Goal: Task Accomplishment & Management: Complete application form

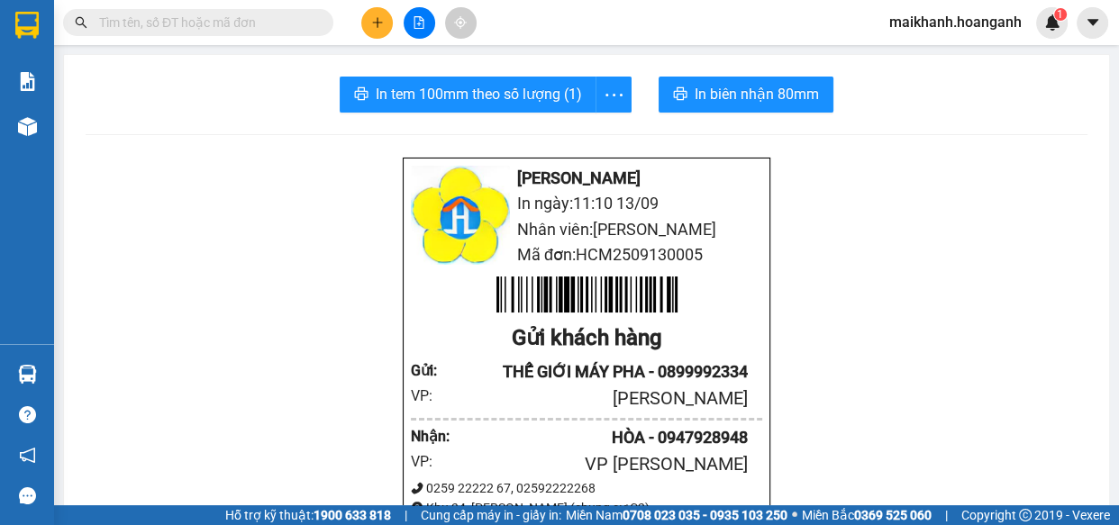
click at [250, 23] on input "text" at bounding box center [205, 23] width 213 height 20
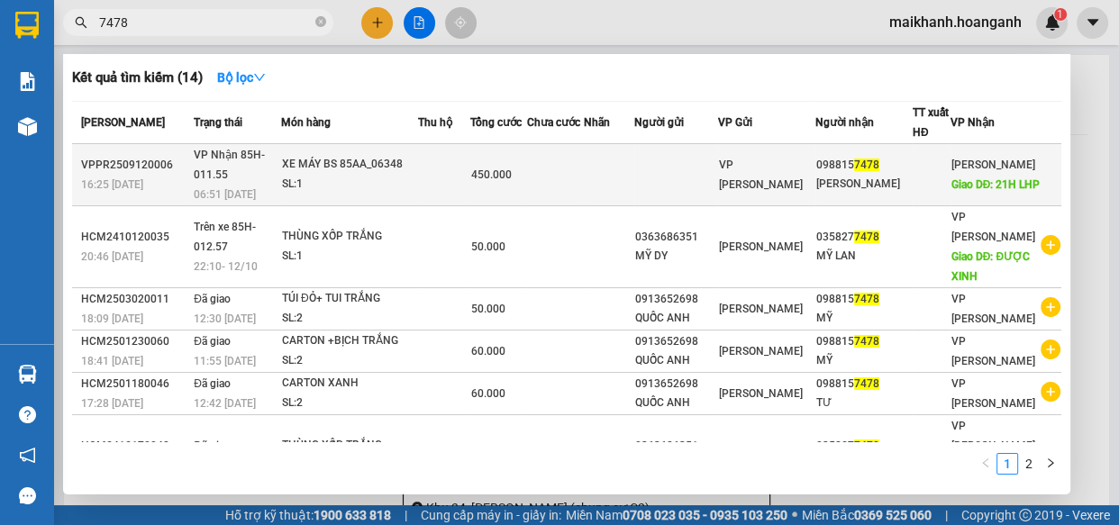
type input "7478"
click at [307, 167] on div "XE MÁY BS 85AA_06348" at bounding box center [349, 165] width 135 height 20
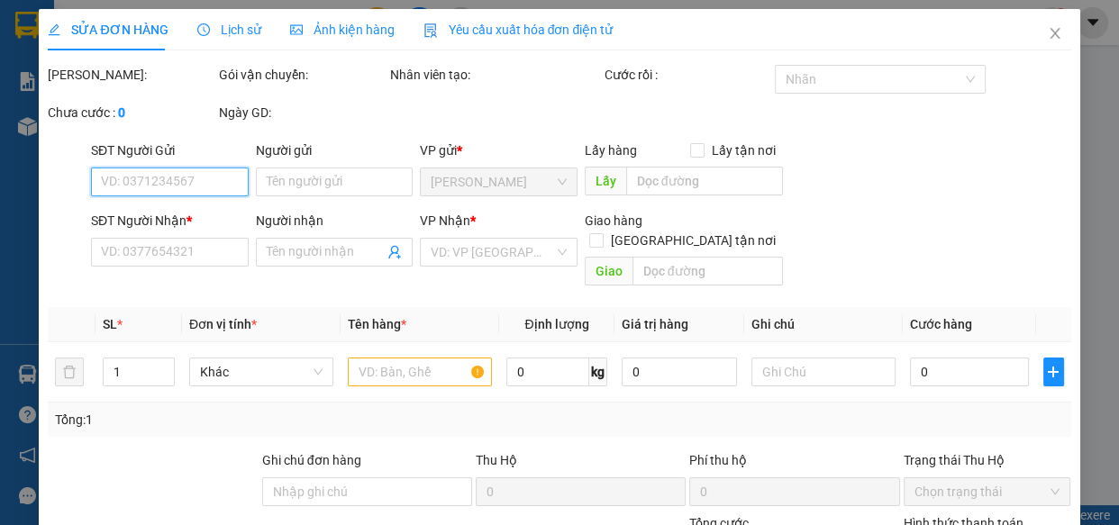
type input "0988157478"
type input "[PERSON_NAME]"
type input "21H LHP"
type input "450.000"
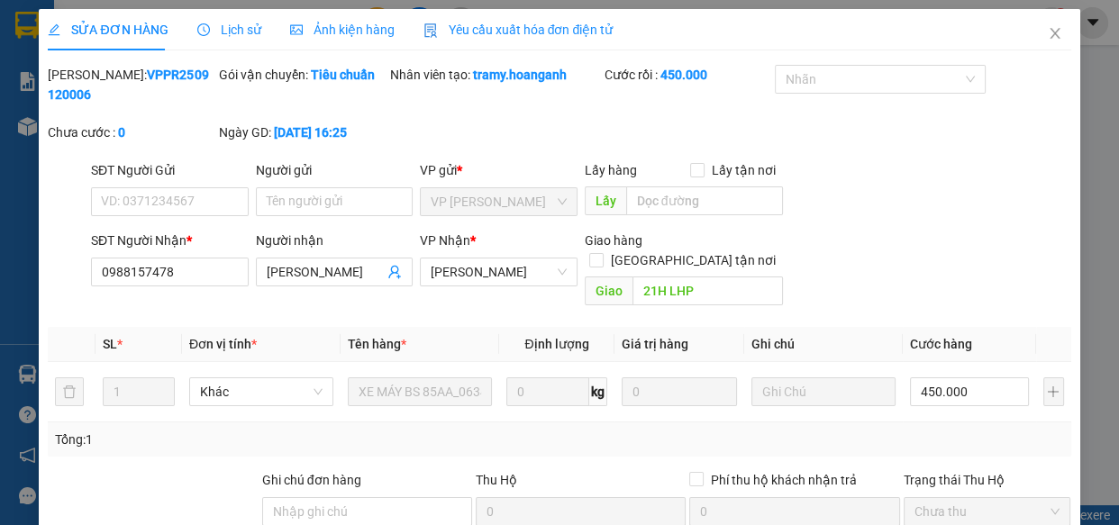
scroll to position [220, 0]
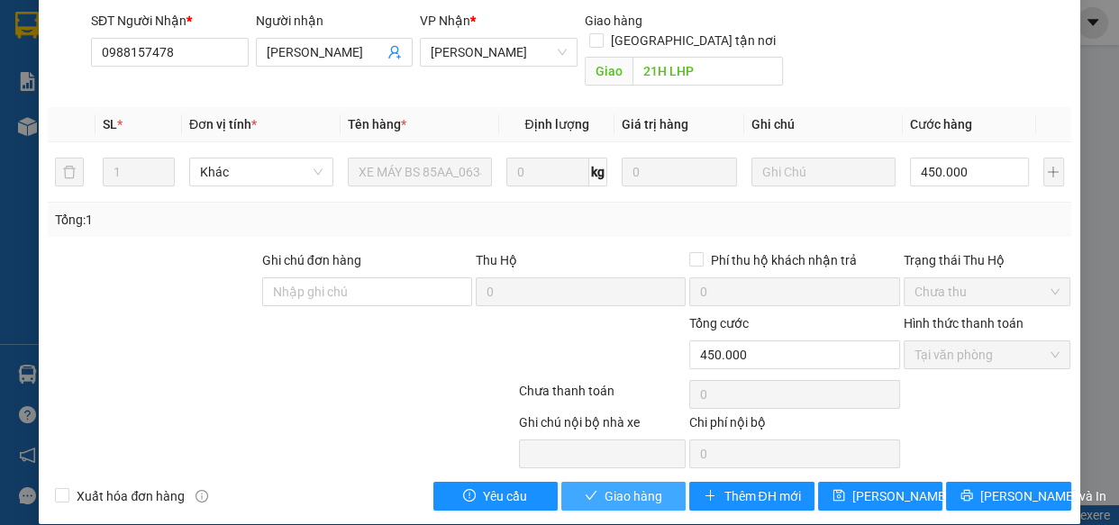
click at [660, 482] on button "Giao hàng" at bounding box center [623, 496] width 124 height 29
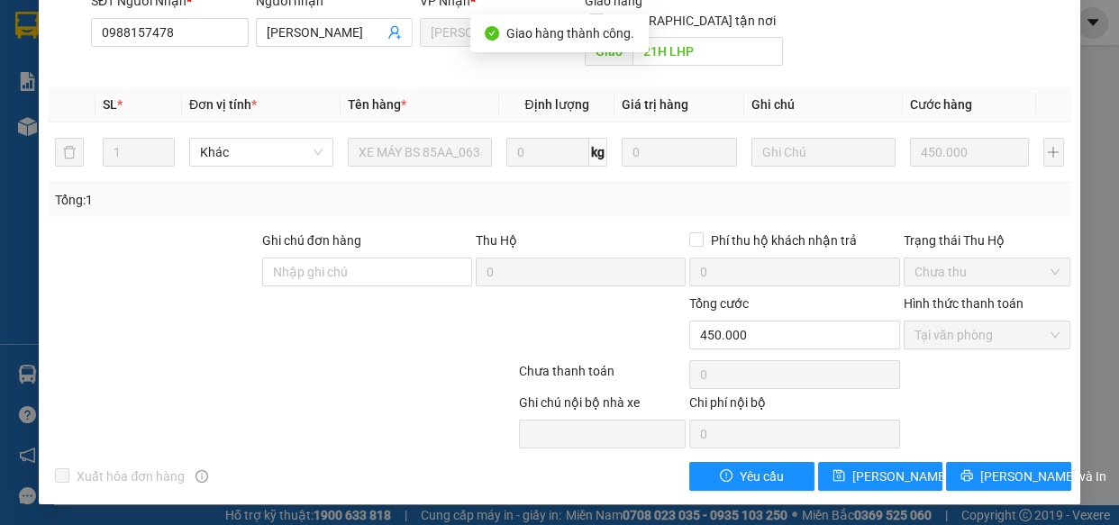
scroll to position [0, 0]
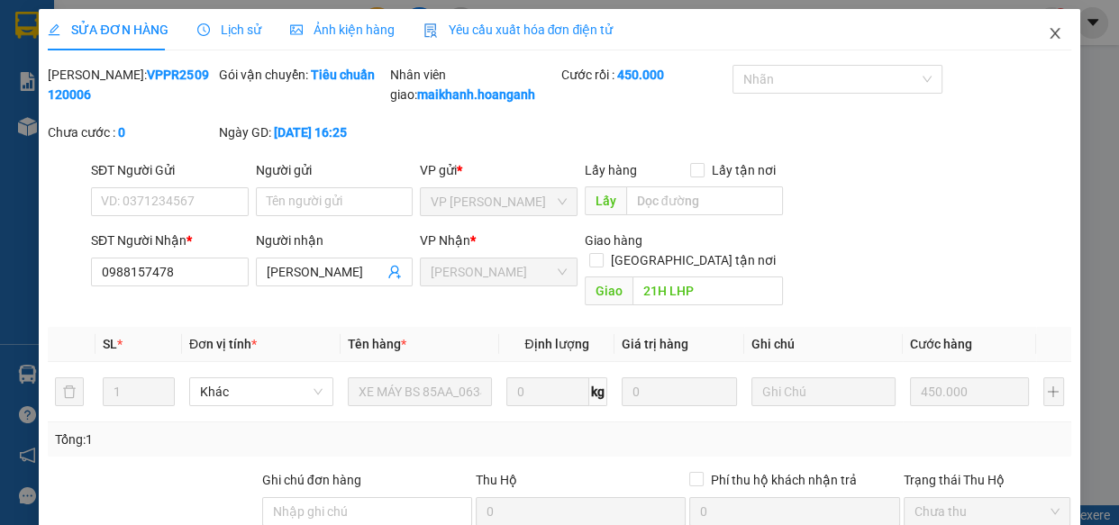
click at [1049, 32] on icon "close" at bounding box center [1054, 33] width 10 height 11
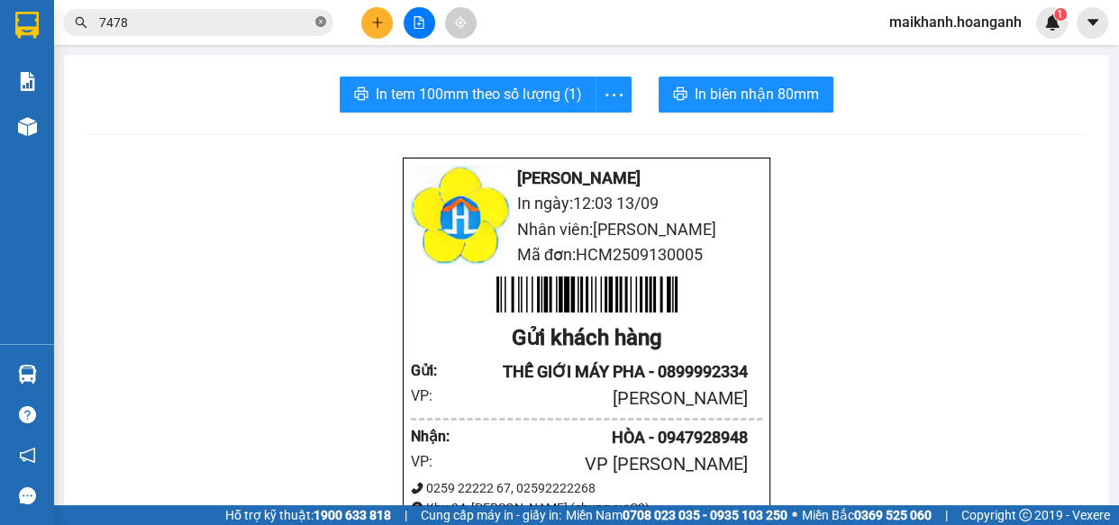
click at [322, 22] on icon "close-circle" at bounding box center [320, 21] width 11 height 11
click at [308, 21] on input "text" at bounding box center [205, 23] width 213 height 20
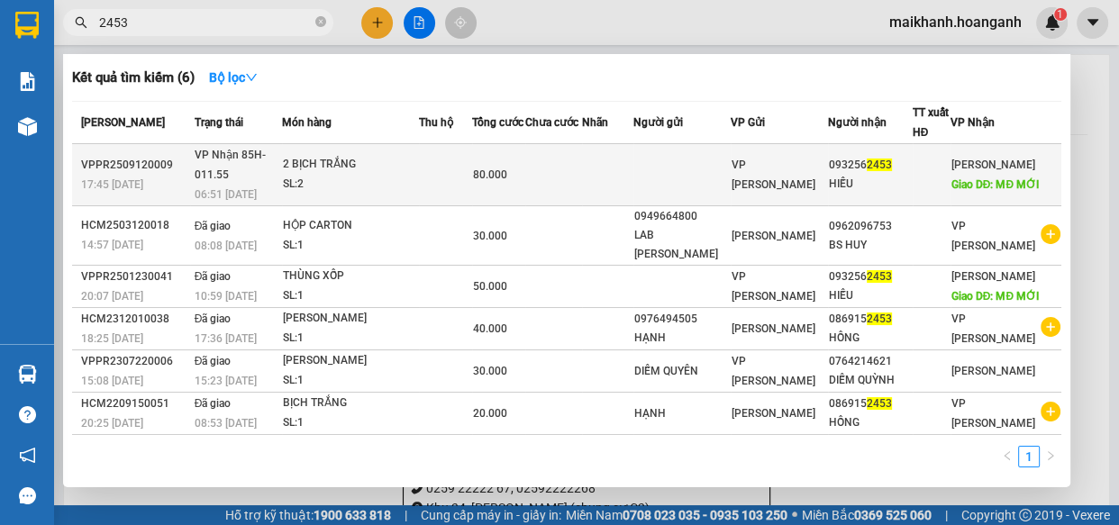
type input "2453"
click at [331, 165] on div "2 BỊCH TRẮNG" at bounding box center [350, 165] width 135 height 20
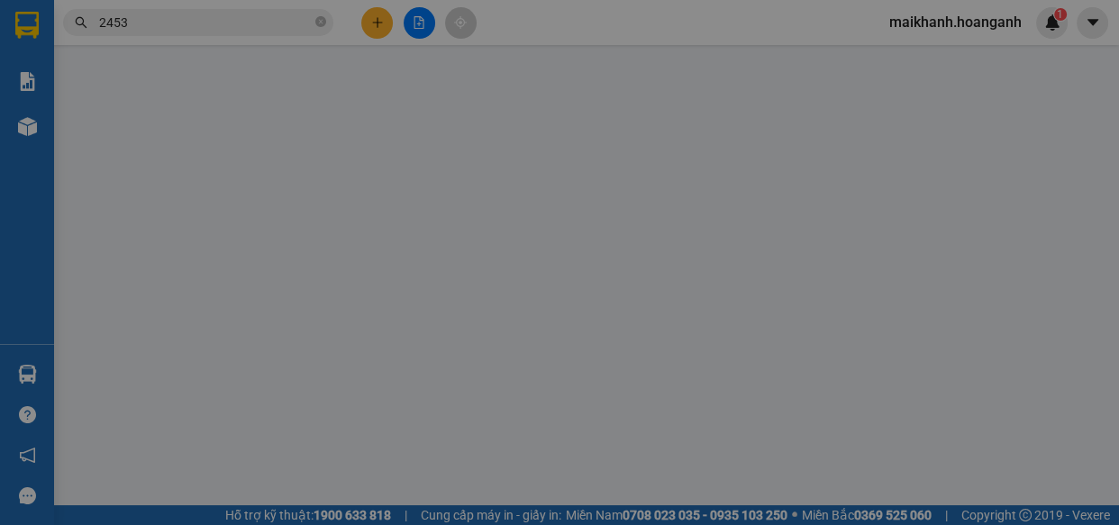
type input "0932562453"
type input "HIẾU"
type input "MĐ MỚI"
type input "80.000"
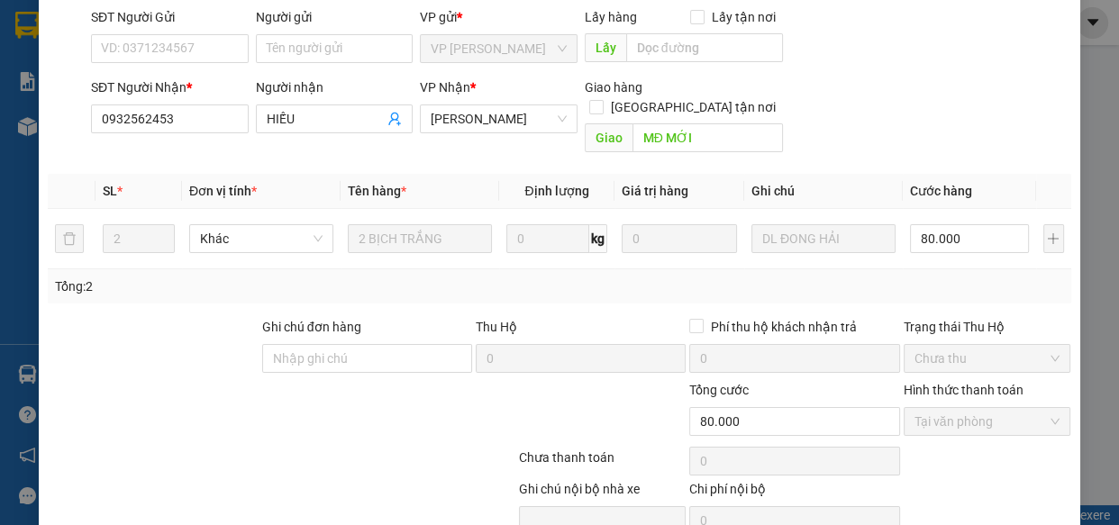
scroll to position [220, 0]
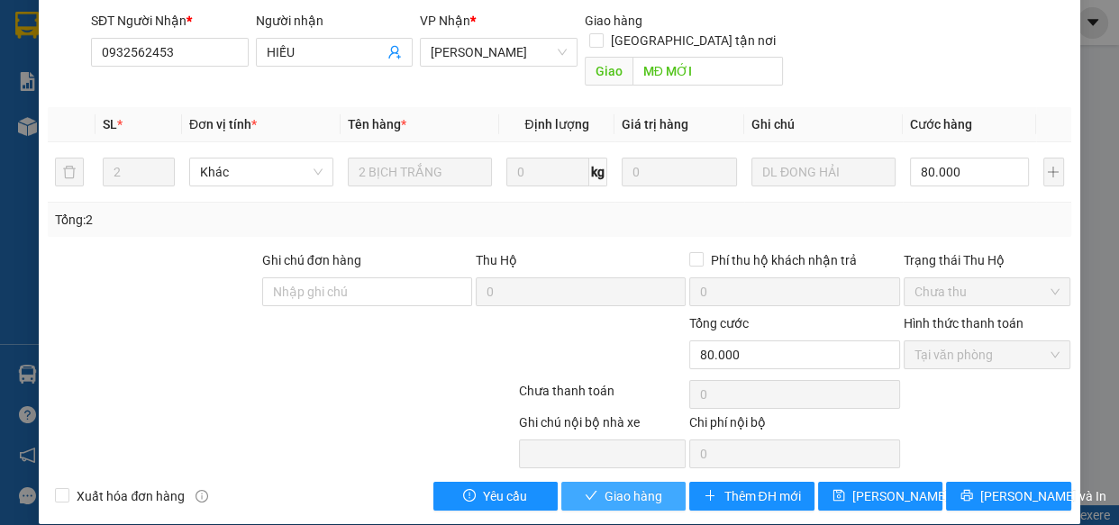
click at [619, 486] on span "Giao hàng" at bounding box center [633, 496] width 58 height 20
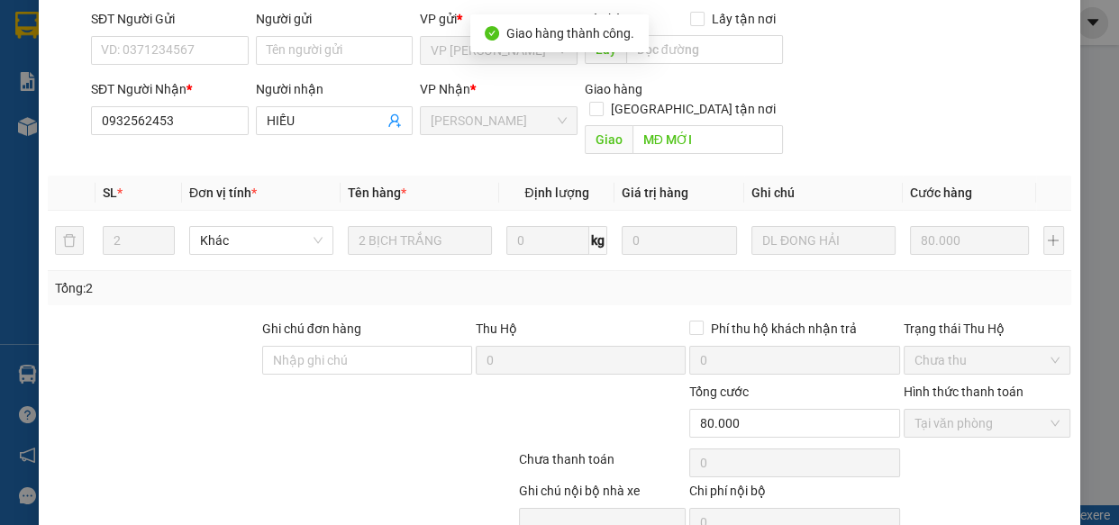
scroll to position [0, 0]
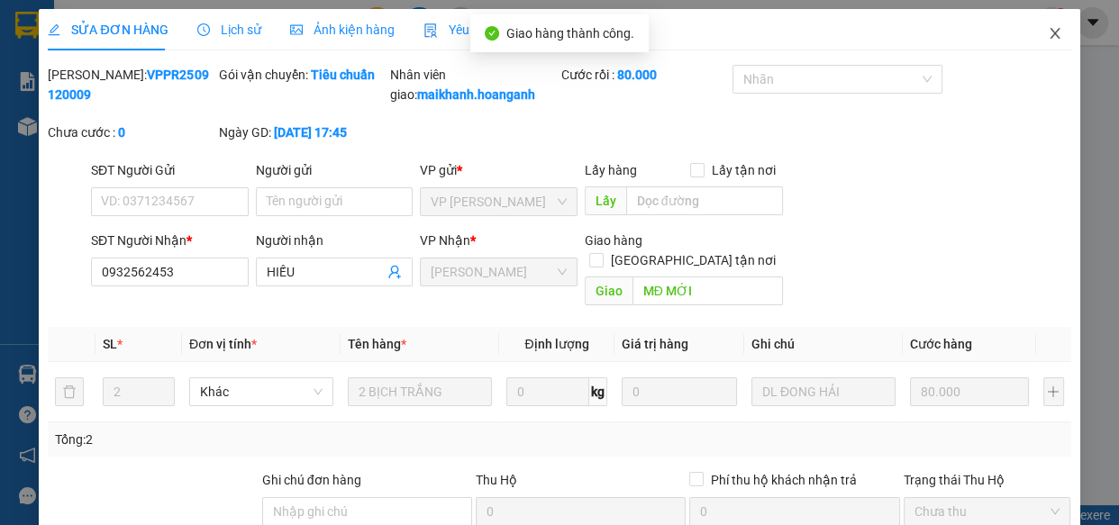
click at [1049, 33] on icon "close" at bounding box center [1054, 33] width 10 height 11
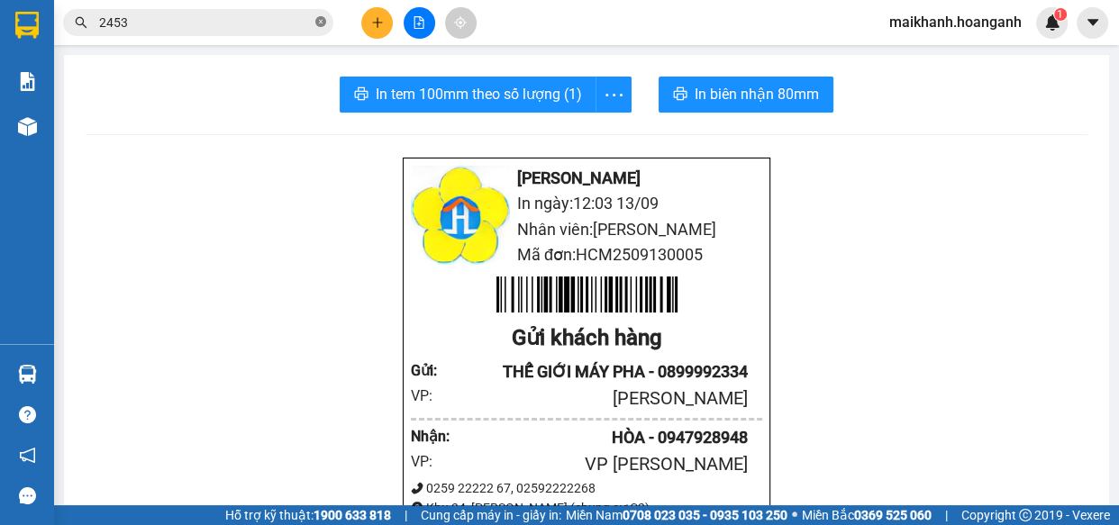
click at [320, 18] on icon "close-circle" at bounding box center [320, 21] width 11 height 11
click at [282, 22] on input "text" at bounding box center [205, 23] width 213 height 20
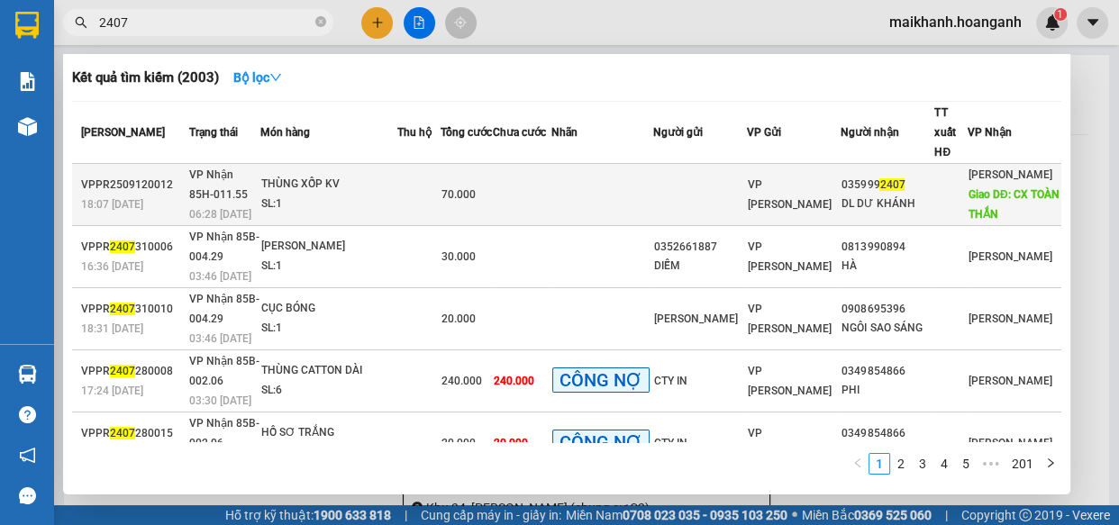
type input "2407"
click at [324, 175] on div "THÙNG XỐP KV" at bounding box center [328, 185] width 135 height 20
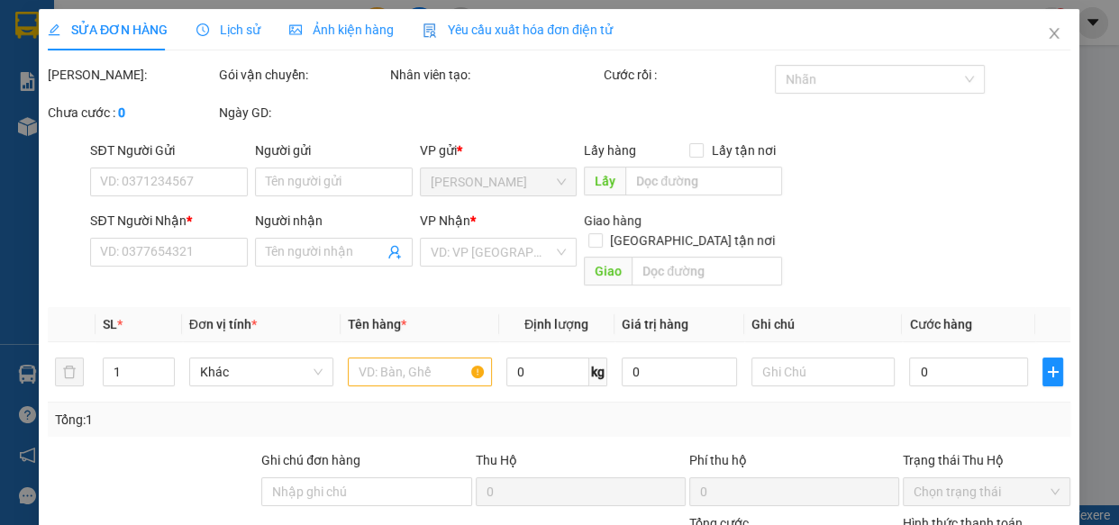
type input "0359992407"
type input "DL DƯ KHÁNH"
type input "CX TOÀN THẮN"
type input "70.000"
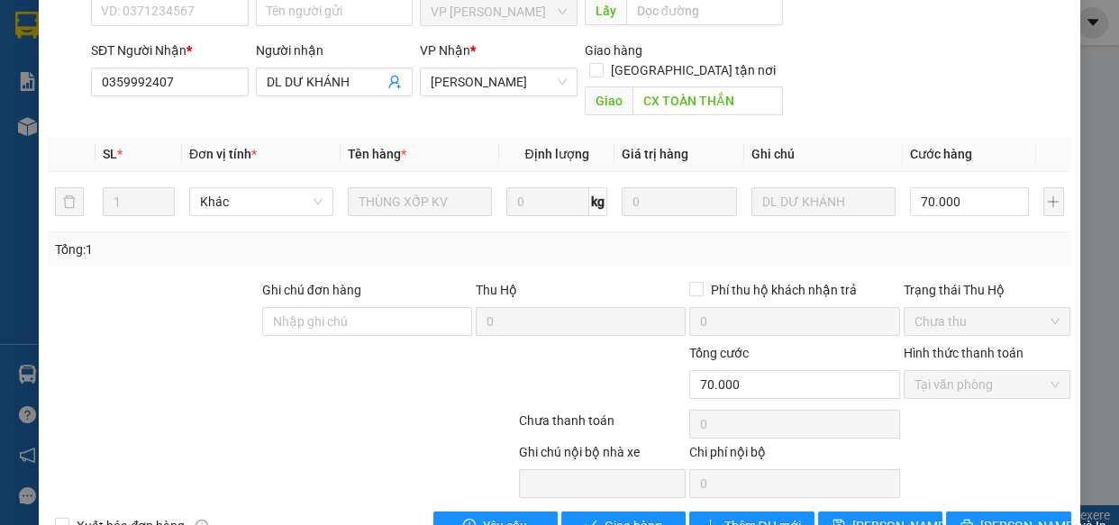
scroll to position [220, 0]
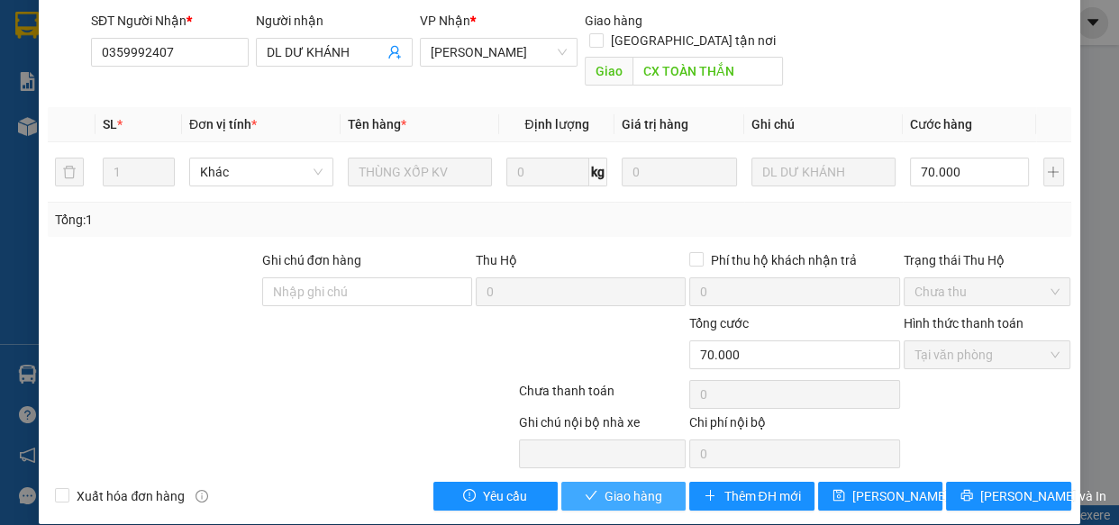
click at [656, 482] on button "Giao hàng" at bounding box center [623, 496] width 124 height 29
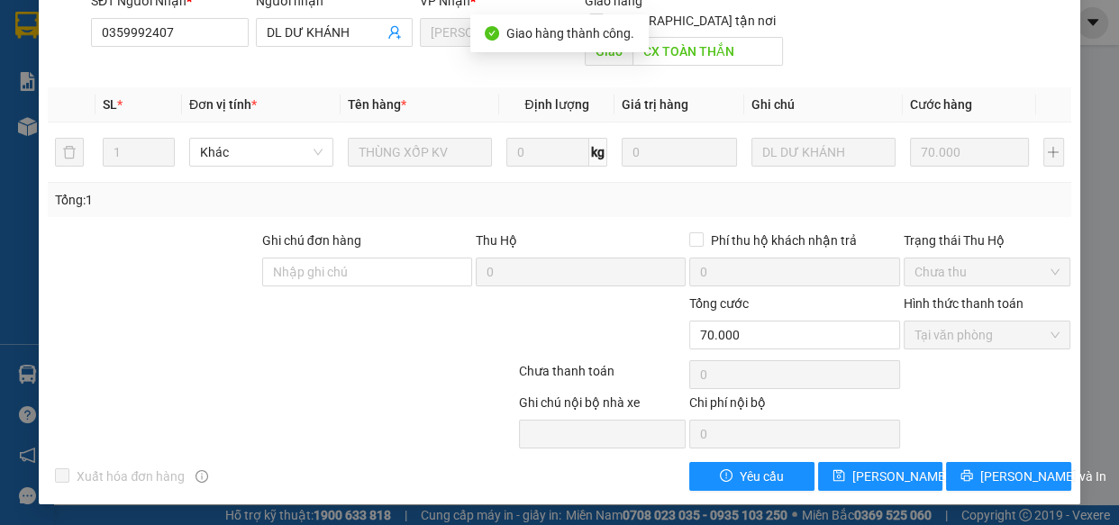
scroll to position [0, 0]
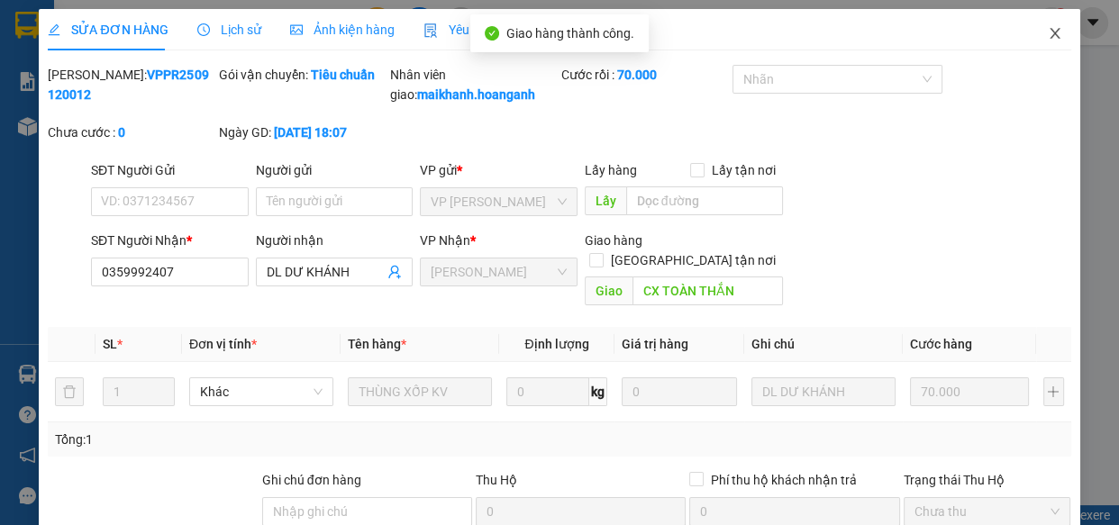
click at [1049, 33] on icon "close" at bounding box center [1054, 33] width 10 height 11
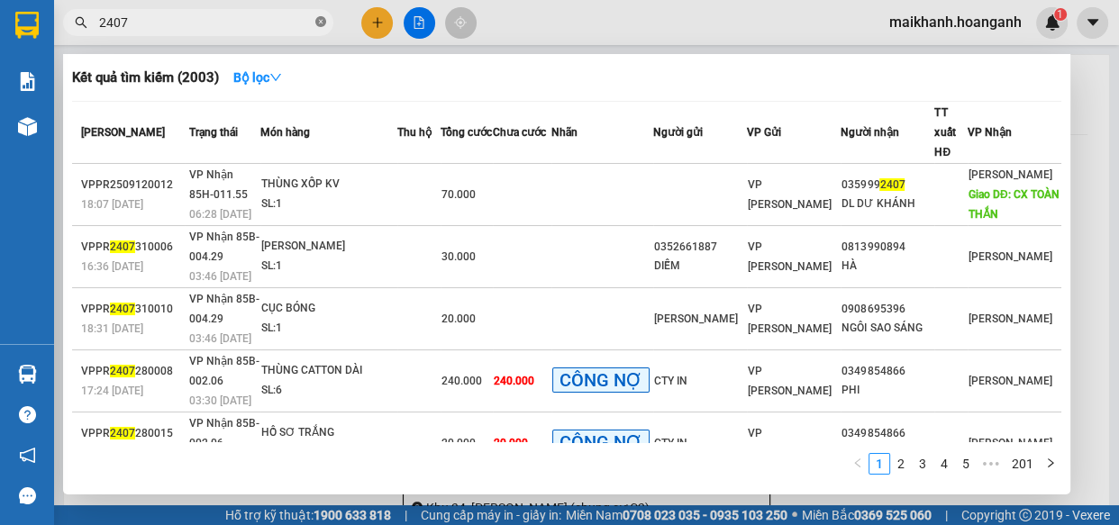
click at [320, 20] on icon "close-circle" at bounding box center [320, 21] width 11 height 11
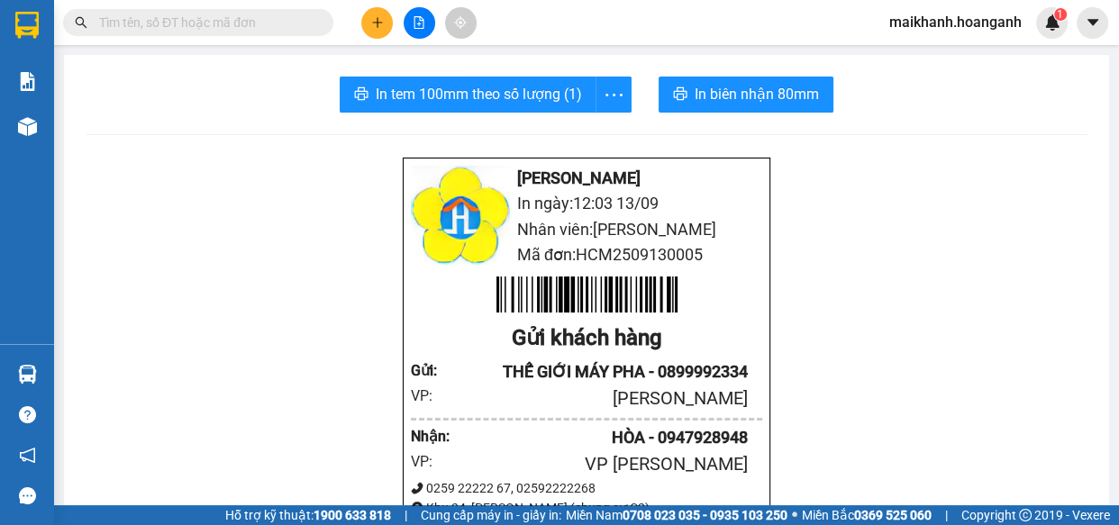
click at [289, 22] on input "text" at bounding box center [205, 23] width 213 height 20
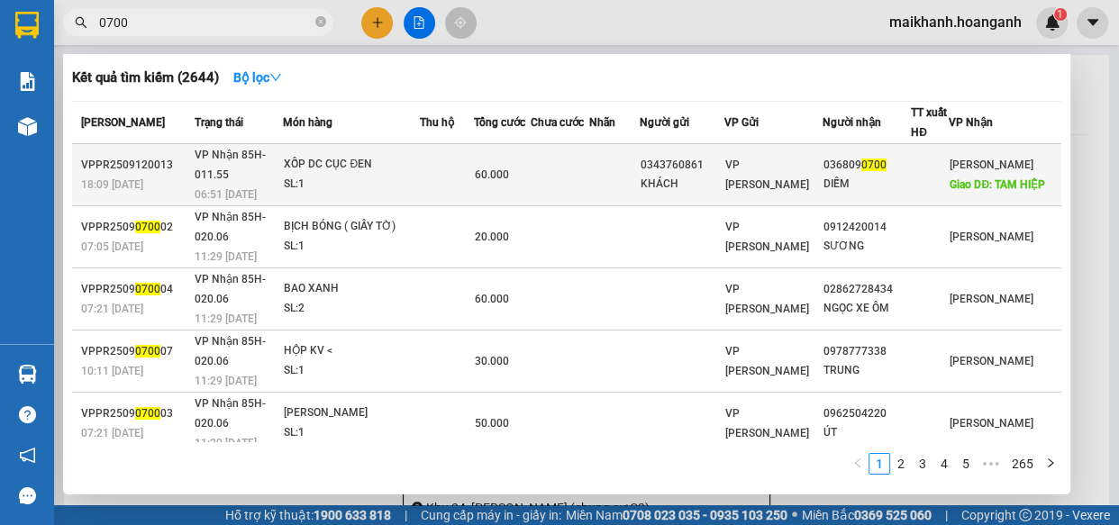
type input "0700"
click at [337, 162] on div "XỐP DC CỤC ĐEN" at bounding box center [351, 165] width 135 height 20
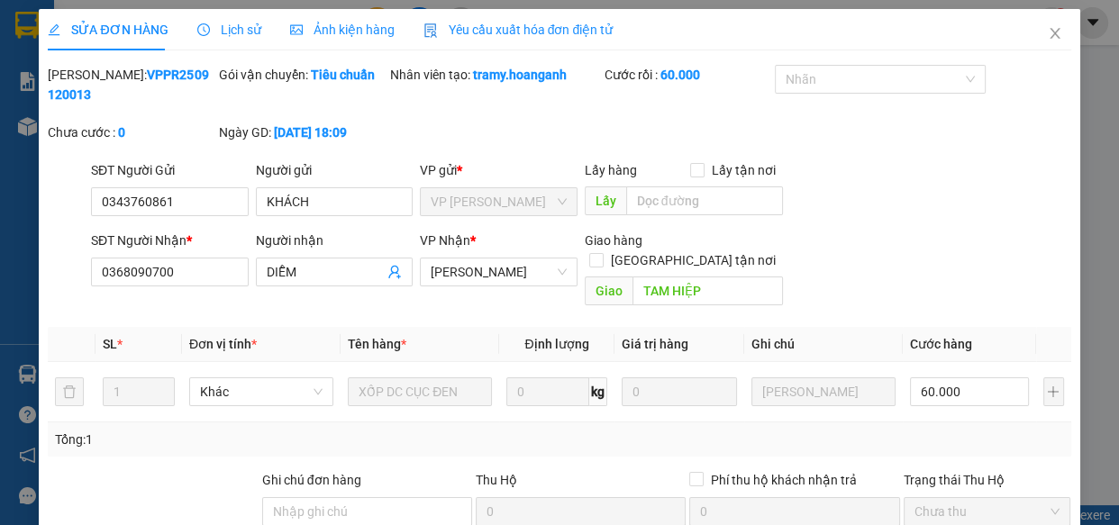
scroll to position [220, 0]
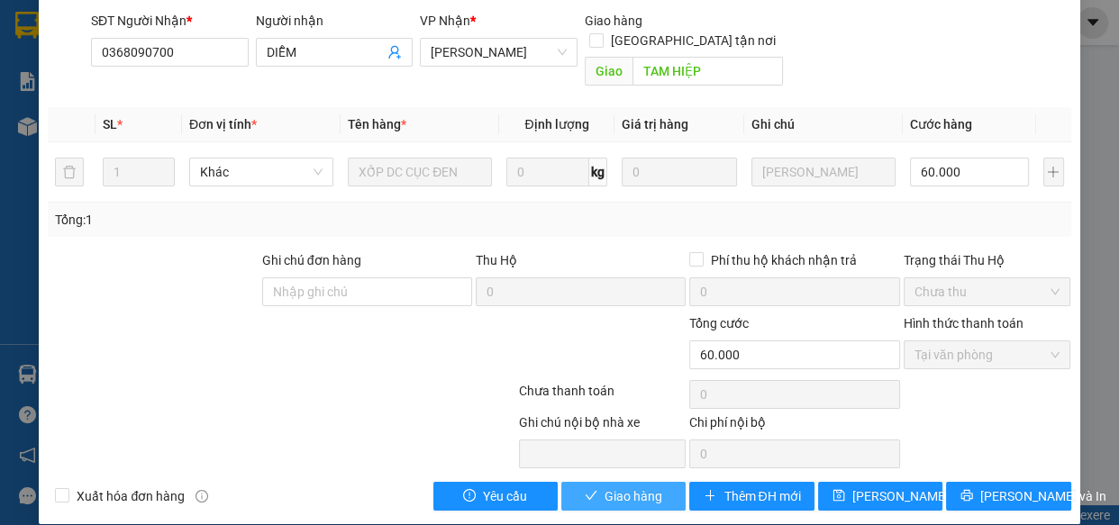
click at [650, 486] on span "Giao hàng" at bounding box center [633, 496] width 58 height 20
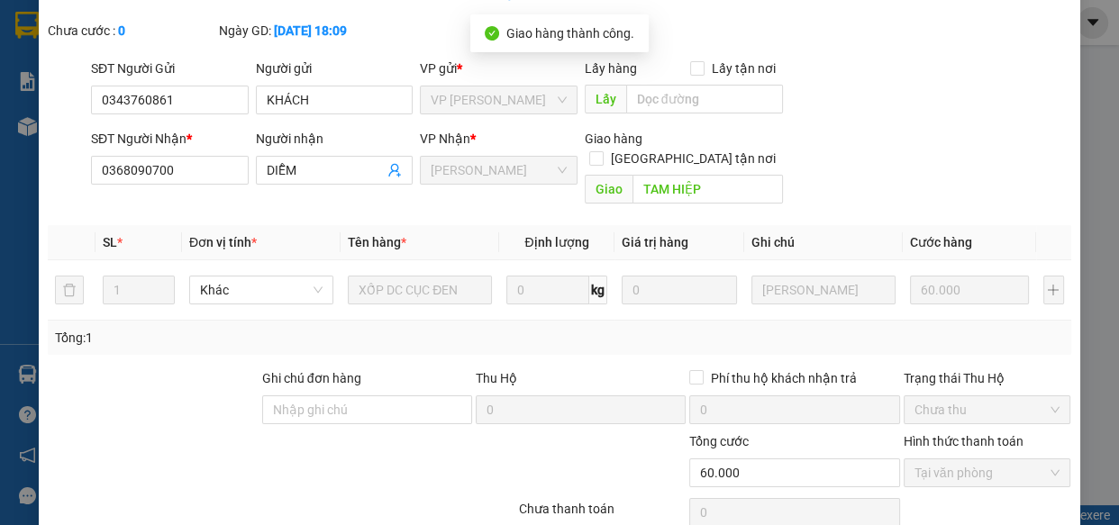
scroll to position [0, 0]
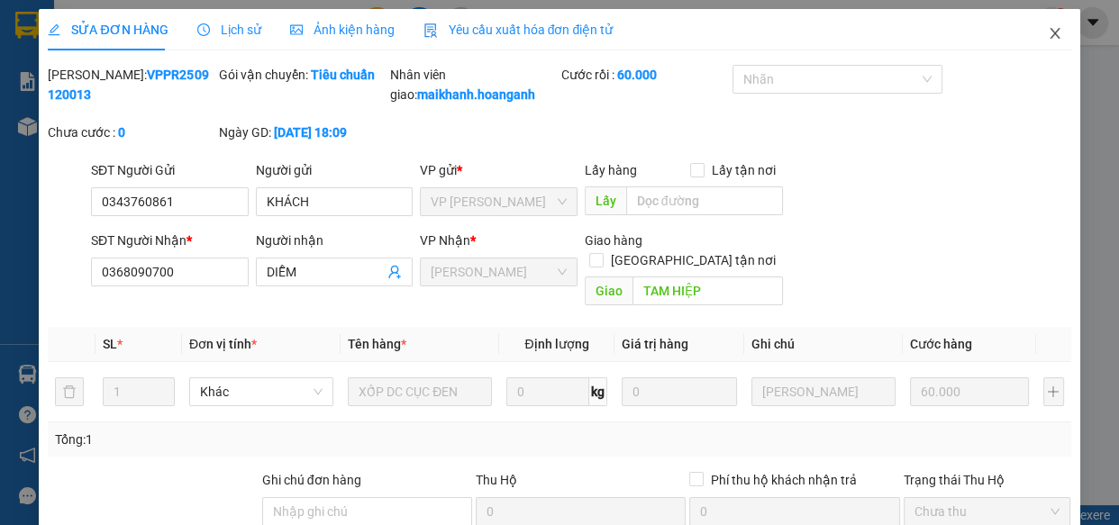
click at [1049, 33] on icon "close" at bounding box center [1054, 33] width 10 height 11
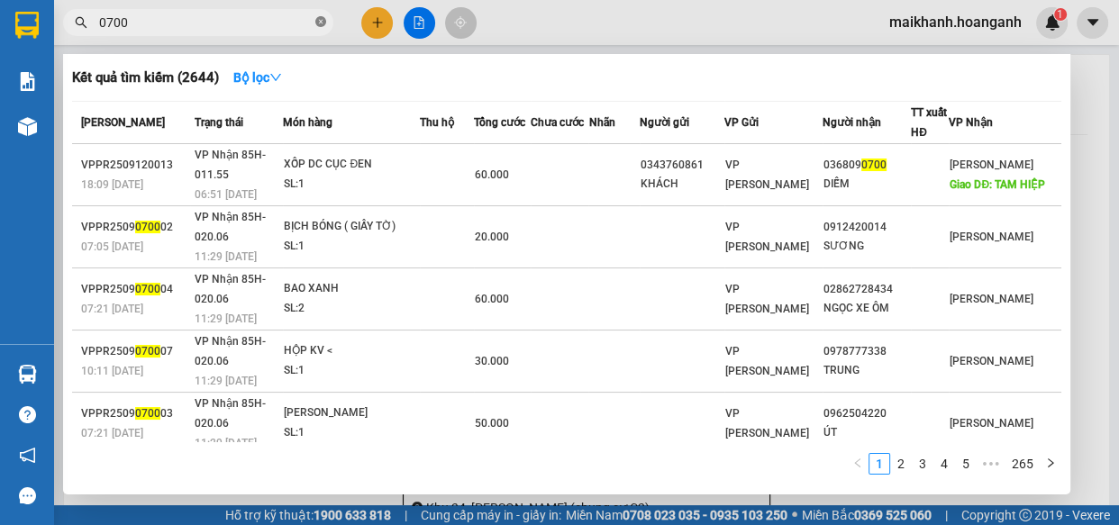
click at [320, 21] on icon "close-circle" at bounding box center [320, 21] width 11 height 11
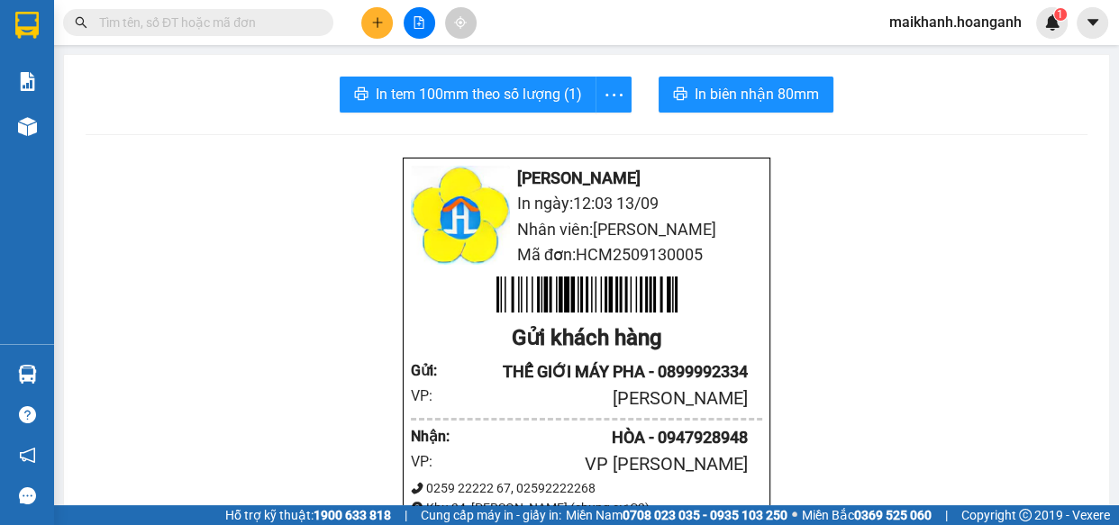
click at [290, 19] on input "text" at bounding box center [205, 23] width 213 height 20
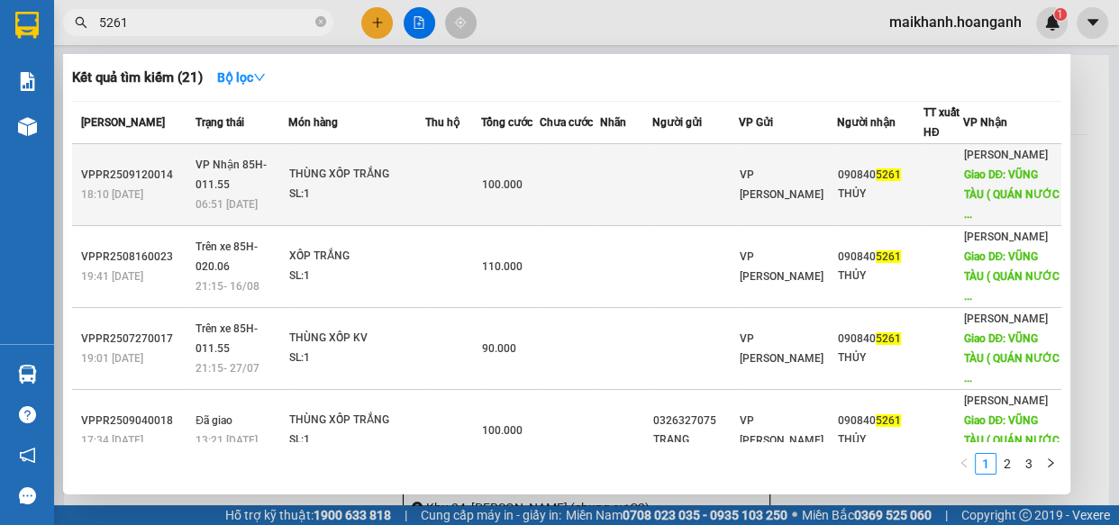
type input "5261"
click at [327, 180] on div "THÙNG XỐP TRẮNG" at bounding box center [356, 175] width 135 height 20
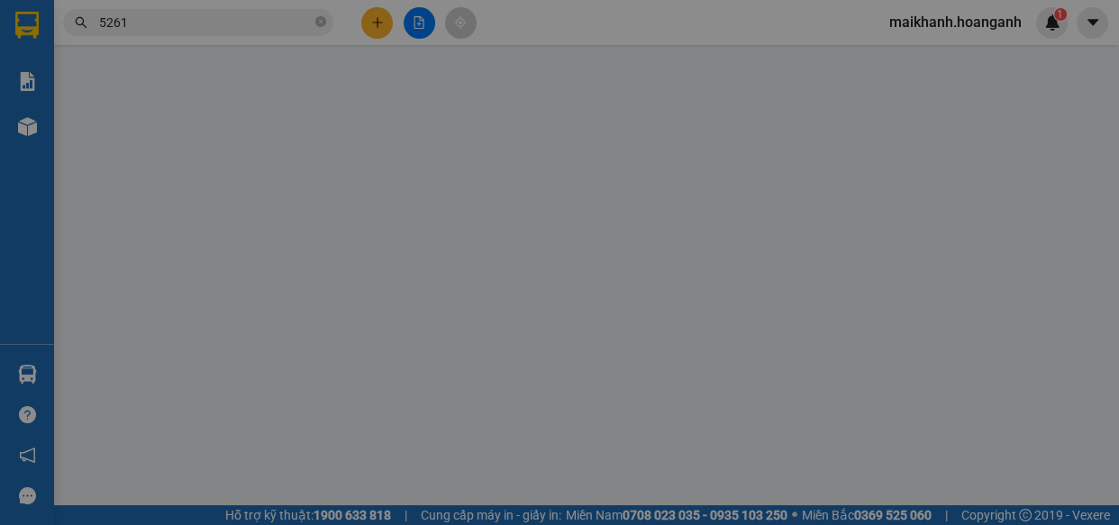
type input "0908405261"
type input "THỦY"
type input "VŨNG TÀU ( QUÁN NƯỚC THỦY)"
type input "100.000"
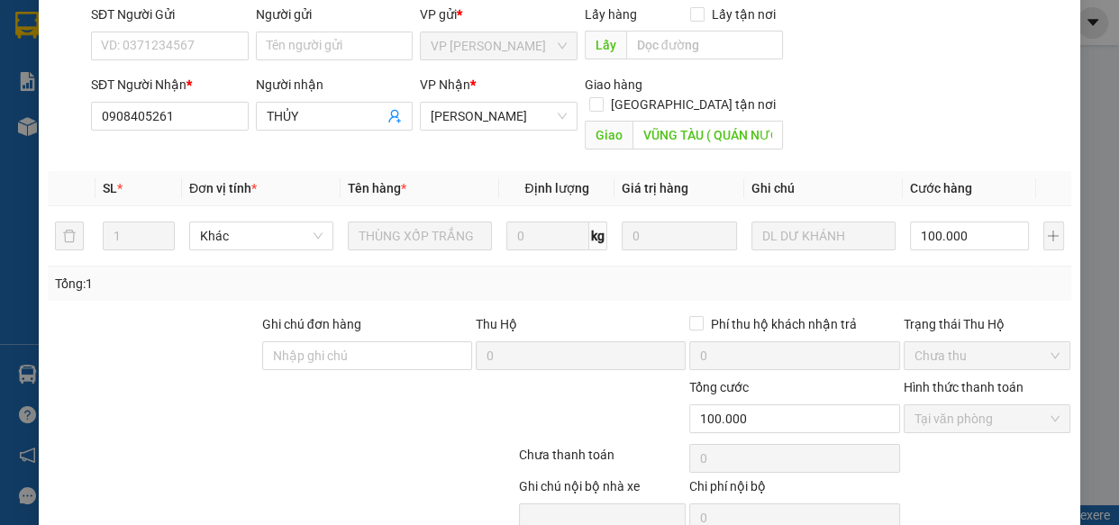
scroll to position [220, 0]
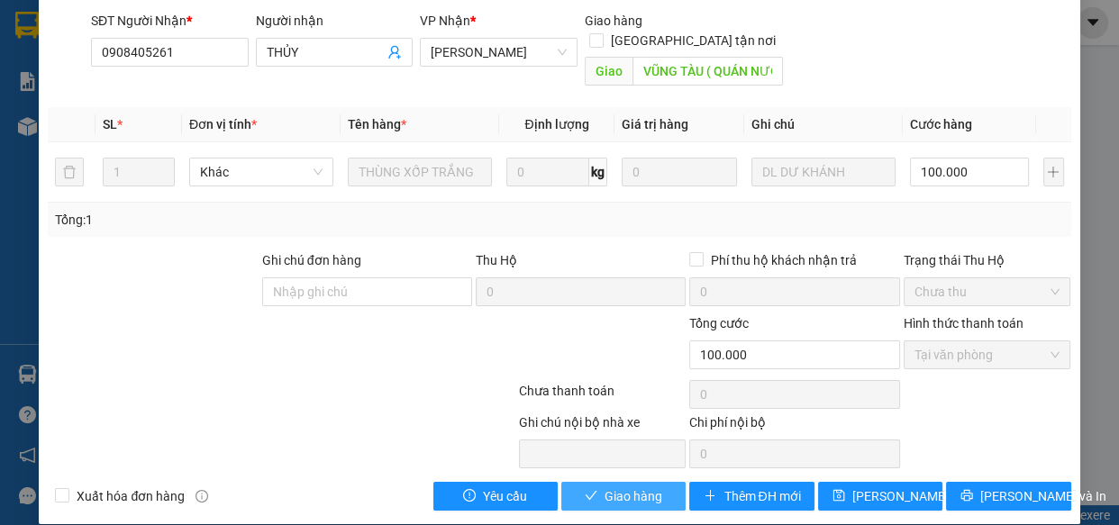
click at [615, 486] on span "Giao hàng" at bounding box center [633, 496] width 58 height 20
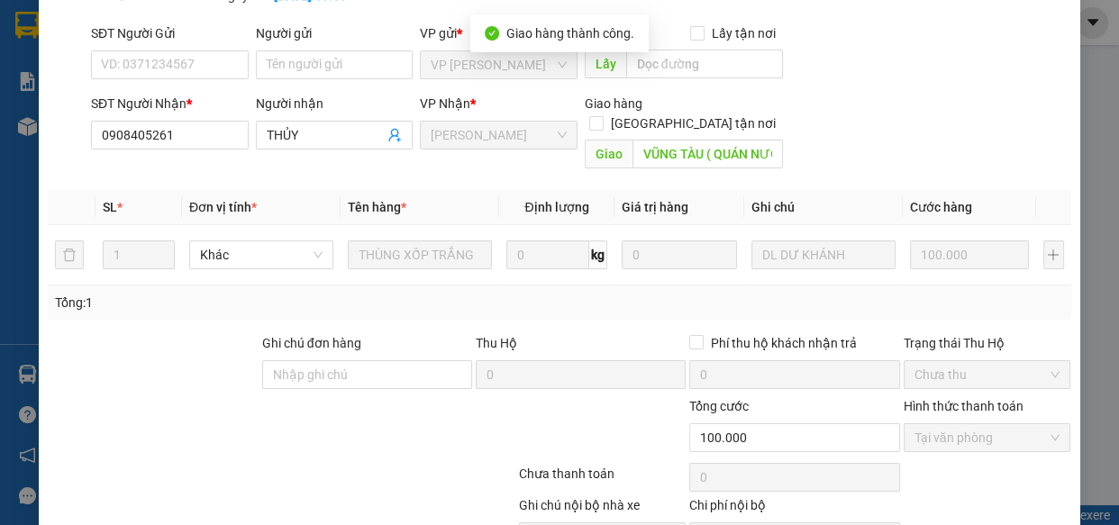
scroll to position [0, 0]
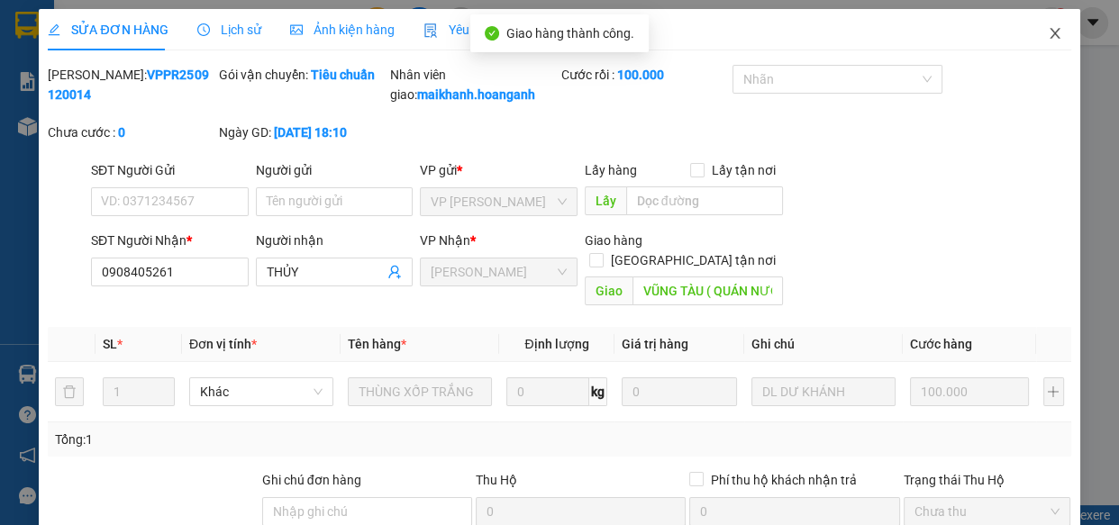
click at [1048, 34] on icon "close" at bounding box center [1055, 33] width 14 height 14
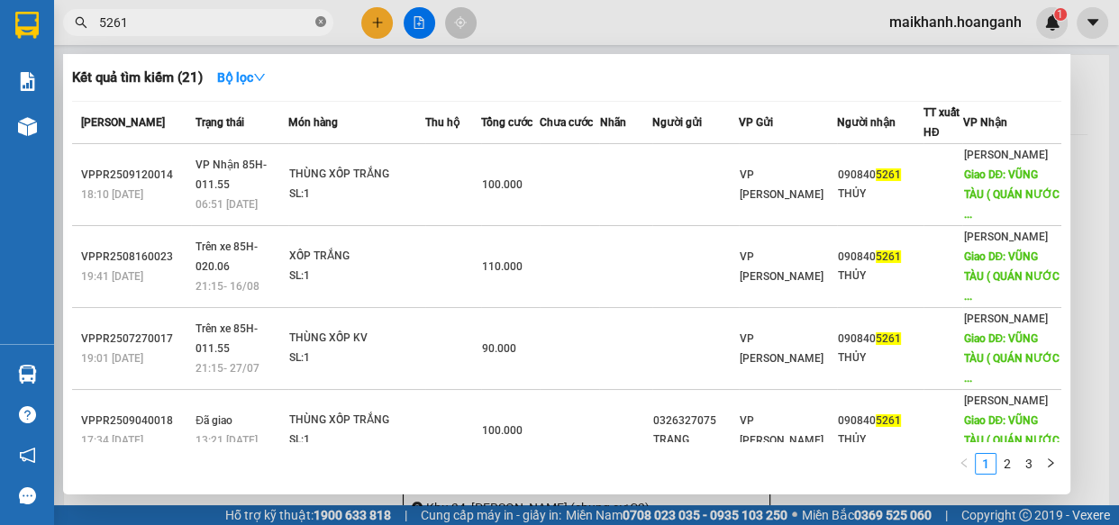
click at [322, 22] on icon "close-circle" at bounding box center [320, 21] width 11 height 11
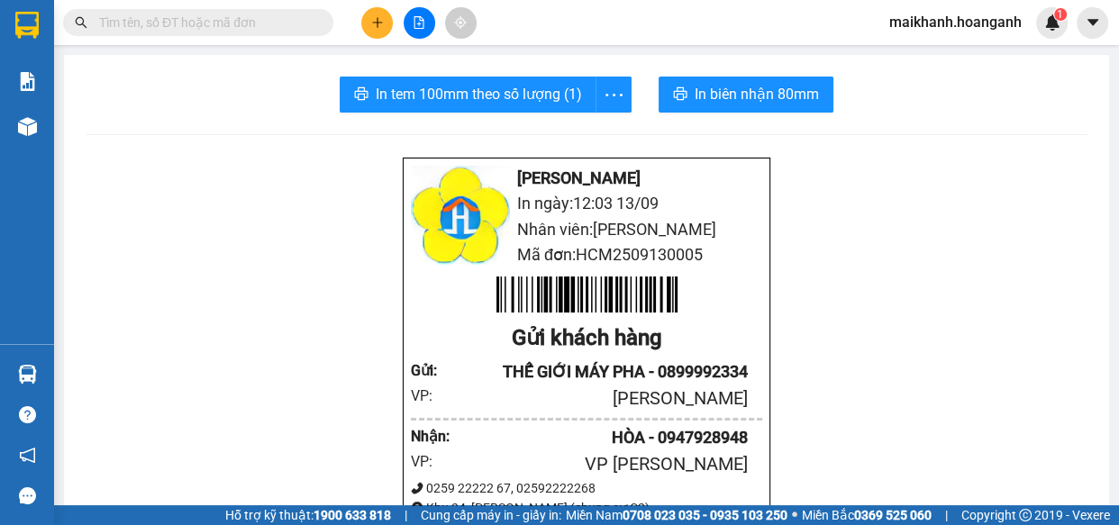
click at [303, 22] on input "text" at bounding box center [205, 23] width 213 height 20
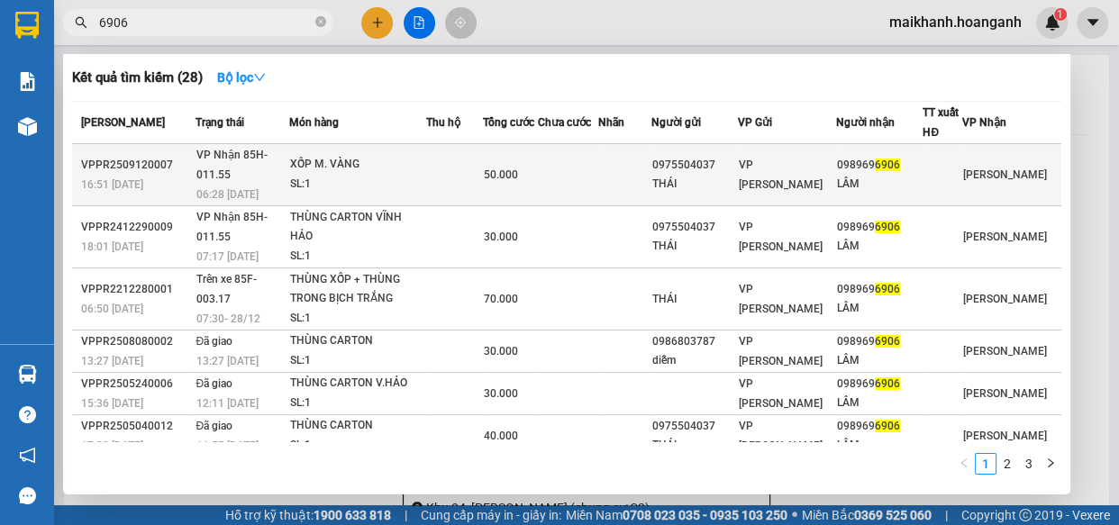
type input "6906"
click at [336, 155] on div "XỐP M. VÀNG" at bounding box center [357, 165] width 135 height 20
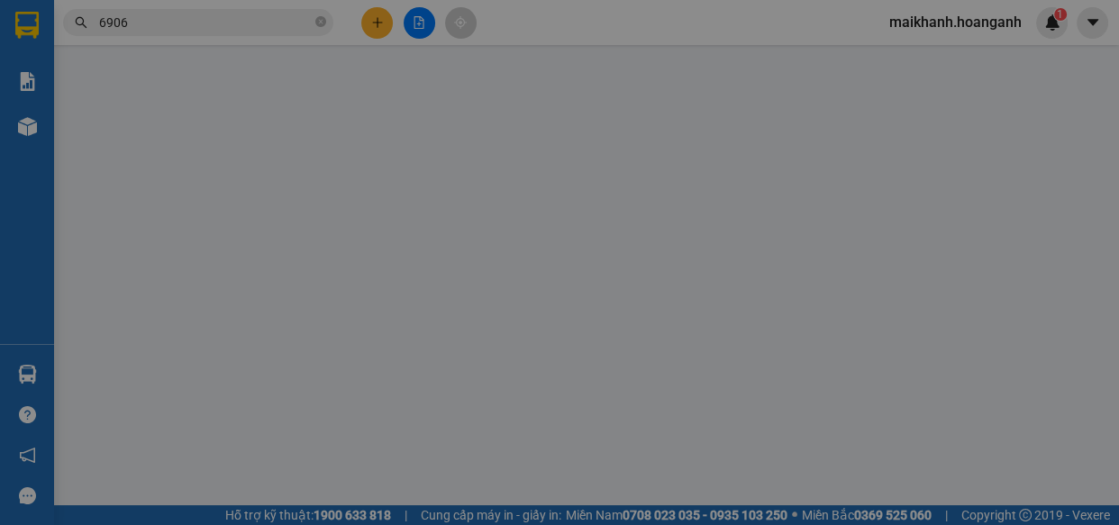
type input "0975504037"
type input "THÁI"
type input "0989696906"
type input "LÂM"
type input "50.000"
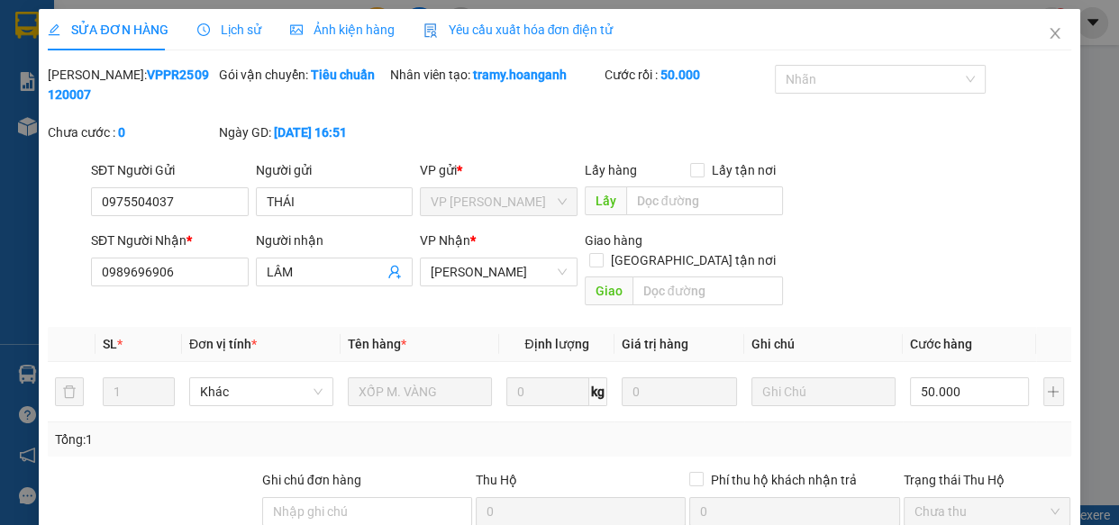
scroll to position [220, 0]
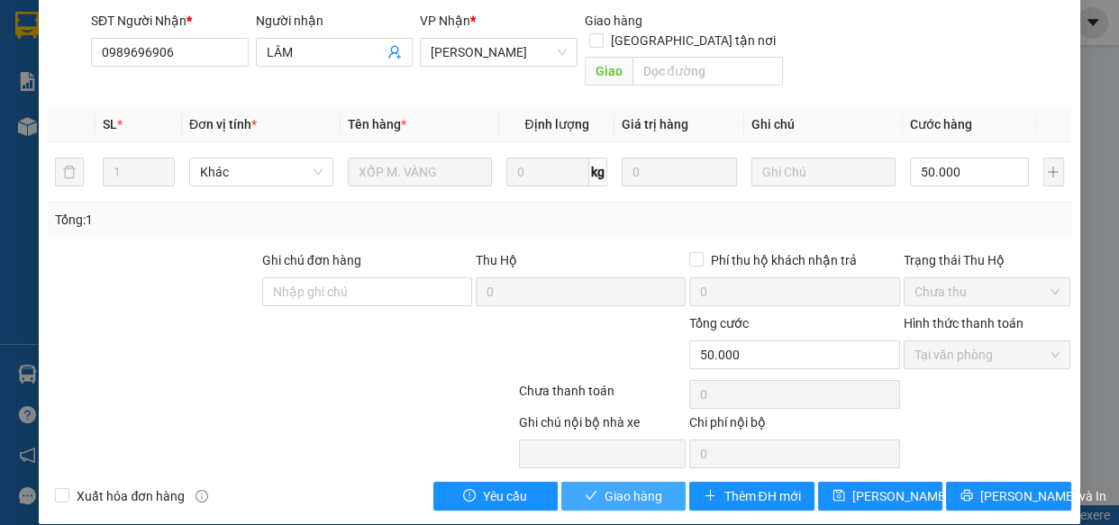
click at [622, 486] on span "Giao hàng" at bounding box center [633, 496] width 58 height 20
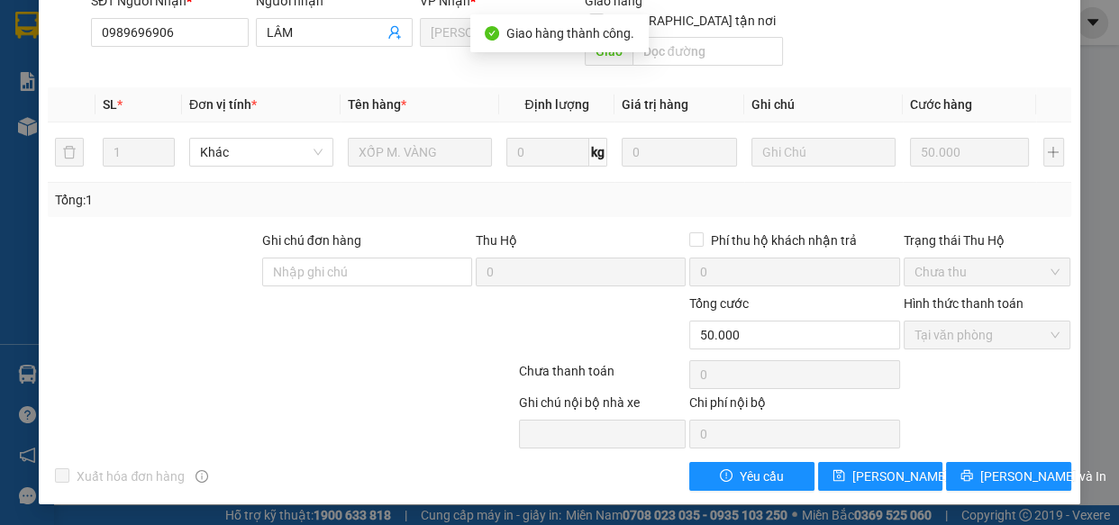
scroll to position [0, 0]
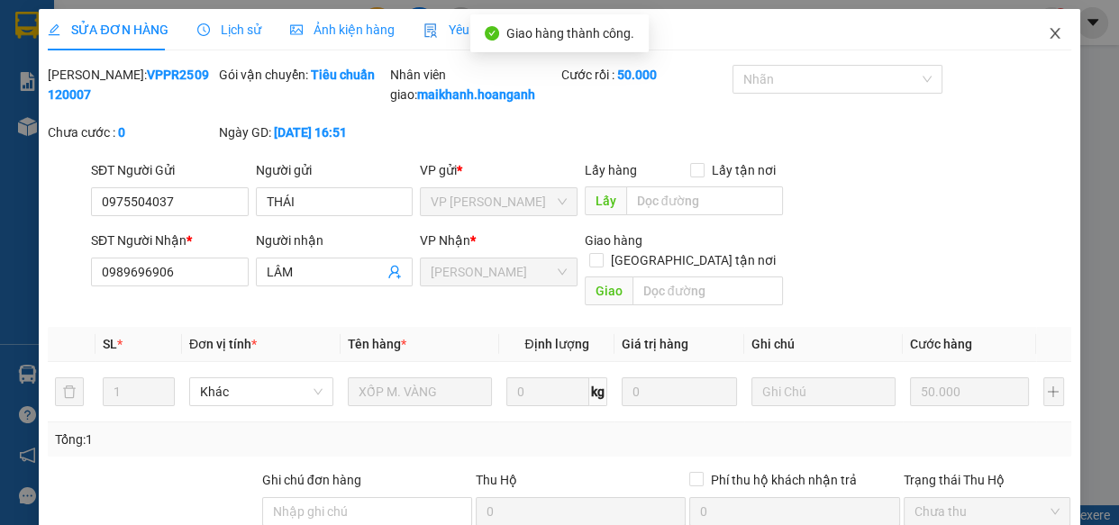
click at [1048, 32] on icon "close" at bounding box center [1055, 33] width 14 height 14
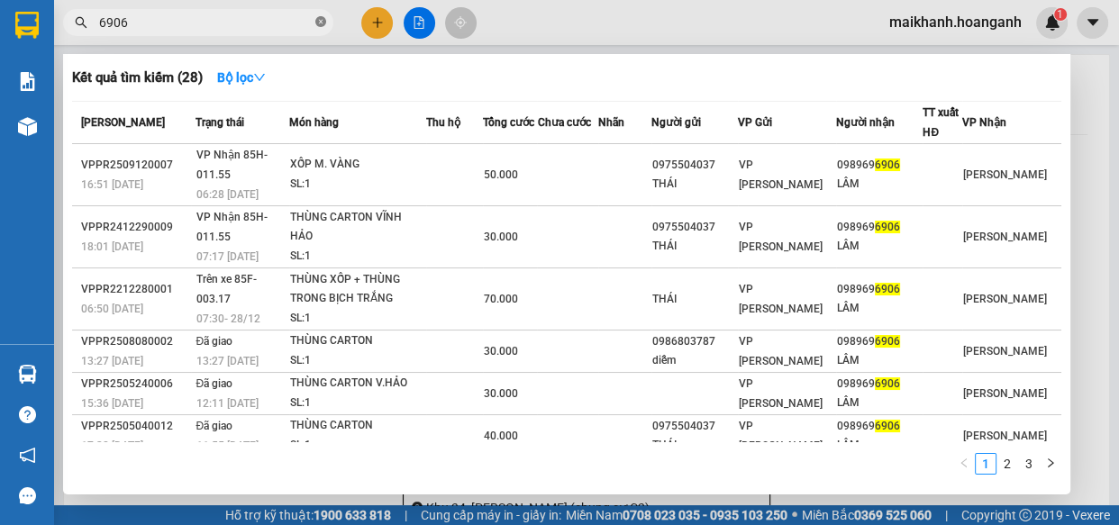
click at [318, 19] on icon "close-circle" at bounding box center [320, 21] width 11 height 11
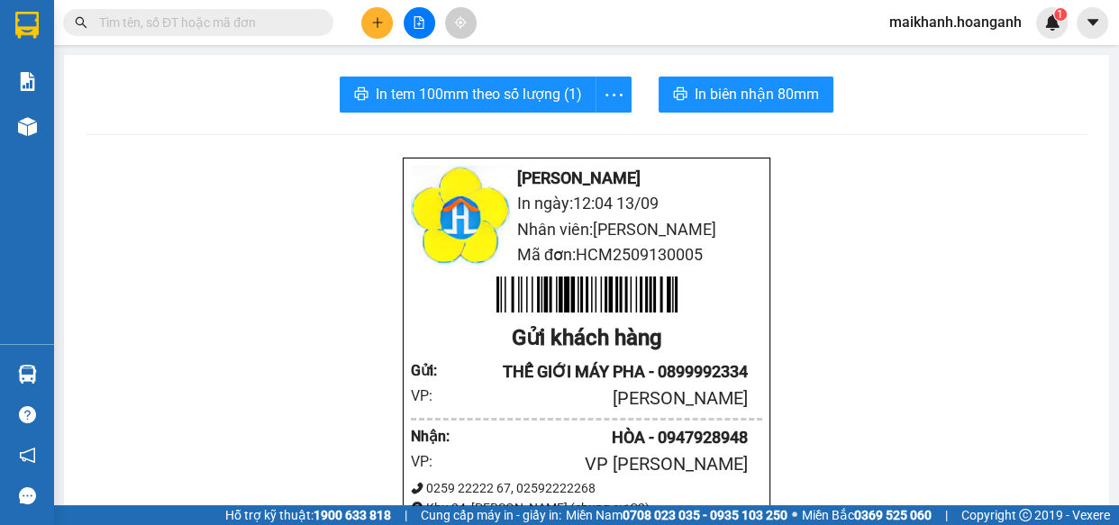
click at [296, 18] on input "text" at bounding box center [205, 23] width 213 height 20
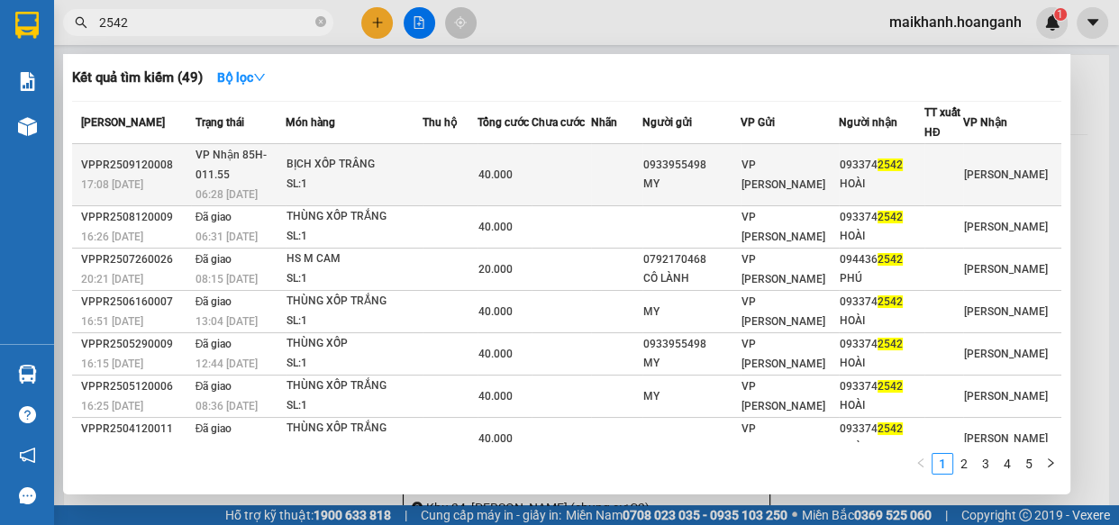
type input "2542"
click at [341, 155] on div "BỊCH XỐP TRÂNG" at bounding box center [353, 165] width 135 height 20
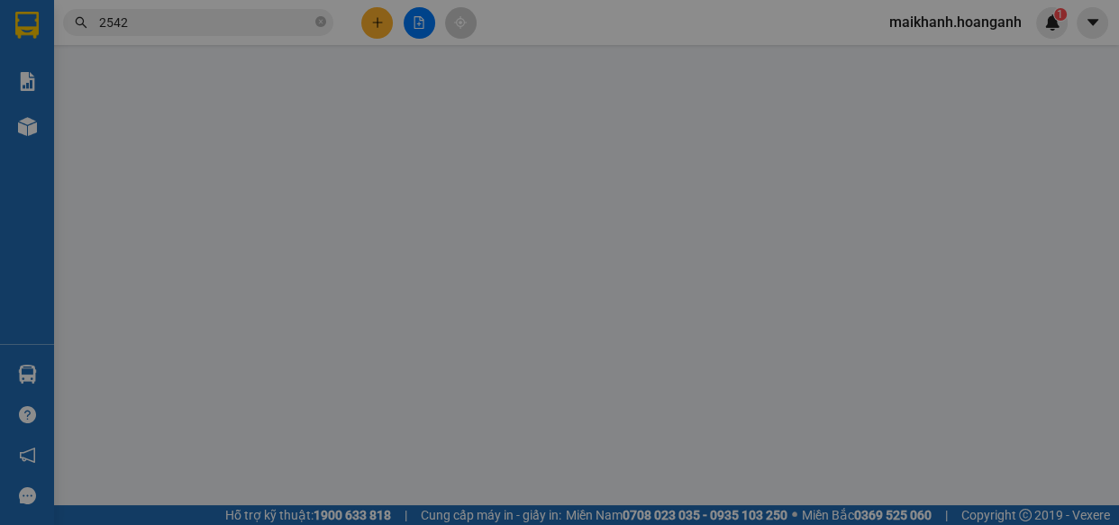
type input "0933955498"
type input "MY"
type input "0933742542"
type input "HOÀI"
type input "40.000"
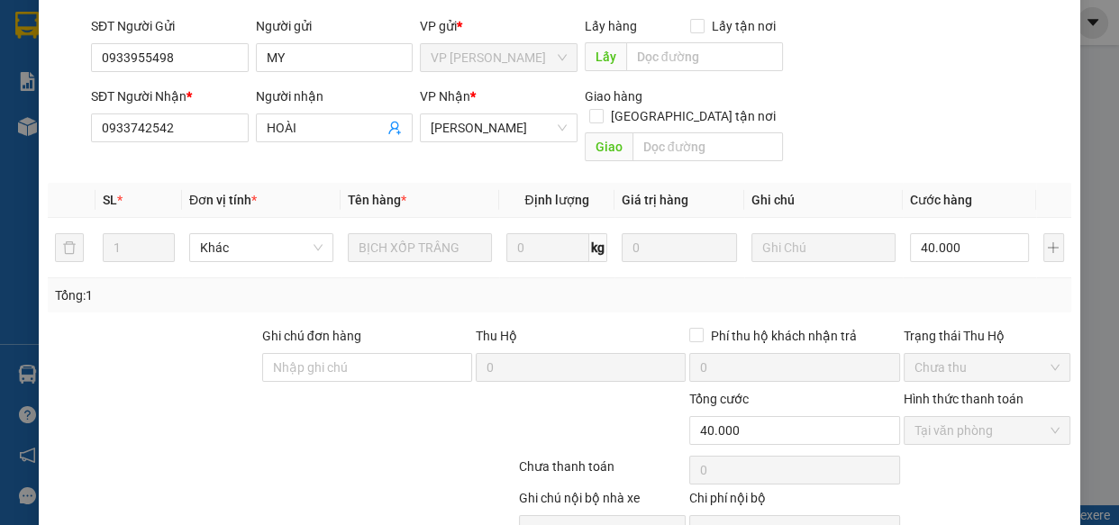
scroll to position [220, 0]
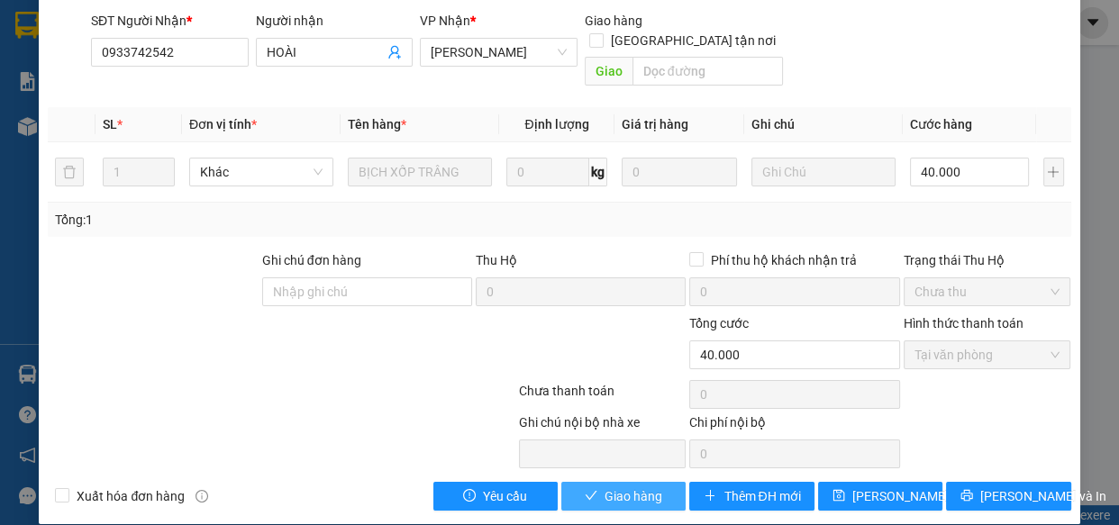
click at [604, 486] on span "Giao hàng" at bounding box center [633, 496] width 58 height 20
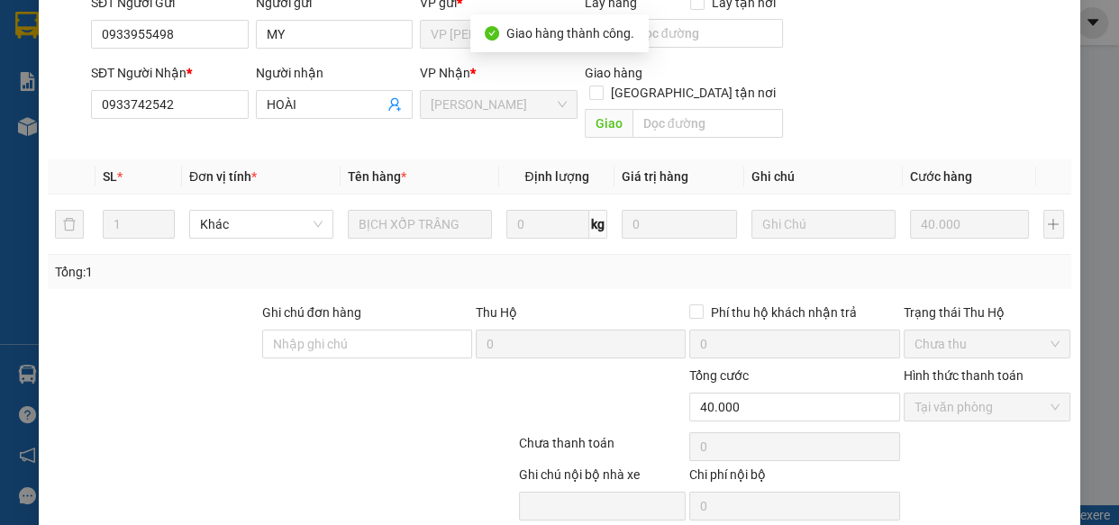
scroll to position [0, 0]
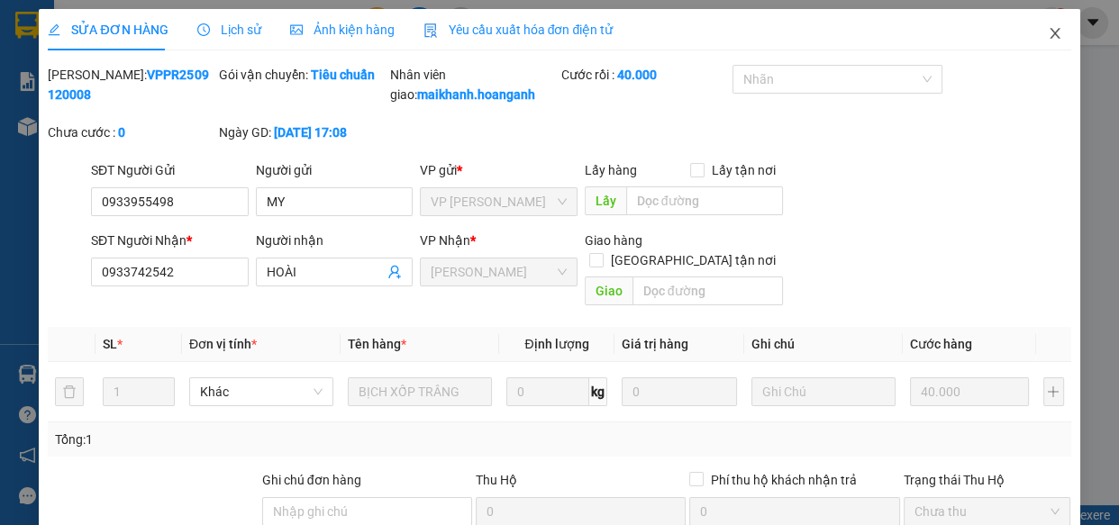
click at [1048, 33] on icon "close" at bounding box center [1055, 33] width 14 height 14
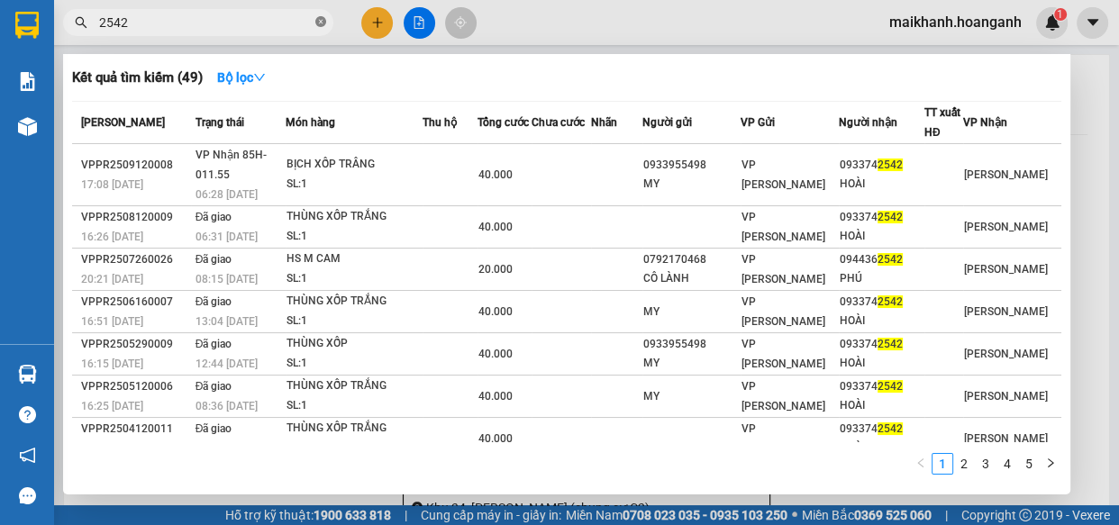
click at [320, 20] on icon "close-circle" at bounding box center [320, 21] width 11 height 11
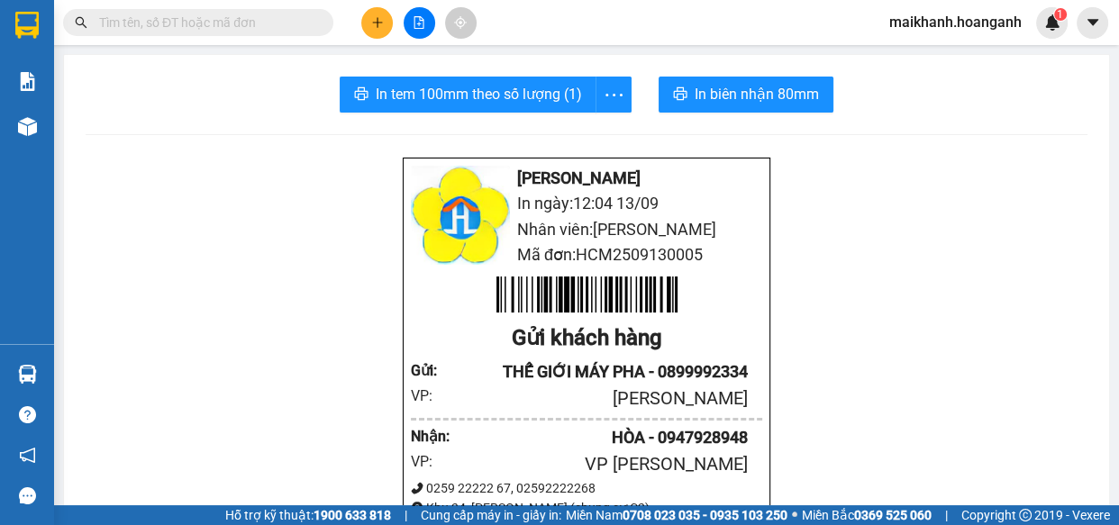
click at [304, 18] on input "text" at bounding box center [205, 23] width 213 height 20
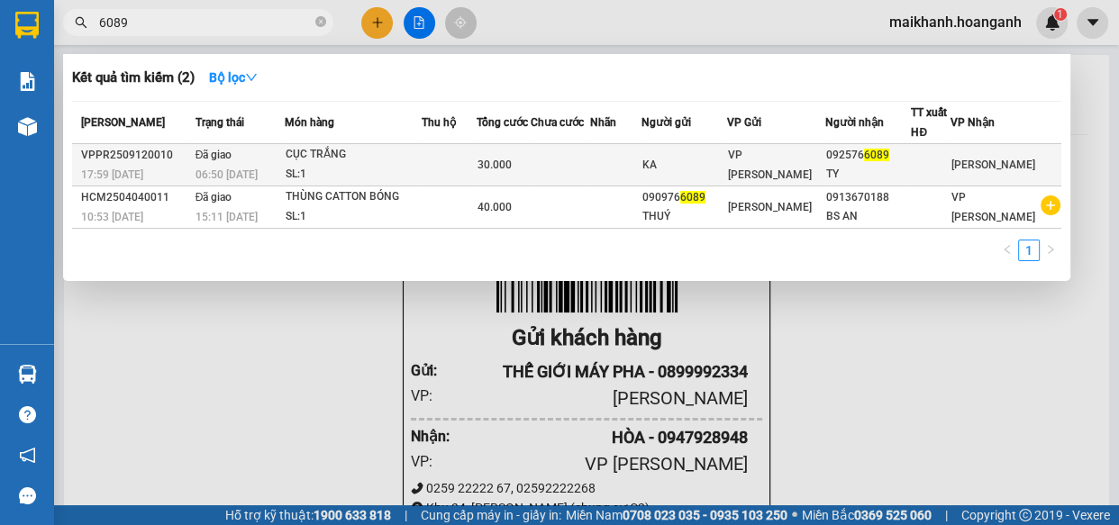
type input "6089"
click at [343, 154] on div "CỤC TRẮNG" at bounding box center [353, 155] width 135 height 20
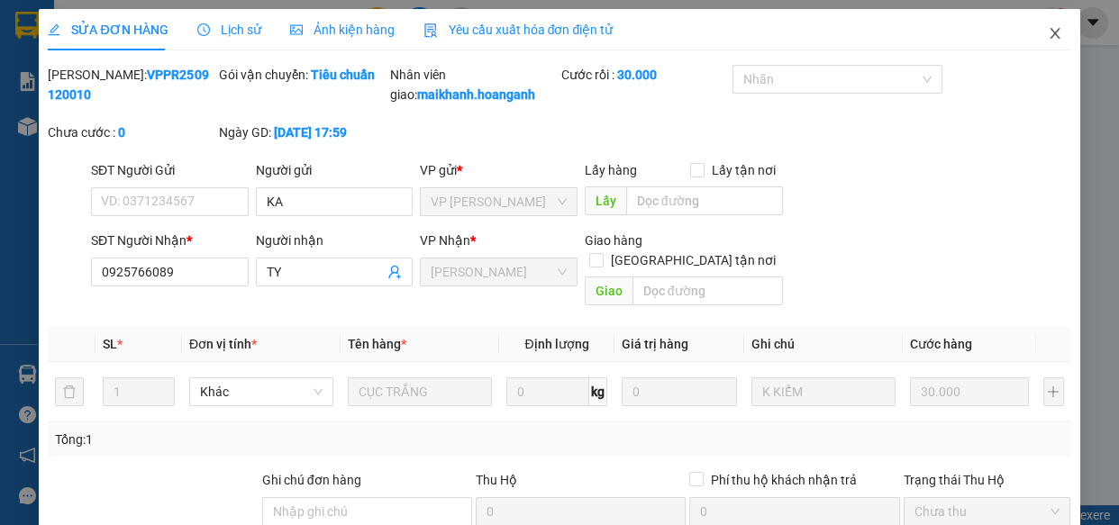
click at [1048, 33] on icon "close" at bounding box center [1055, 33] width 14 height 14
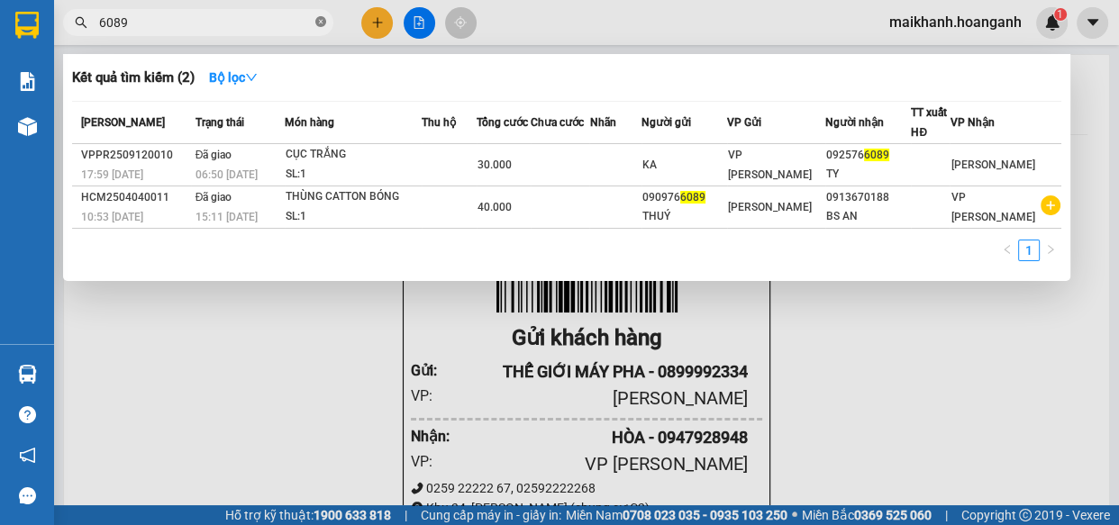
click at [323, 21] on icon "close-circle" at bounding box center [320, 21] width 11 height 11
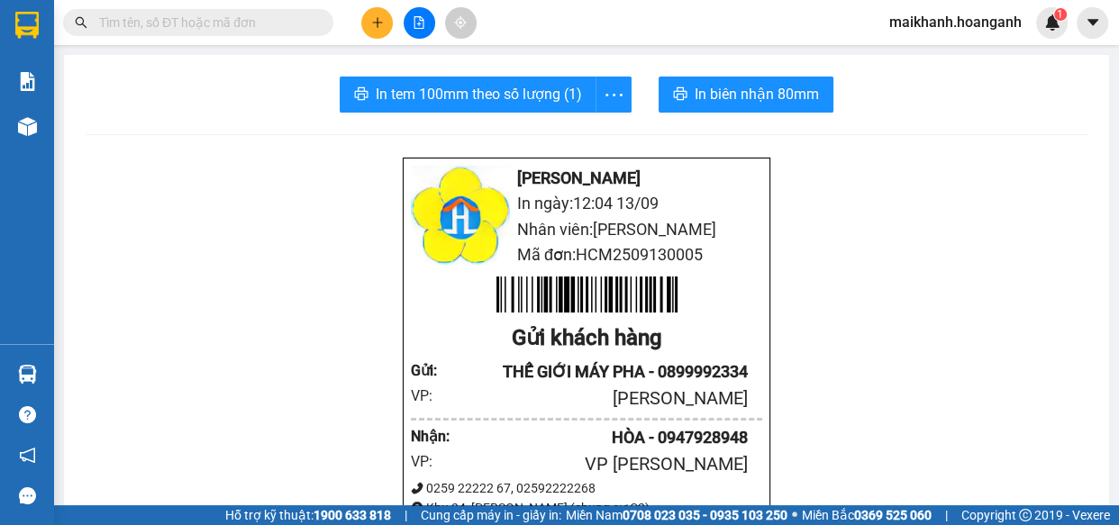
click at [298, 23] on input "text" at bounding box center [205, 23] width 213 height 20
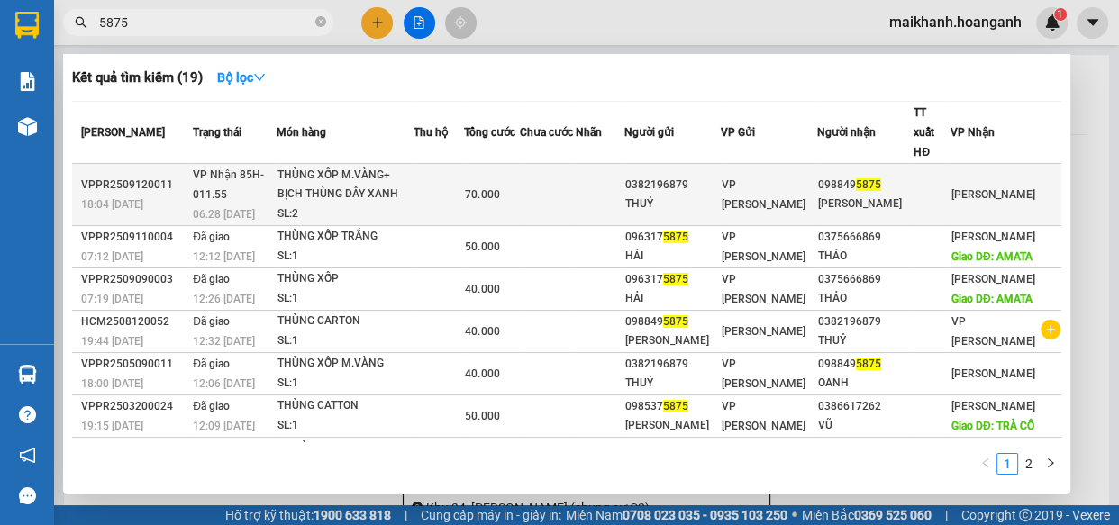
type input "5875"
click at [331, 166] on div "THÙNG XỐP M.VÀNG+ BỊCH THÙNG DÂY XANH" at bounding box center [344, 185] width 135 height 39
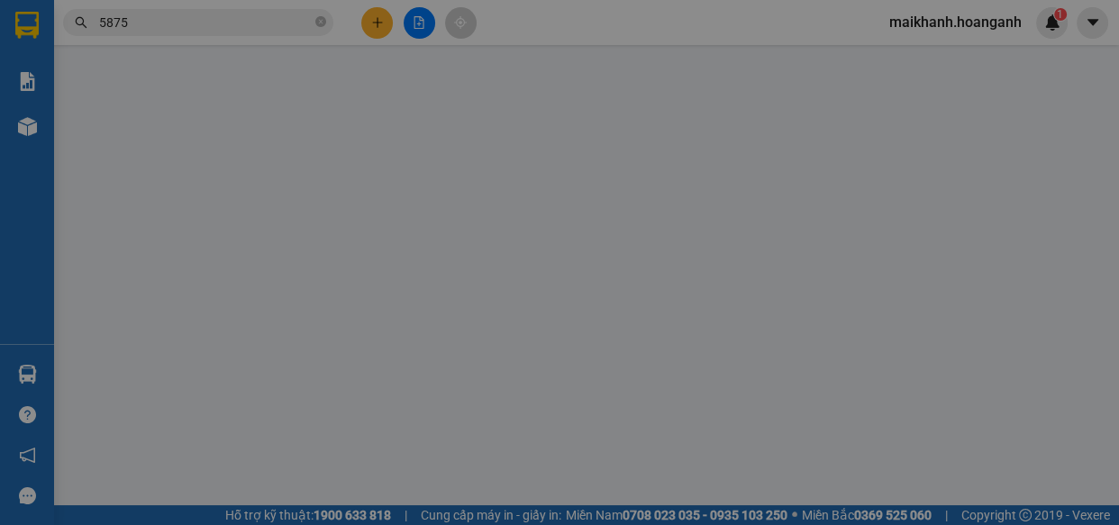
type input "0382196879"
type input "THUỶ"
type input "0988495875"
type input "[PERSON_NAME]"
type input "70.000"
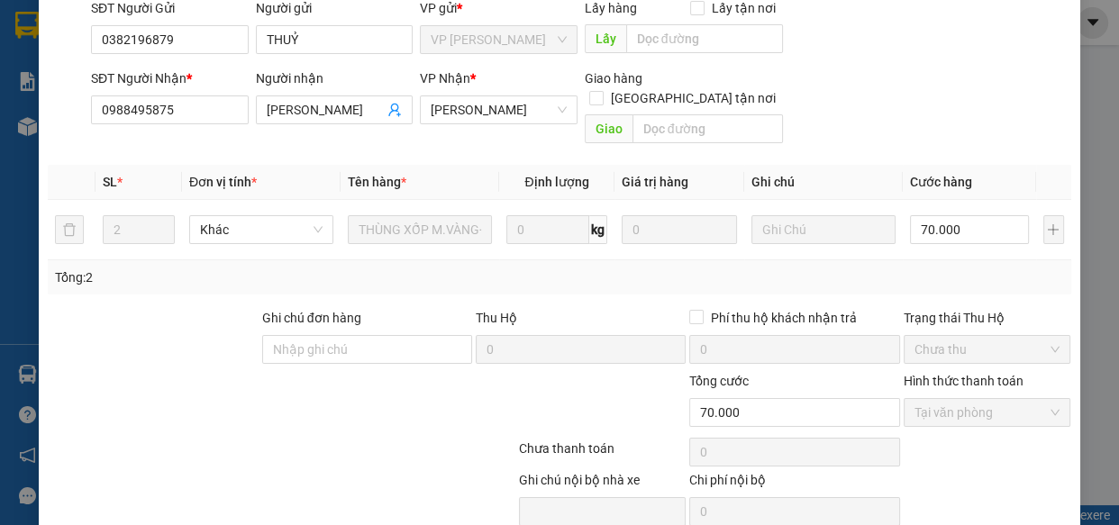
scroll to position [220, 0]
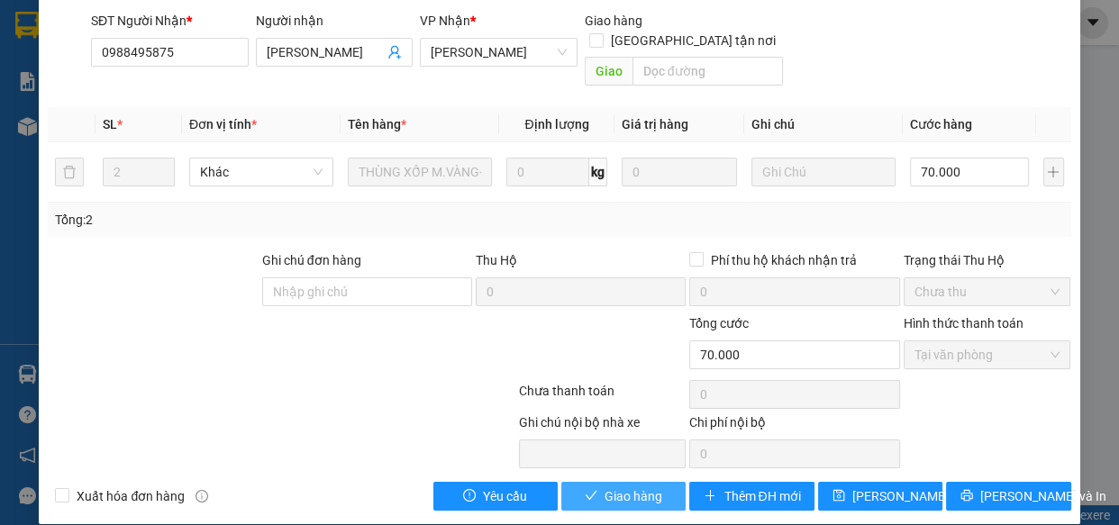
click at [613, 486] on span "Giao hàng" at bounding box center [633, 496] width 58 height 20
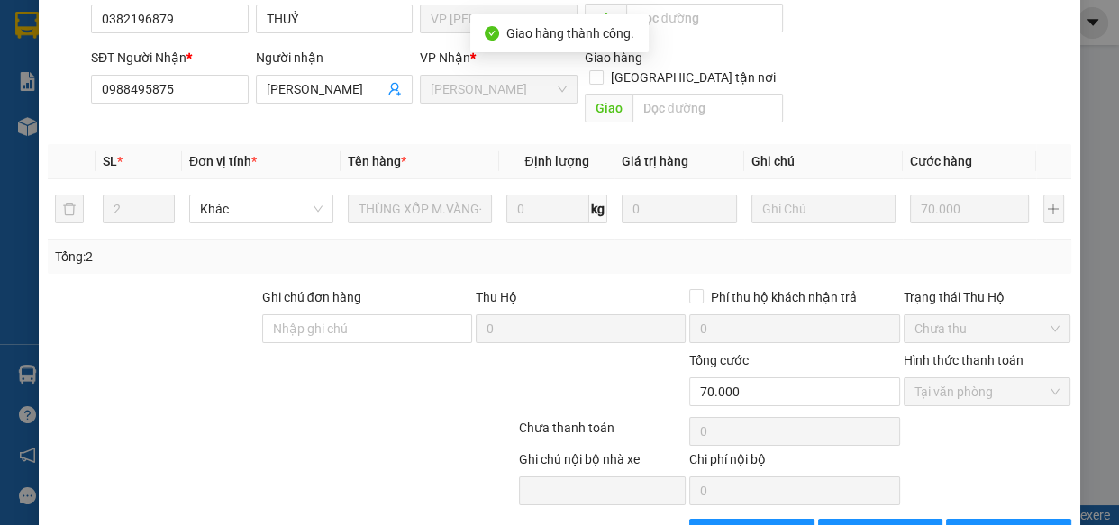
scroll to position [0, 0]
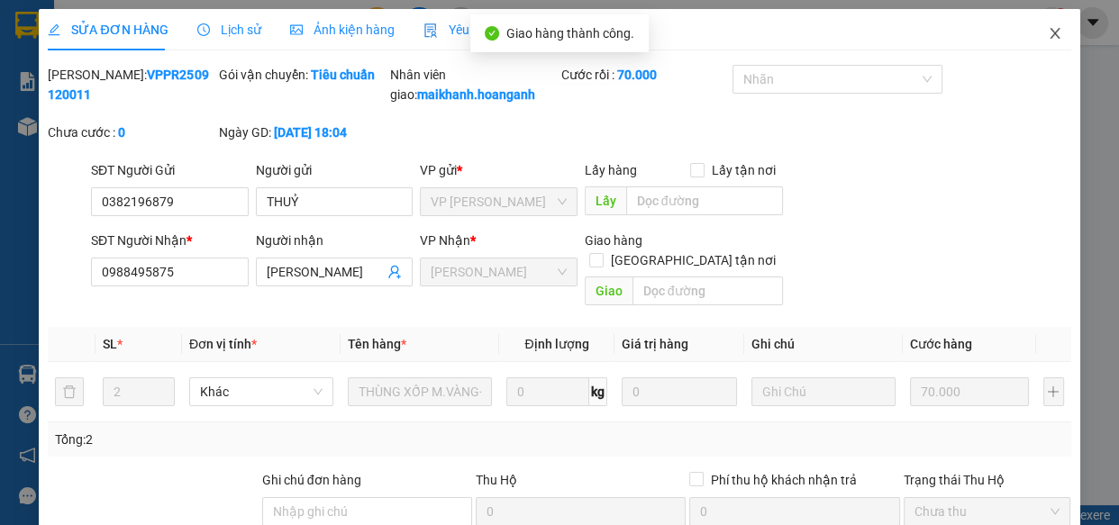
drag, startPoint x: 1040, startPoint y: 30, endPoint x: 628, endPoint y: 25, distance: 412.6
click at [1048, 31] on icon "close" at bounding box center [1055, 33] width 14 height 14
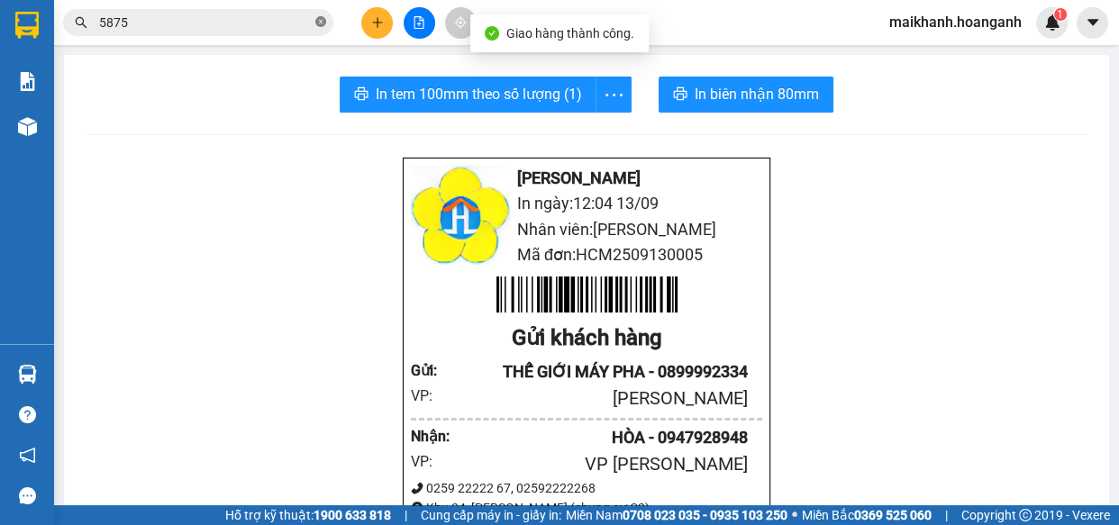
click at [322, 20] on icon "close-circle" at bounding box center [320, 21] width 11 height 11
click at [298, 18] on input "text" at bounding box center [205, 23] width 213 height 20
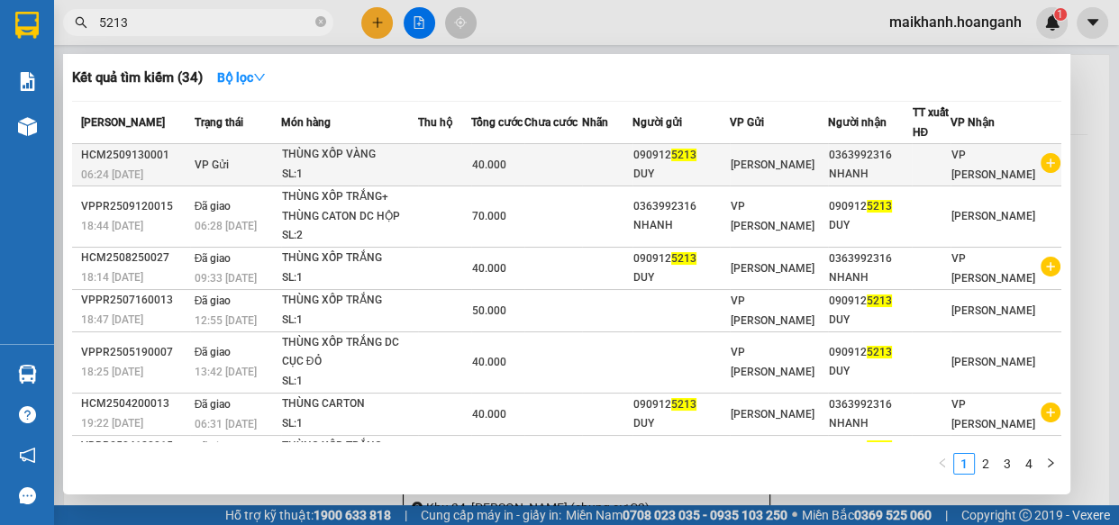
type input "5213"
click at [340, 148] on div "THÙNG XỐP VÀNG" at bounding box center [349, 155] width 135 height 20
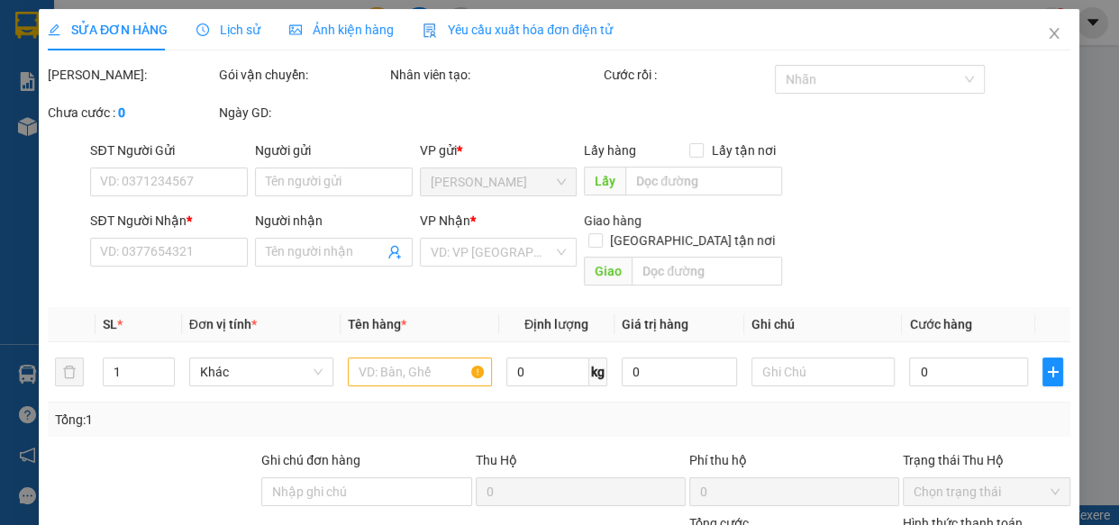
type input "0909125213"
type input "DUY"
type input "0363992316"
type input "NHANH"
type input "40.000"
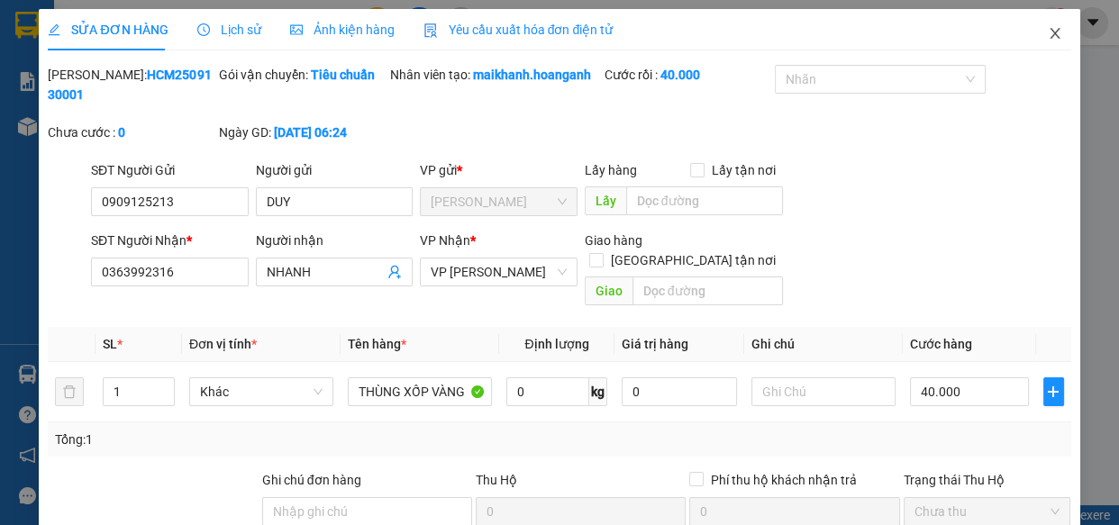
click at [1048, 36] on icon "close" at bounding box center [1055, 33] width 14 height 14
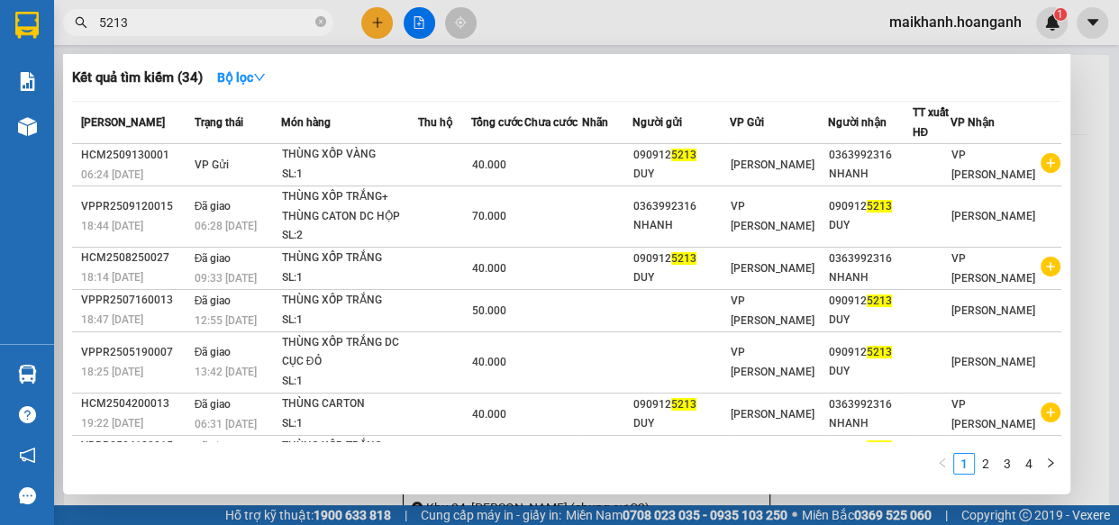
click at [213, 21] on input "5213" at bounding box center [205, 23] width 213 height 20
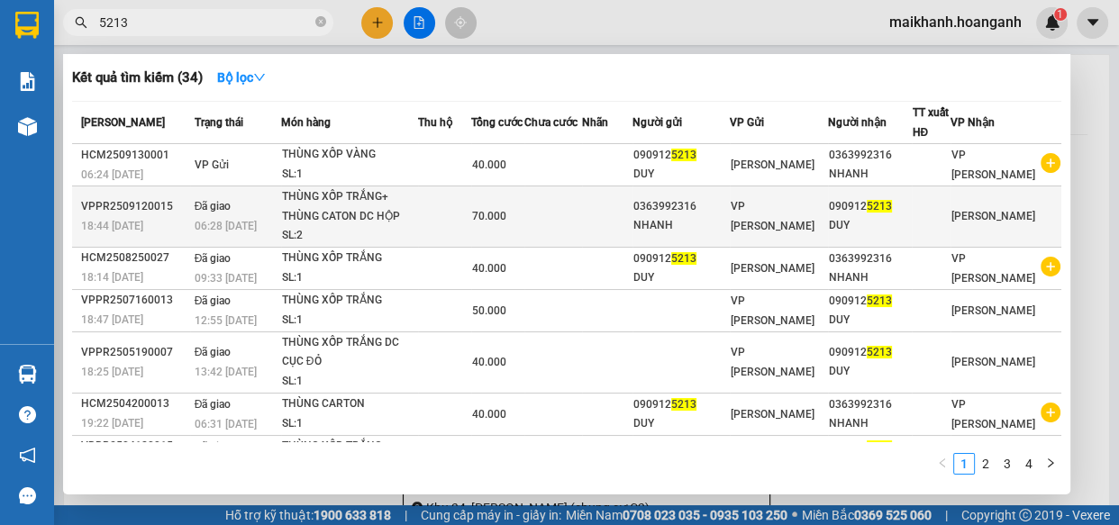
click at [339, 202] on div "THÙNG XỐP TRẮNG+ THÙNG CATON DC HỘP NHỰA" at bounding box center [349, 206] width 135 height 39
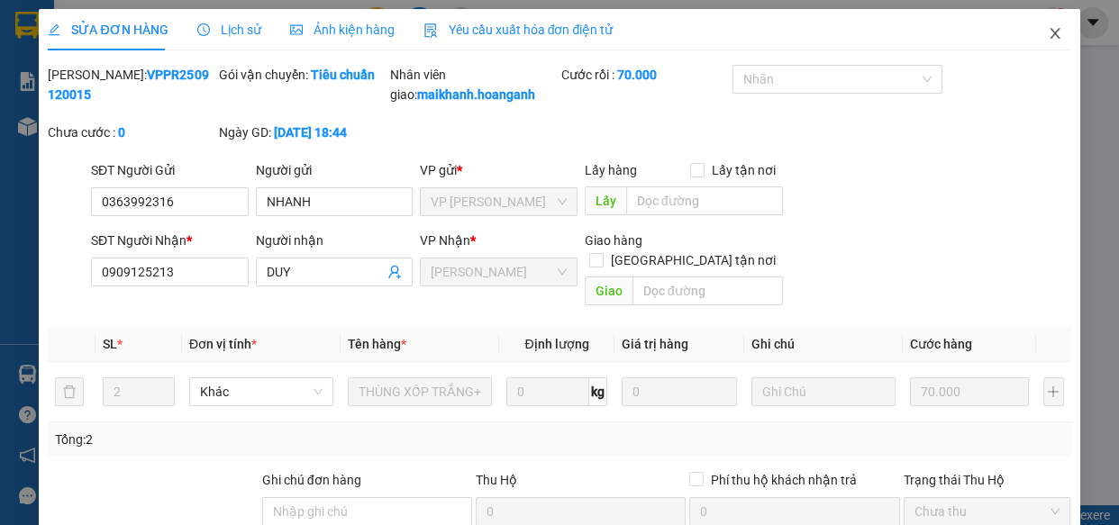
click at [1049, 32] on icon "close" at bounding box center [1054, 33] width 10 height 11
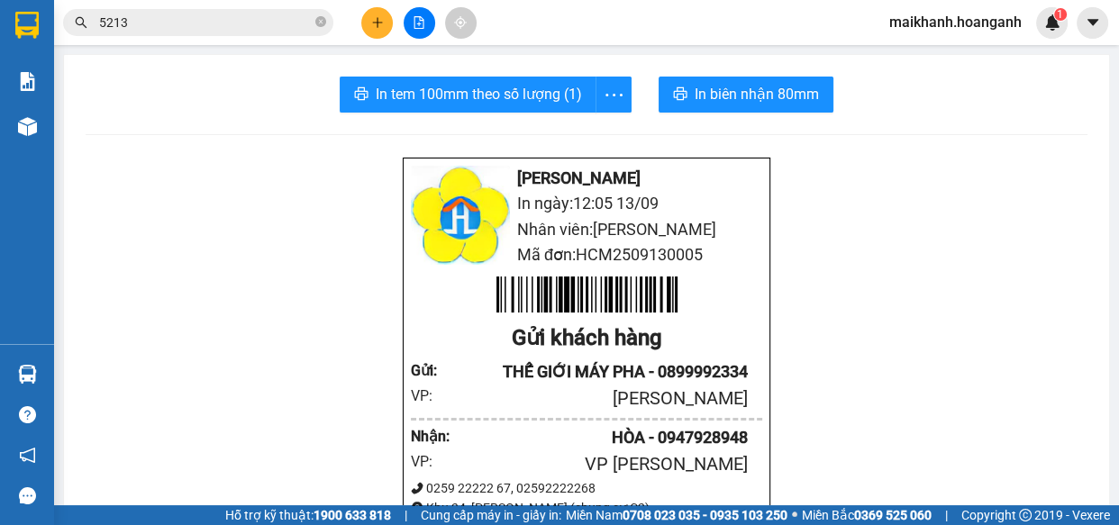
drag, startPoint x: 322, startPoint y: 23, endPoint x: 309, endPoint y: 21, distance: 12.9
click at [321, 23] on icon "close-circle" at bounding box center [320, 21] width 11 height 11
click at [300, 21] on input "text" at bounding box center [205, 23] width 213 height 20
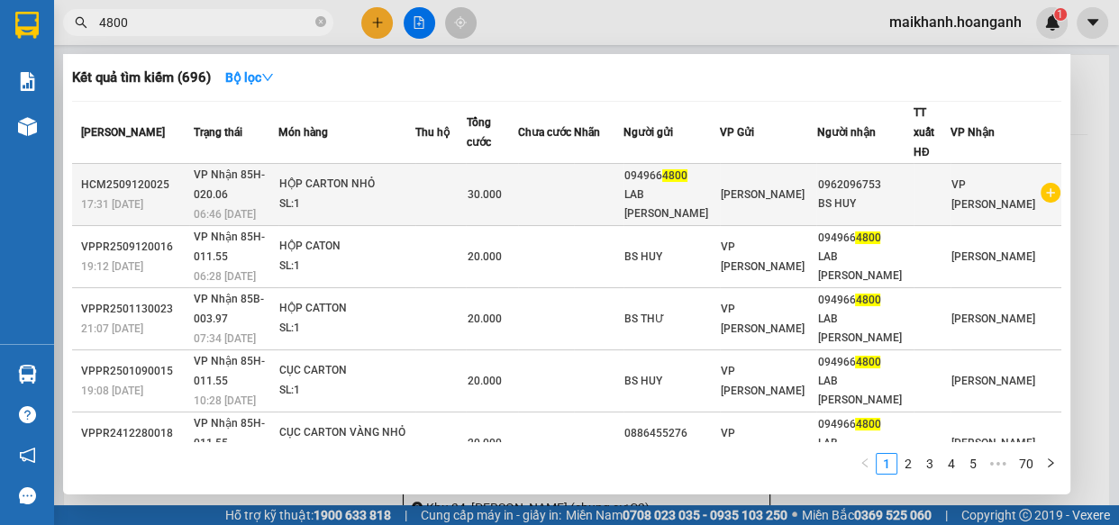
type input "4800"
click at [338, 175] on div "HỘP CARTON NHỎ" at bounding box center [346, 185] width 135 height 20
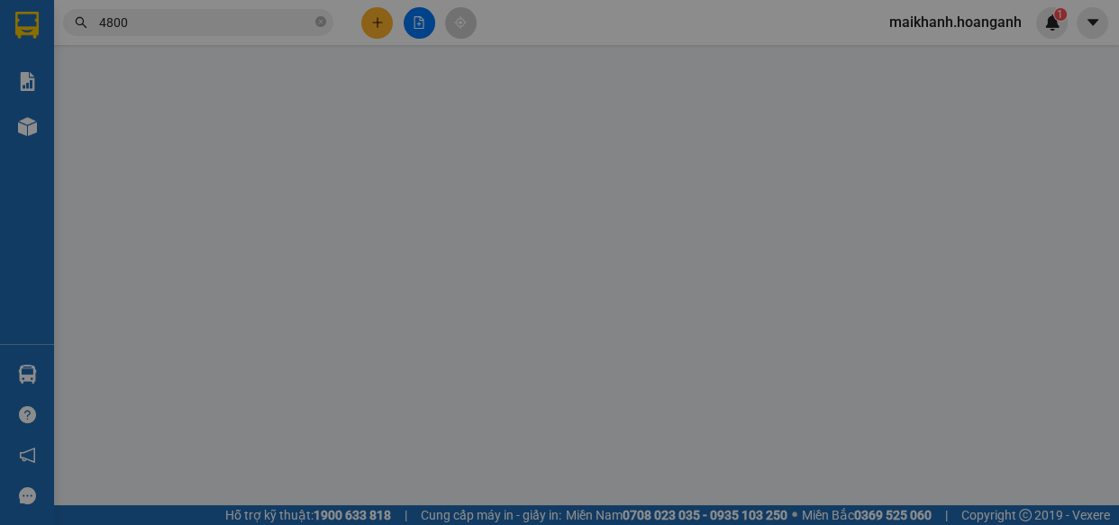
type input "0949664800"
type input "LAB [PERSON_NAME]"
type input "0962096753"
type input "BS HUY"
type input "30.000"
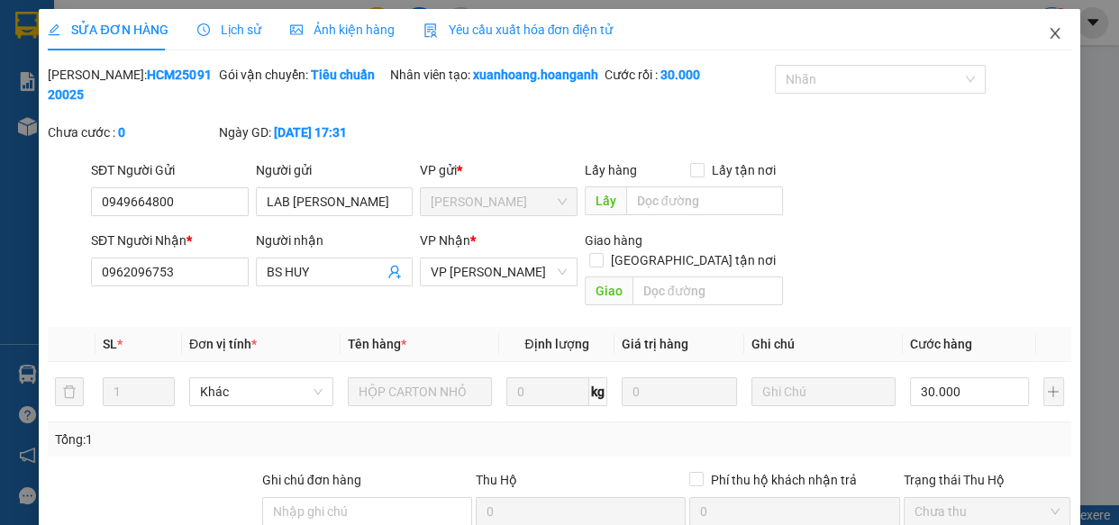
click at [1049, 34] on icon "close" at bounding box center [1054, 33] width 10 height 11
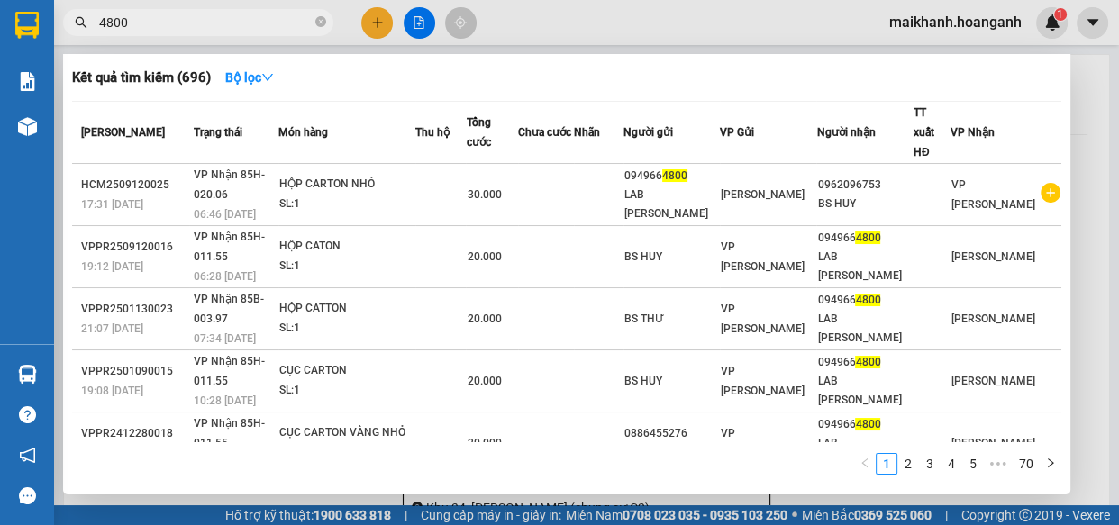
click at [259, 18] on input "4800" at bounding box center [205, 23] width 213 height 20
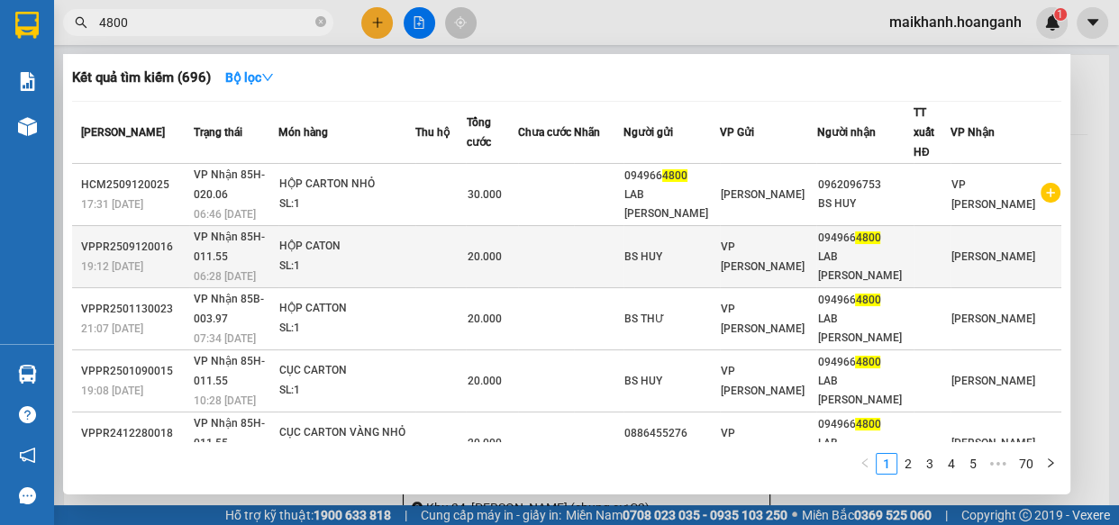
click at [315, 237] on div "HỘP CATON" at bounding box center [346, 247] width 135 height 20
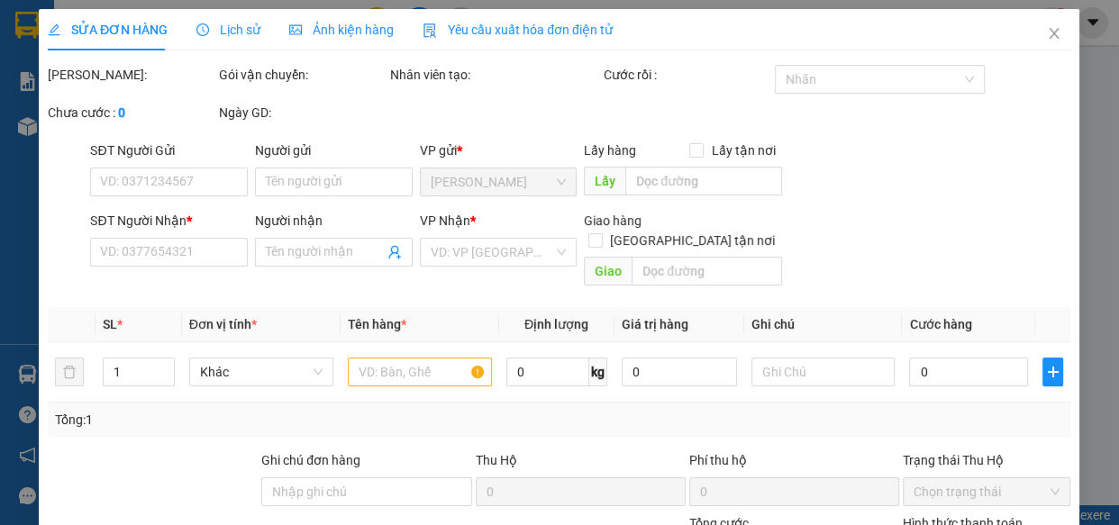
type input "BS HUY"
type input "0949664800"
type input "LAB [PERSON_NAME]"
type input "20.000"
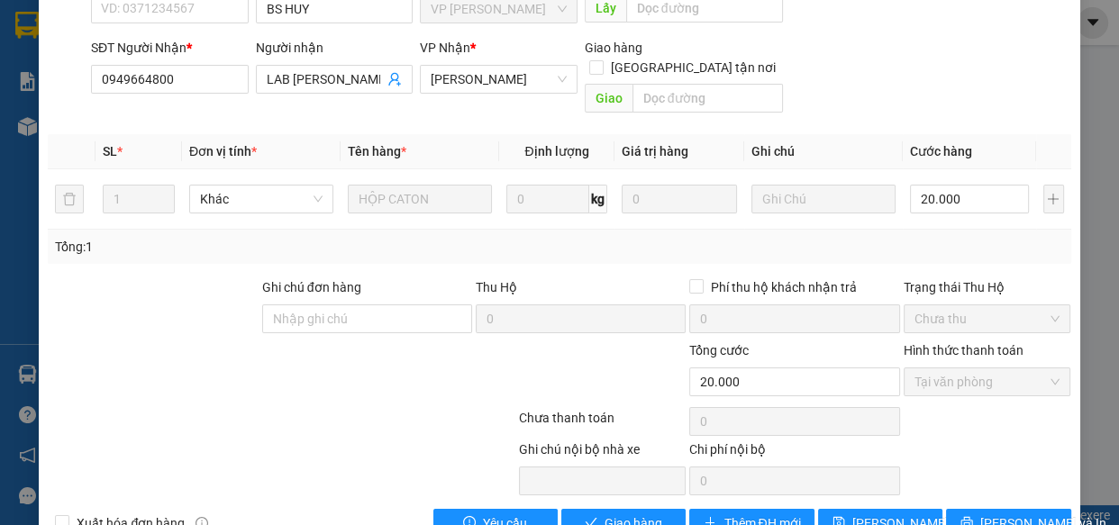
scroll to position [220, 0]
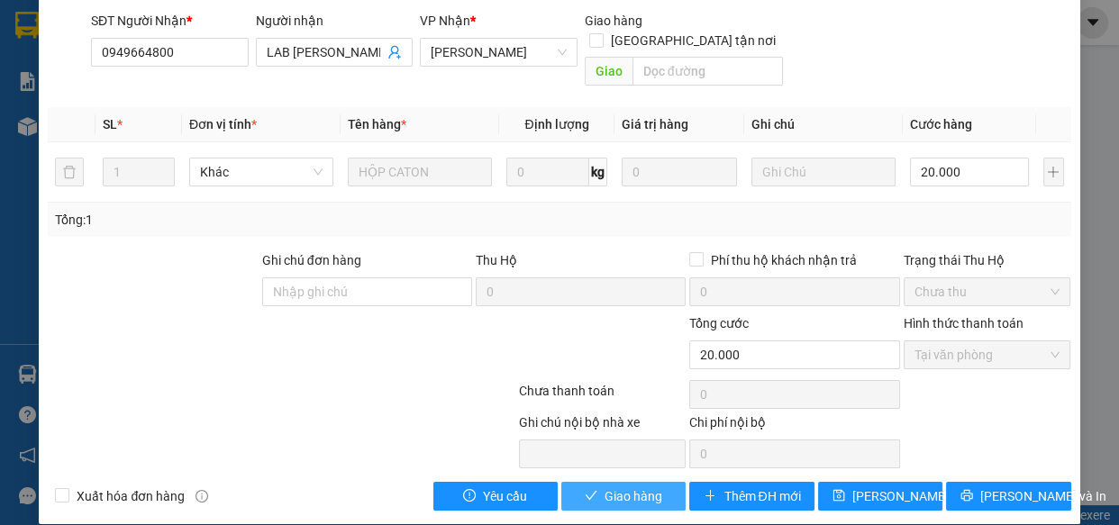
click at [636, 486] on span "Giao hàng" at bounding box center [633, 496] width 58 height 20
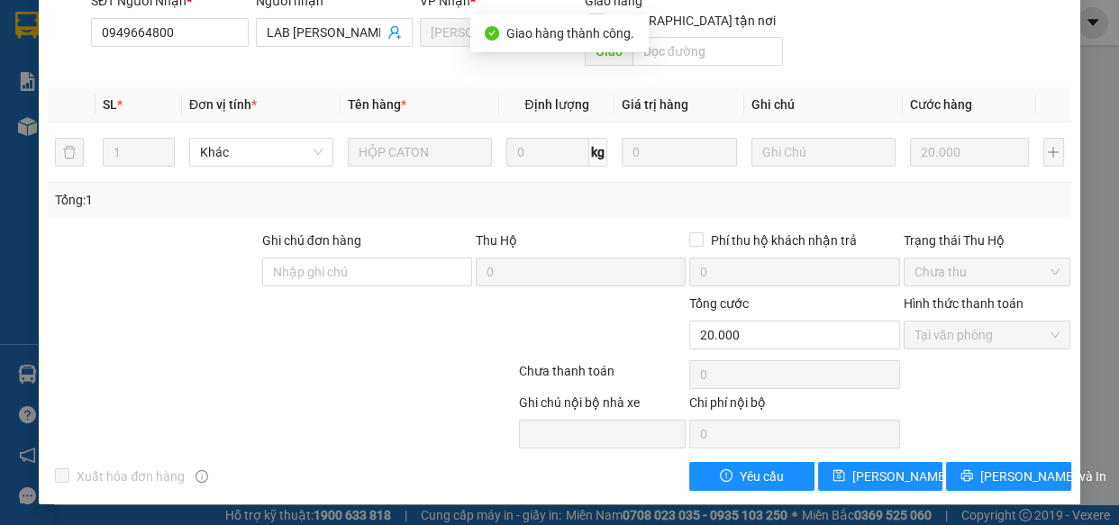
scroll to position [0, 0]
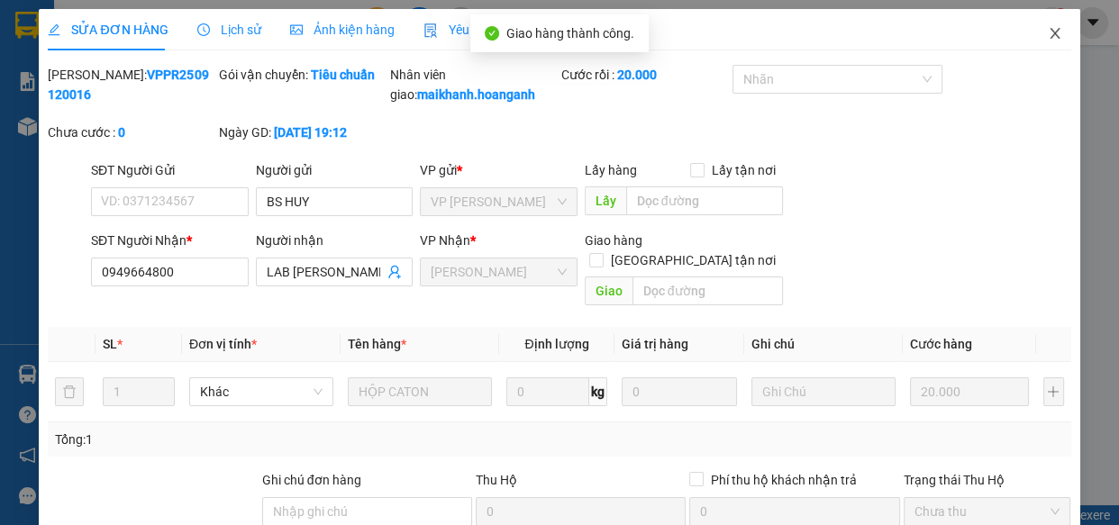
click at [1048, 32] on icon "close" at bounding box center [1055, 33] width 14 height 14
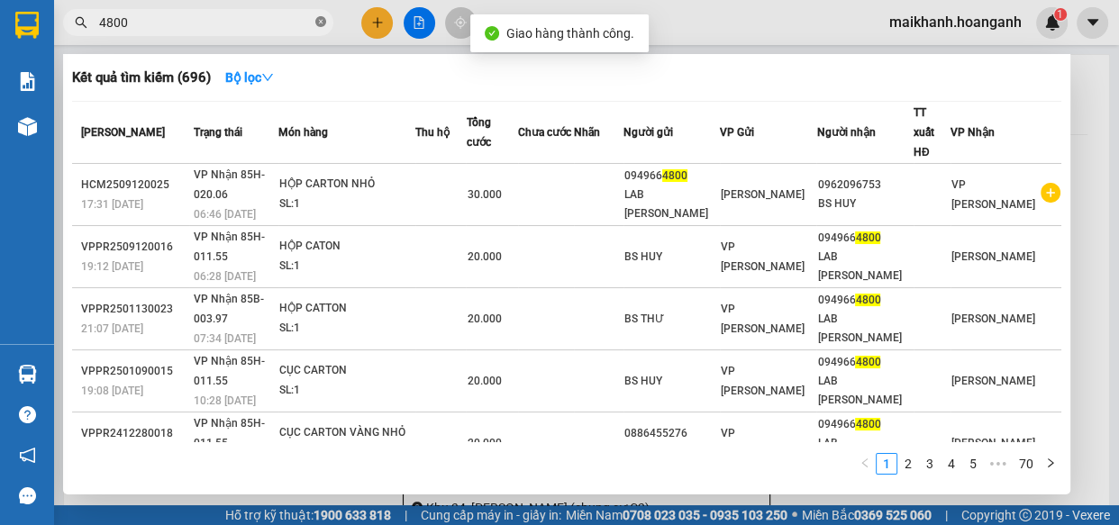
click at [320, 20] on icon "close-circle" at bounding box center [320, 21] width 11 height 11
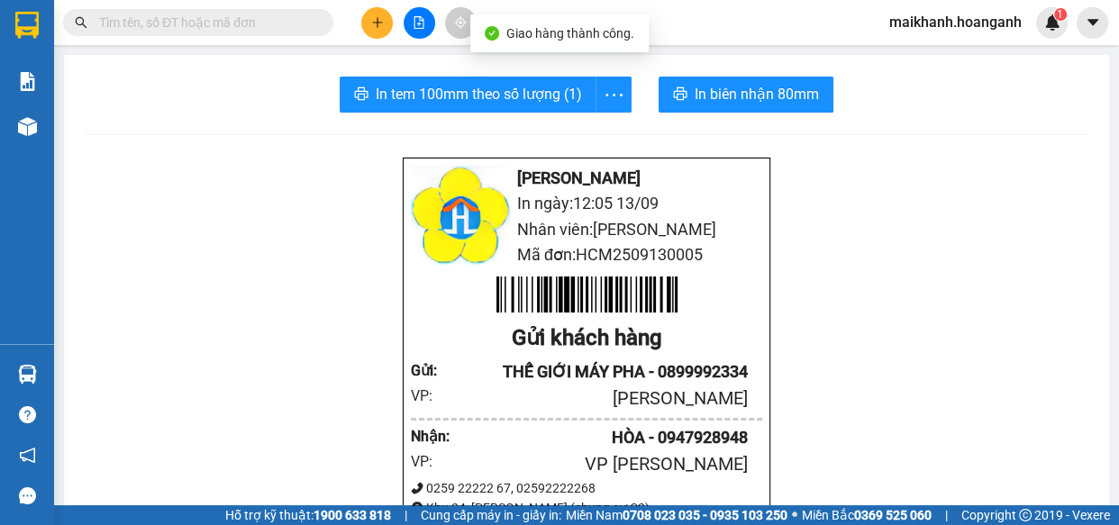
click at [306, 18] on input "text" at bounding box center [205, 23] width 213 height 20
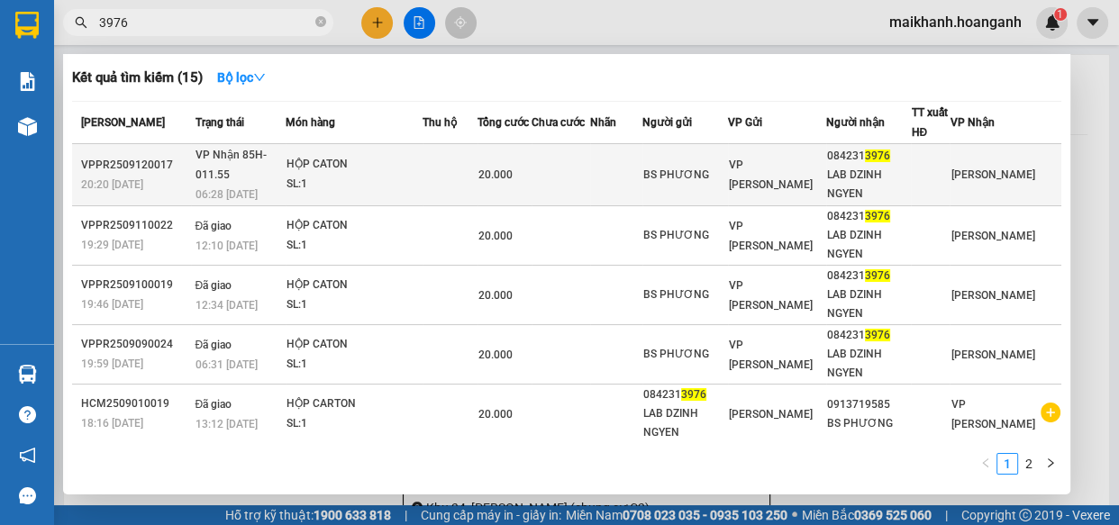
type input "3976"
click at [333, 162] on div "HỘP CATON" at bounding box center [353, 165] width 135 height 20
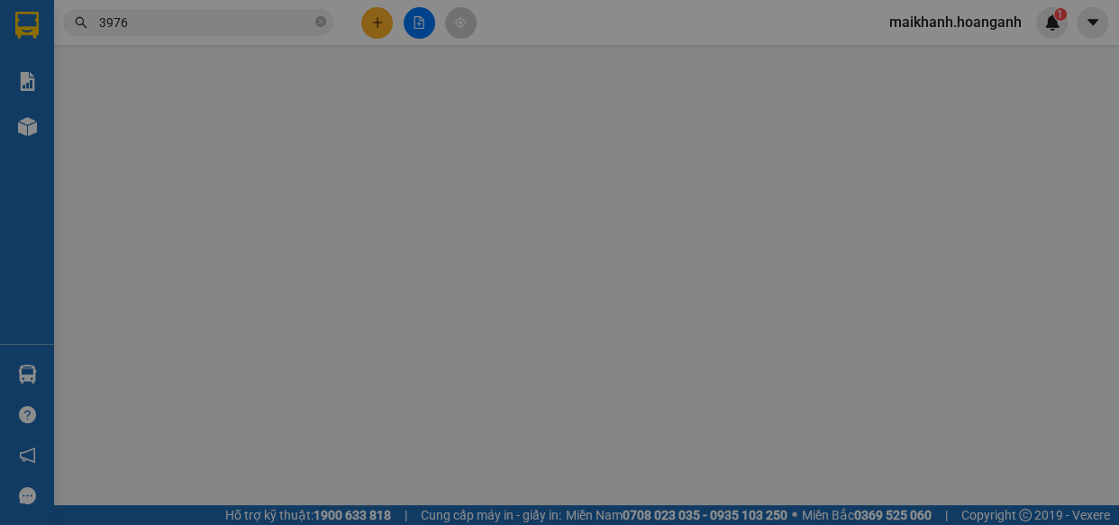
type input "BS PHƯƠNG"
type input "0842313976"
type input "LAB DZINH NGYEN"
type input "20.000"
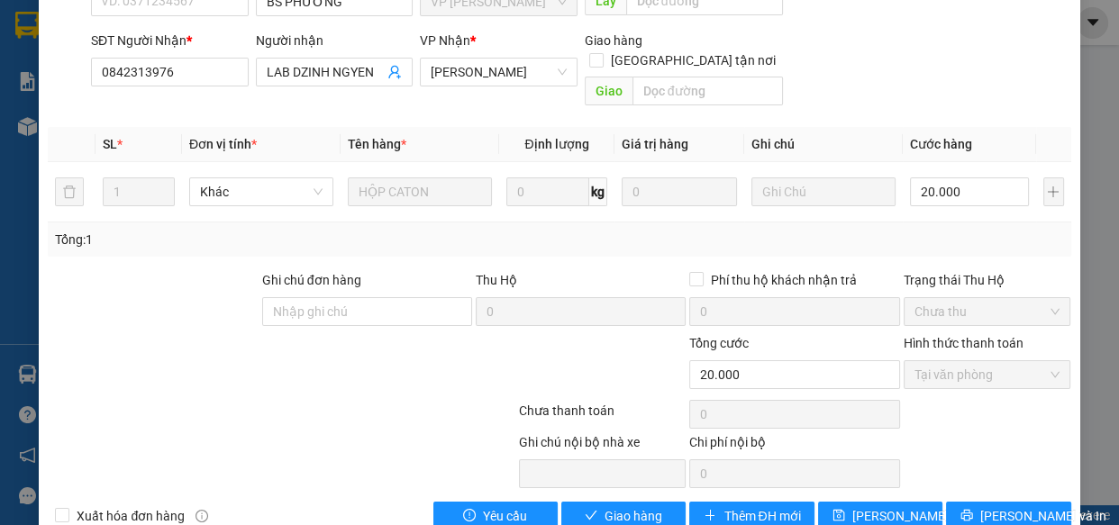
scroll to position [220, 0]
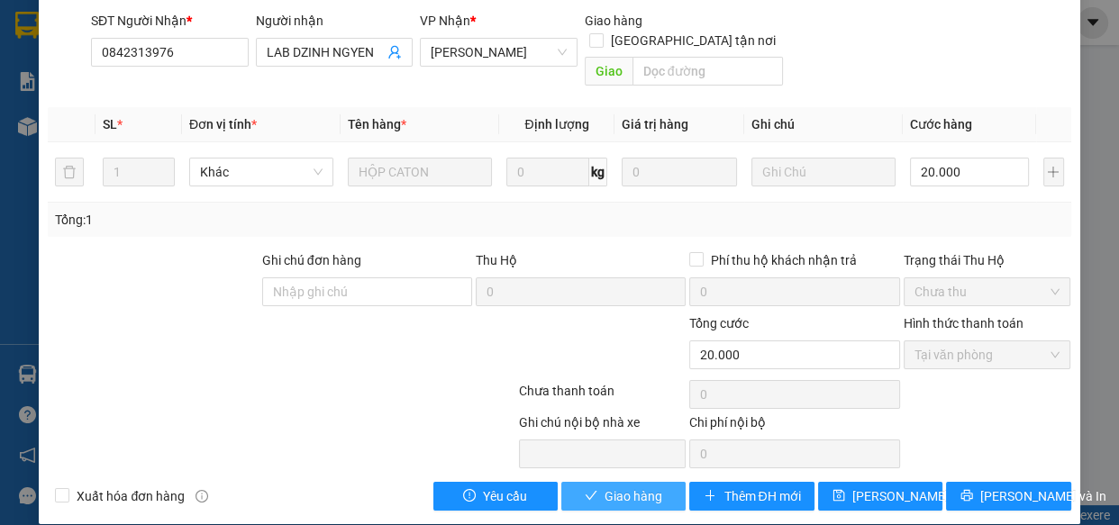
click at [644, 486] on span "Giao hàng" at bounding box center [633, 496] width 58 height 20
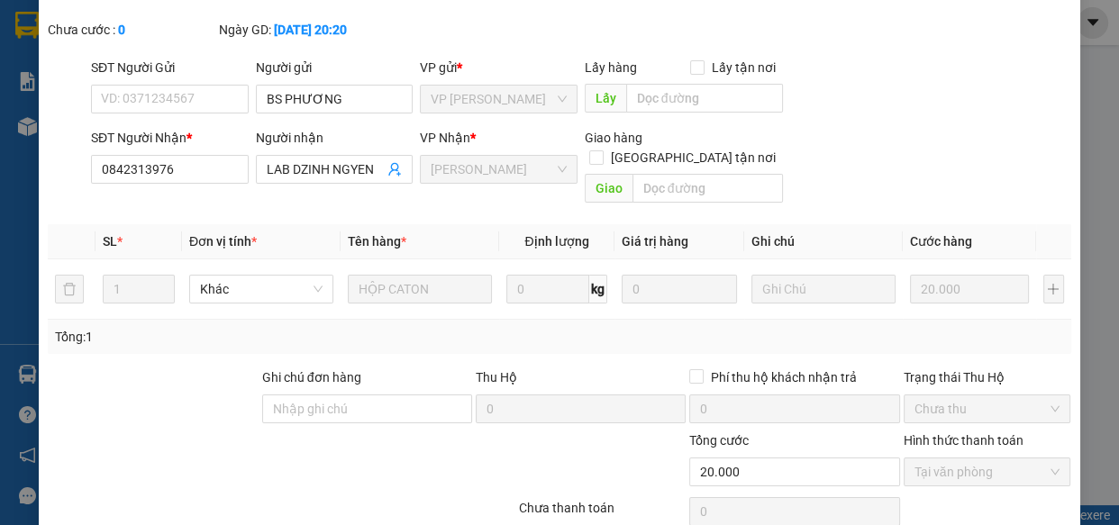
scroll to position [0, 0]
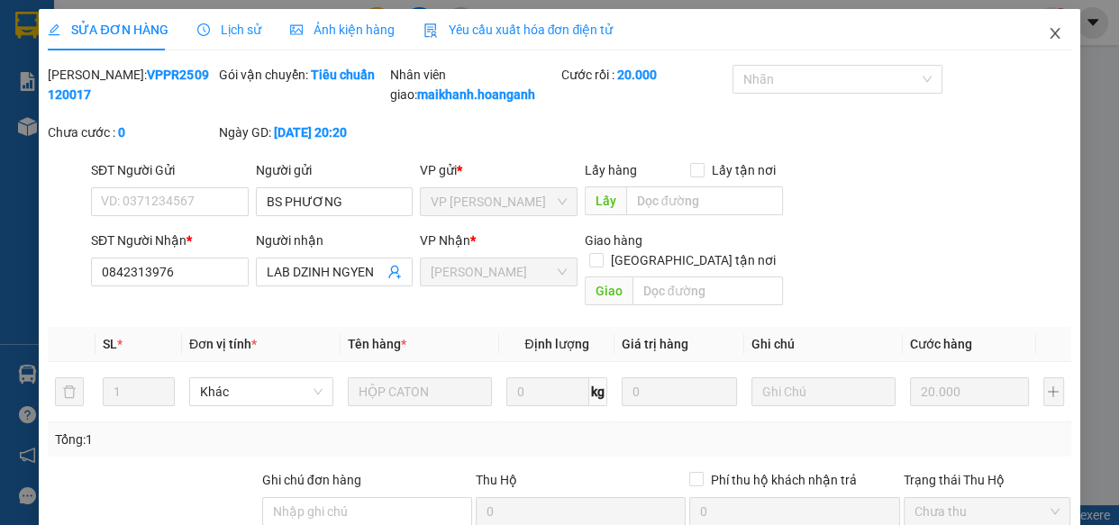
click at [1049, 32] on icon "close" at bounding box center [1054, 33] width 10 height 11
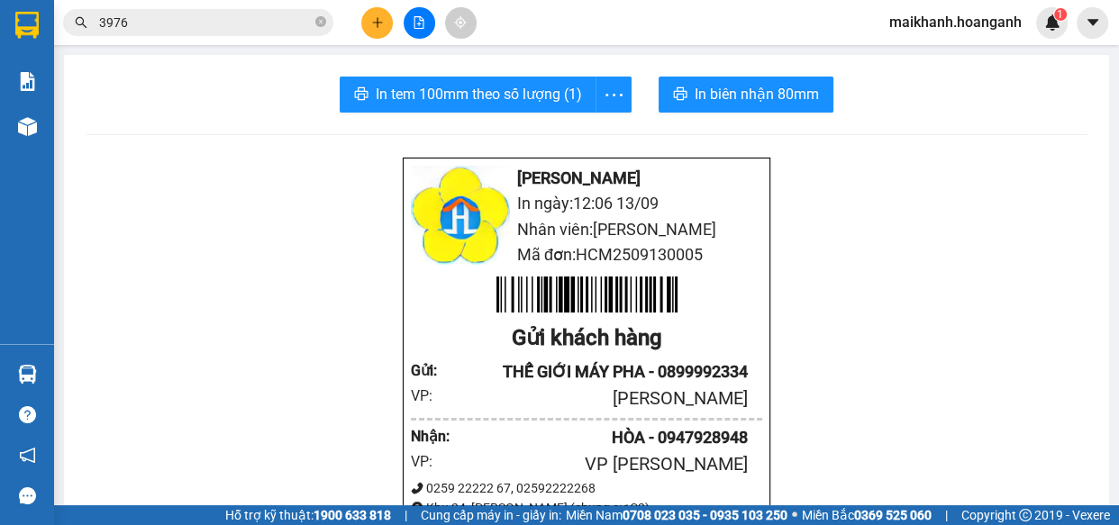
click at [319, 21] on icon "close-circle" at bounding box center [320, 21] width 11 height 11
click at [298, 22] on input "text" at bounding box center [205, 23] width 213 height 20
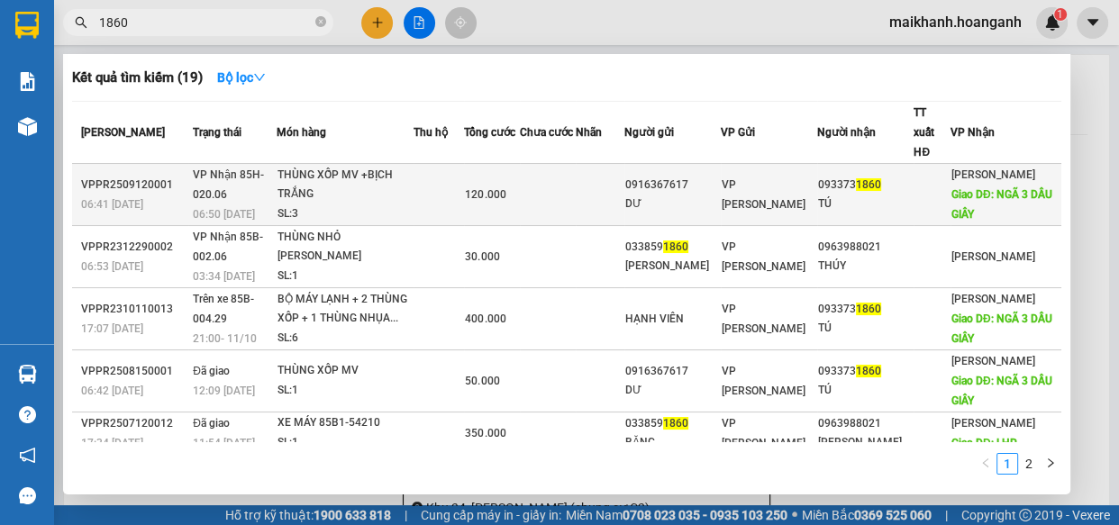
type input "1860"
click at [349, 166] on div "THÙNG XỐP MV +BỊCH TRẮNG" at bounding box center [344, 185] width 135 height 39
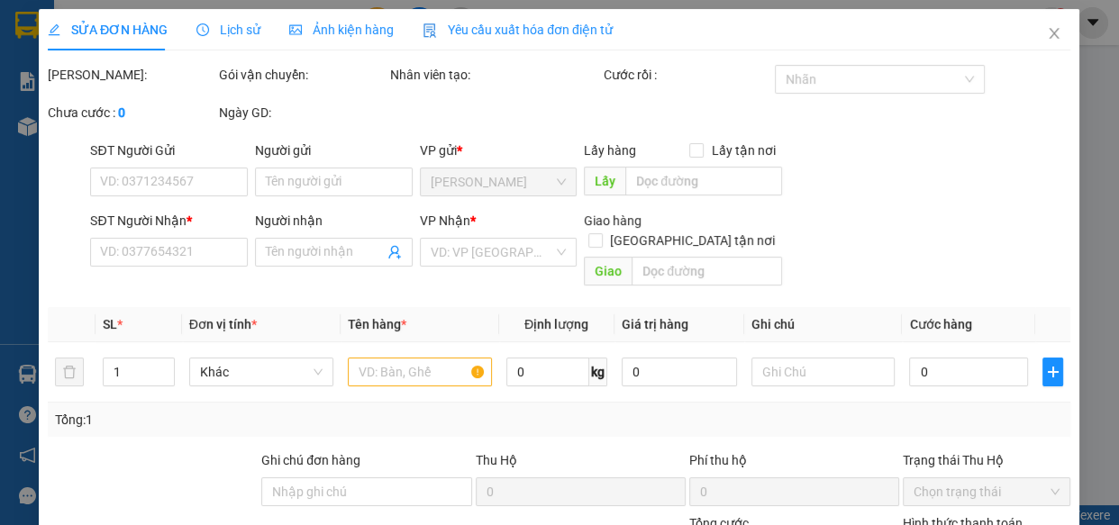
type input "0916367617"
type input "DƯ"
type input "0933731860"
type input "TÚ"
type input "NGÃ 3 DẦU GIÂY"
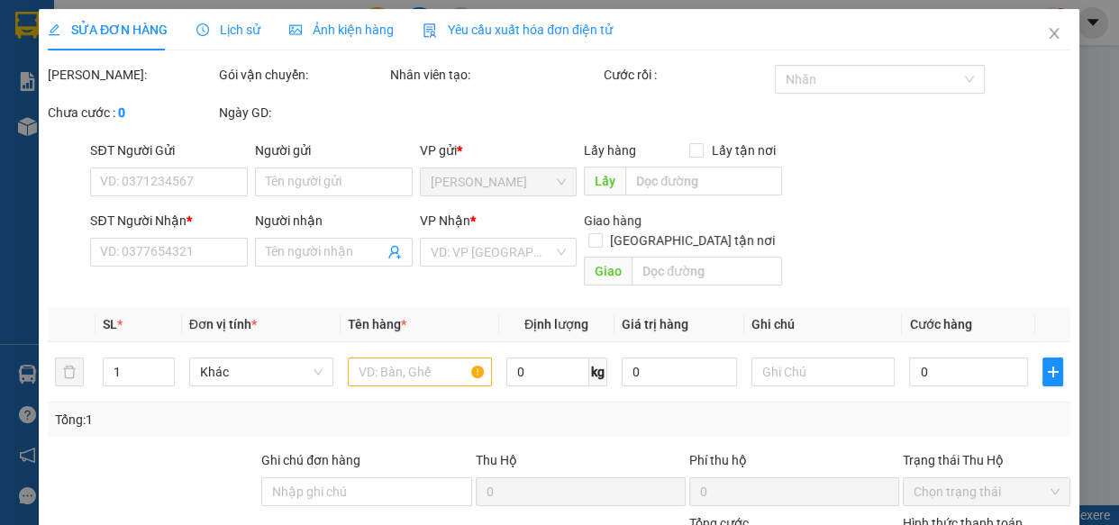
type input "120.000"
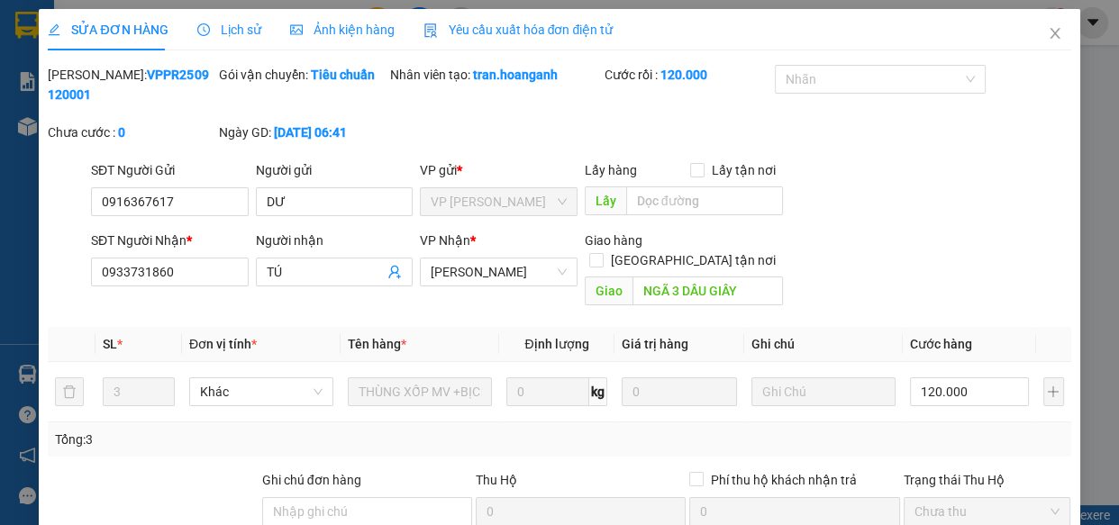
scroll to position [220, 0]
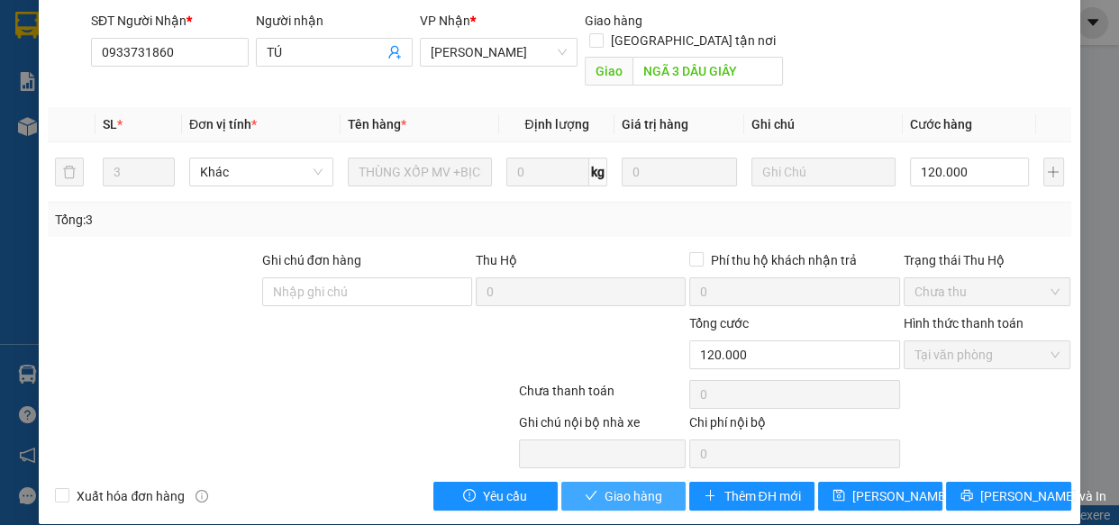
click at [651, 486] on span "Giao hàng" at bounding box center [633, 496] width 58 height 20
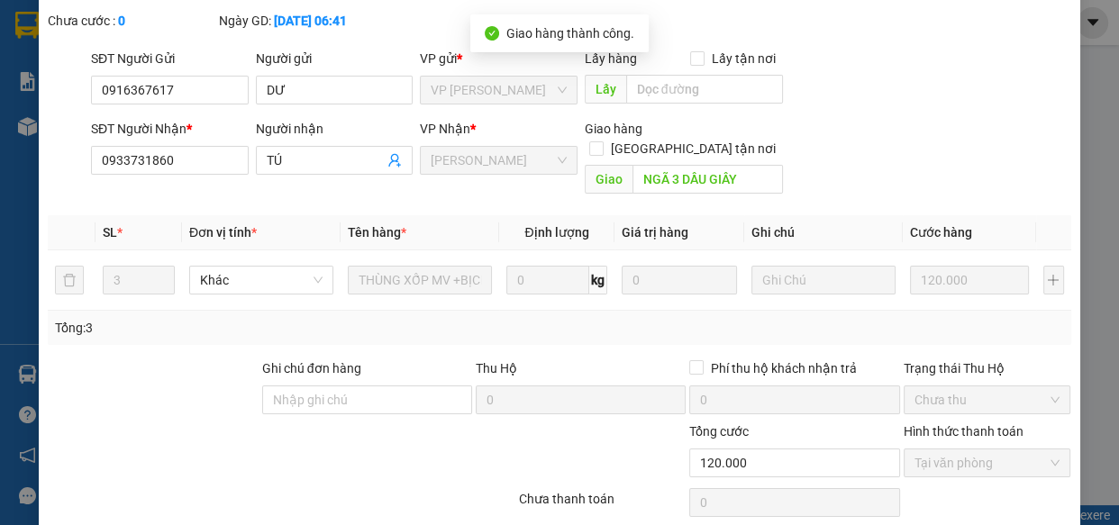
scroll to position [0, 0]
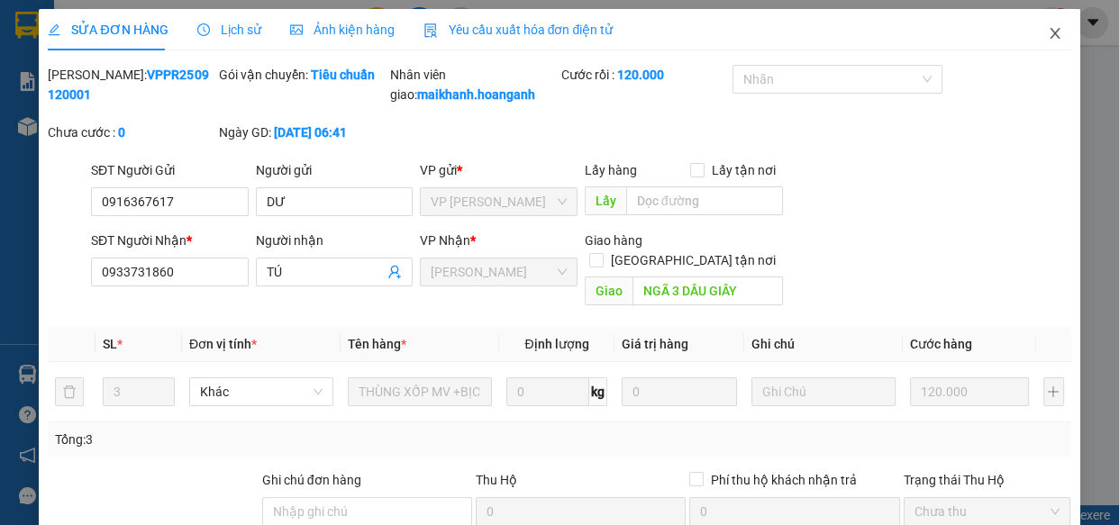
click at [1048, 33] on icon "close" at bounding box center [1055, 33] width 14 height 14
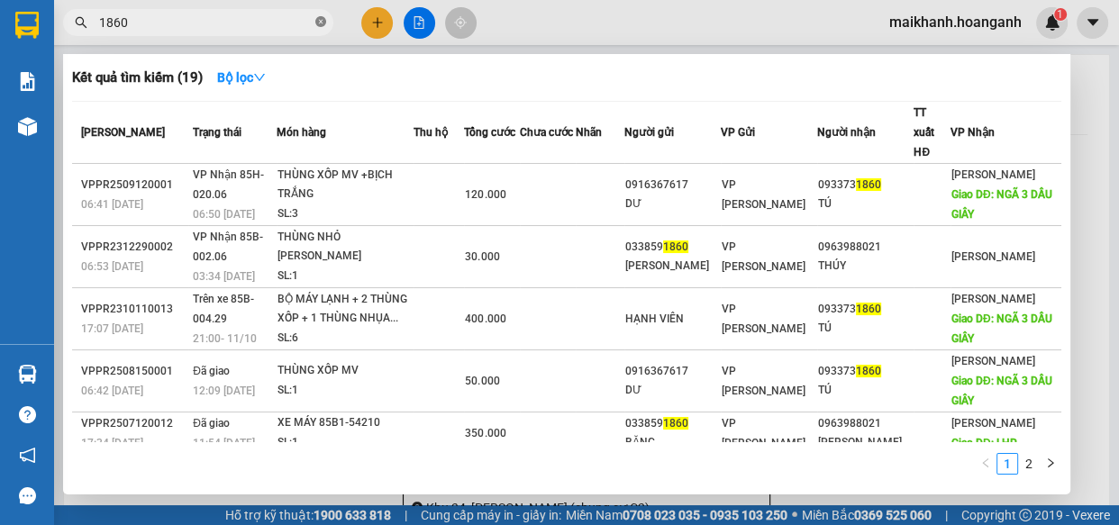
click at [318, 18] on icon "close-circle" at bounding box center [320, 21] width 11 height 11
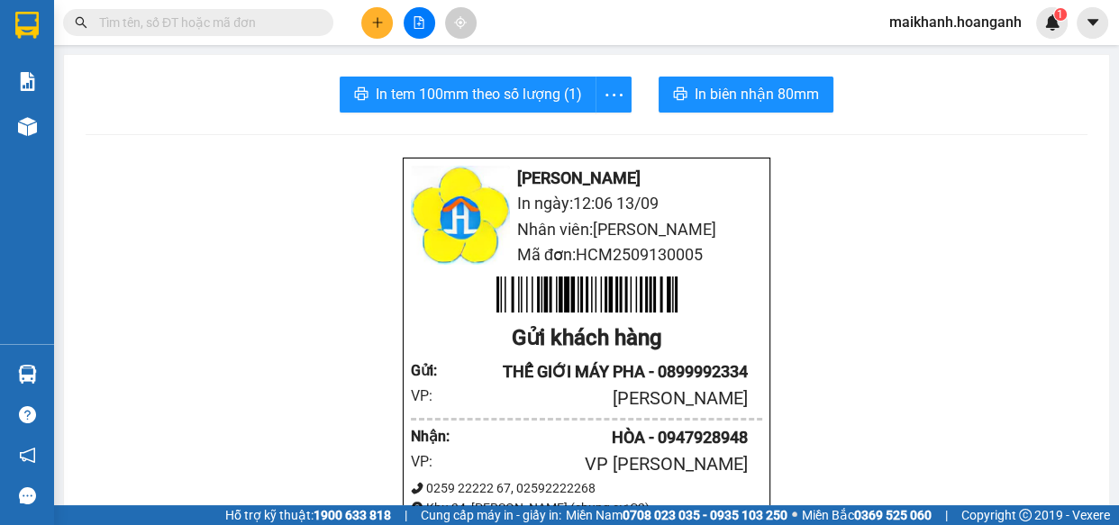
click at [288, 18] on input "text" at bounding box center [205, 23] width 213 height 20
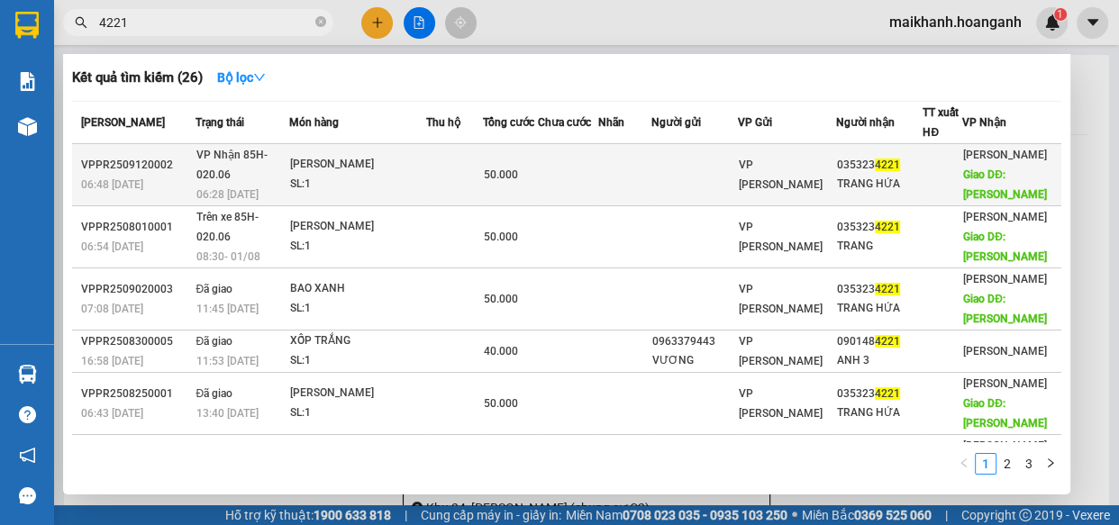
type input "4221"
click at [369, 163] on div "[PERSON_NAME]" at bounding box center [357, 165] width 135 height 20
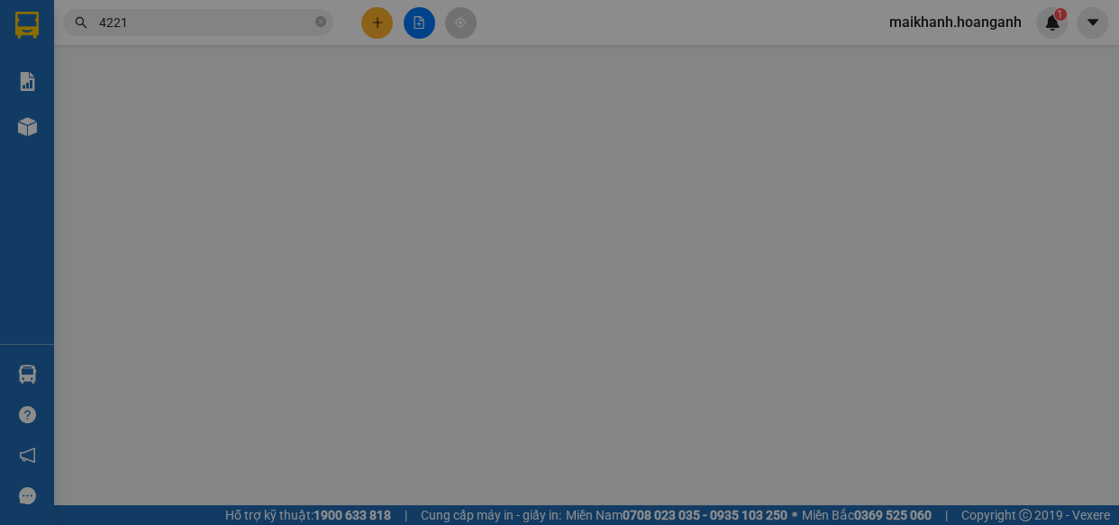
type input "0353234221"
type input "TRANG HỨA"
type input "[PERSON_NAME]"
type input "50.000"
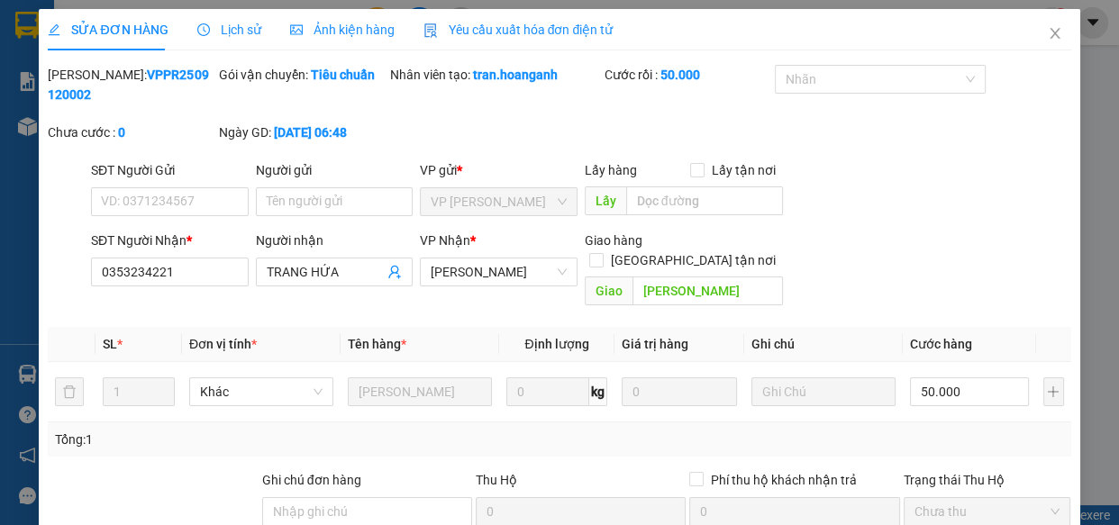
scroll to position [220, 0]
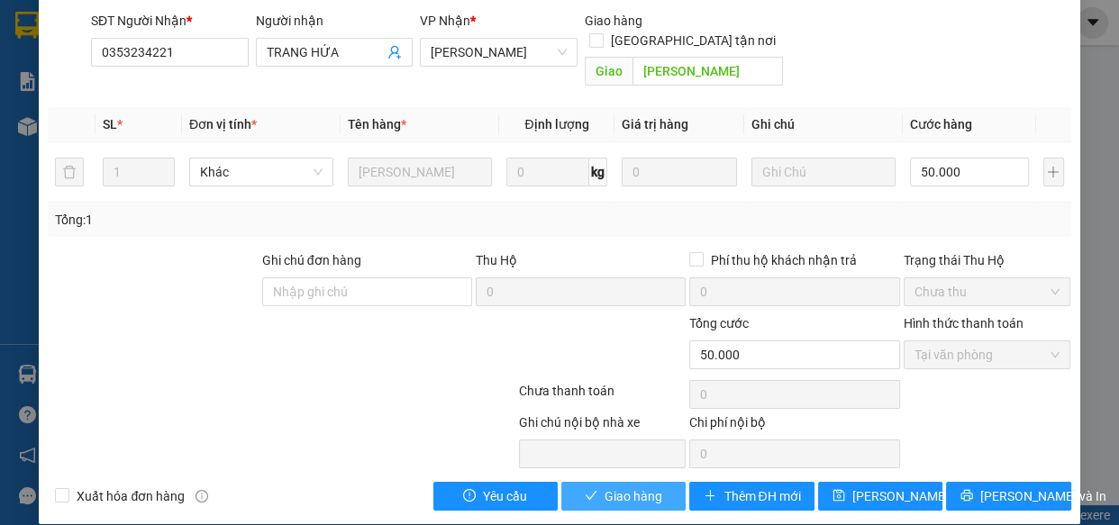
click at [620, 486] on span "Giao hàng" at bounding box center [633, 496] width 58 height 20
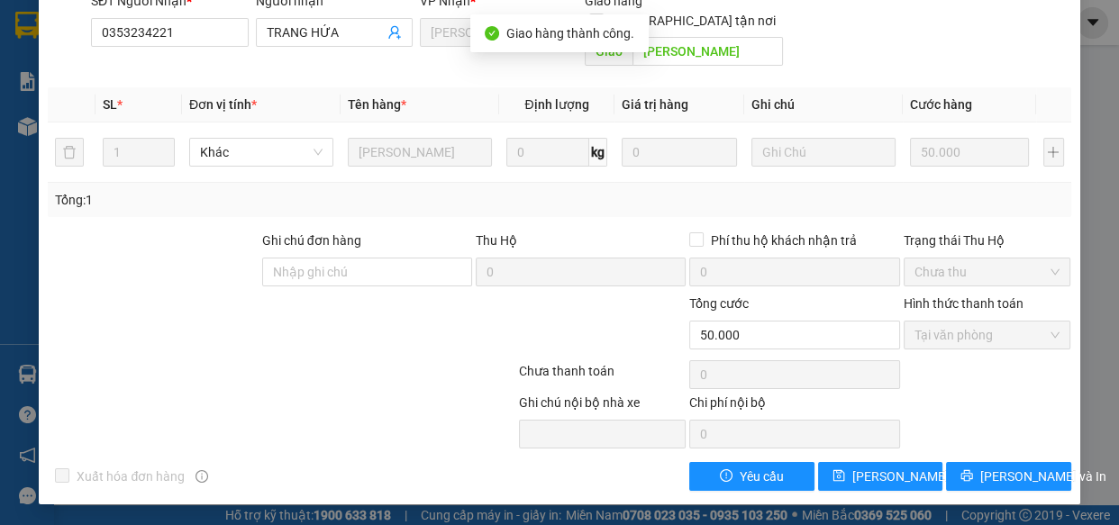
scroll to position [0, 0]
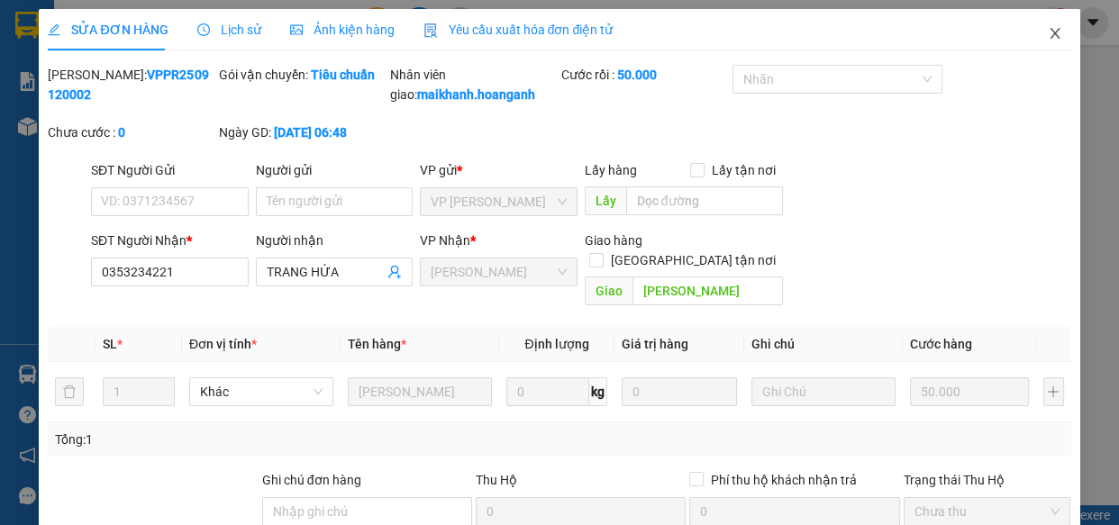
click at [1049, 31] on icon "close" at bounding box center [1054, 33] width 10 height 11
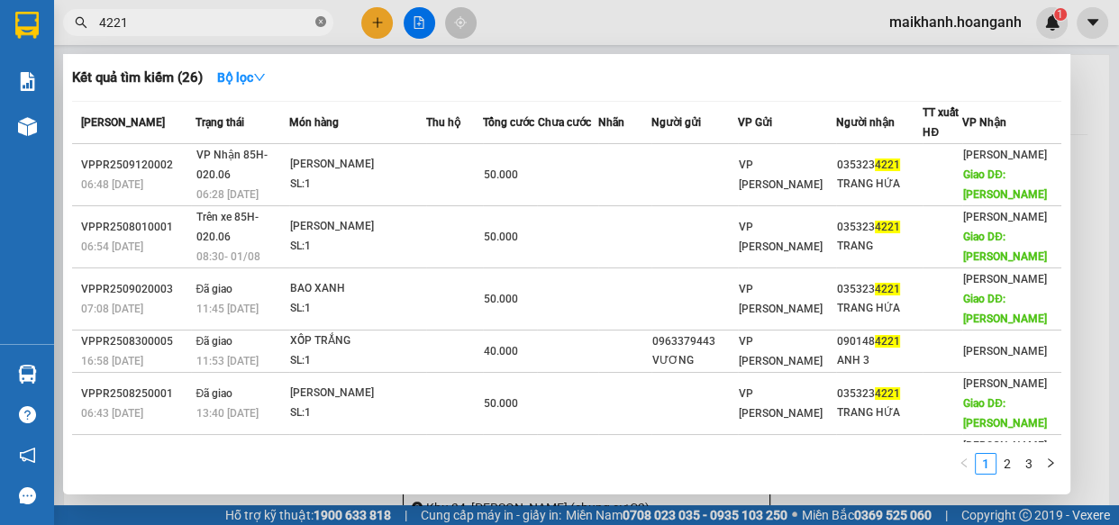
click at [322, 19] on icon "close-circle" at bounding box center [320, 21] width 11 height 11
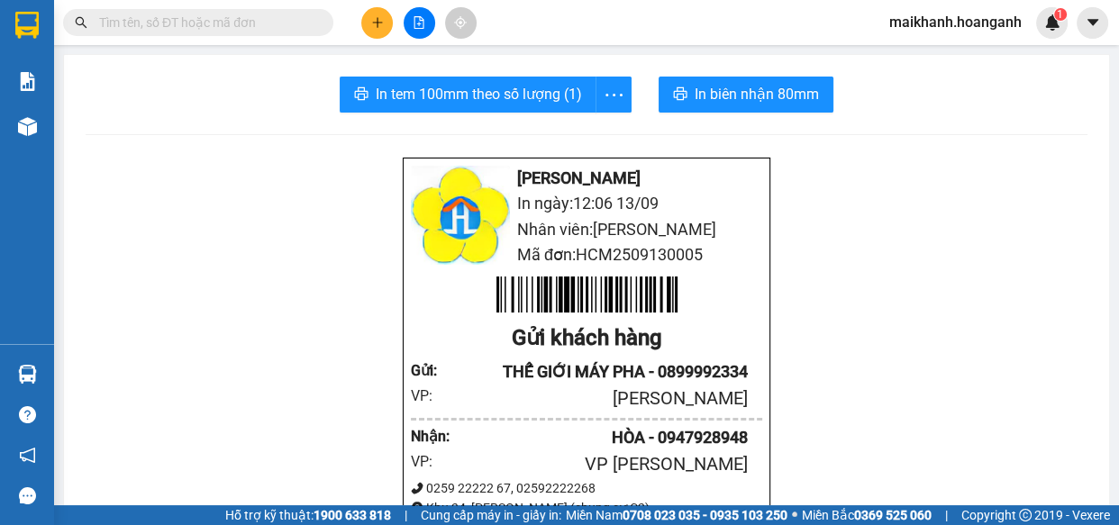
click at [295, 22] on input "text" at bounding box center [205, 23] width 213 height 20
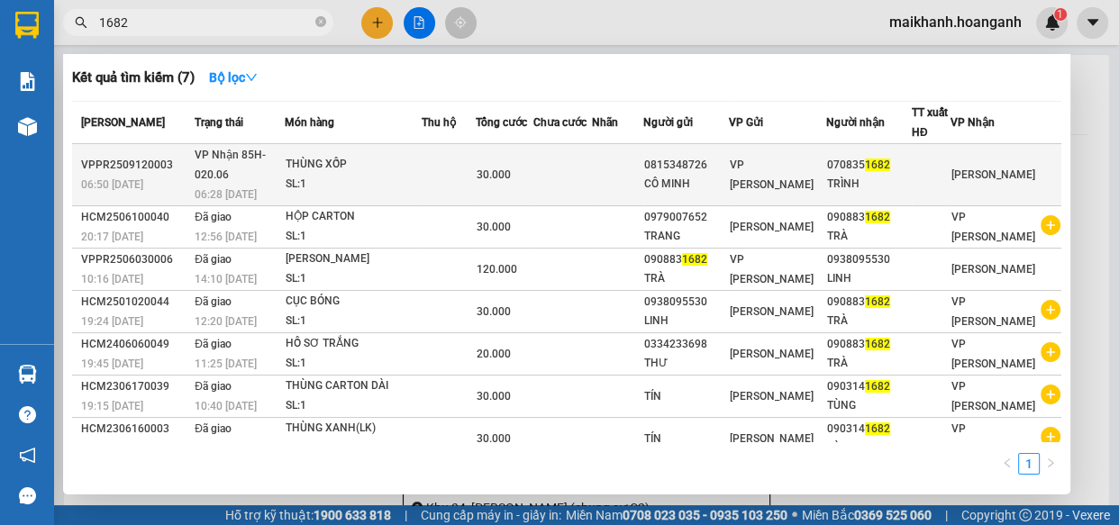
type input "1682"
click at [342, 163] on div "THÙNG XỐP" at bounding box center [353, 165] width 135 height 20
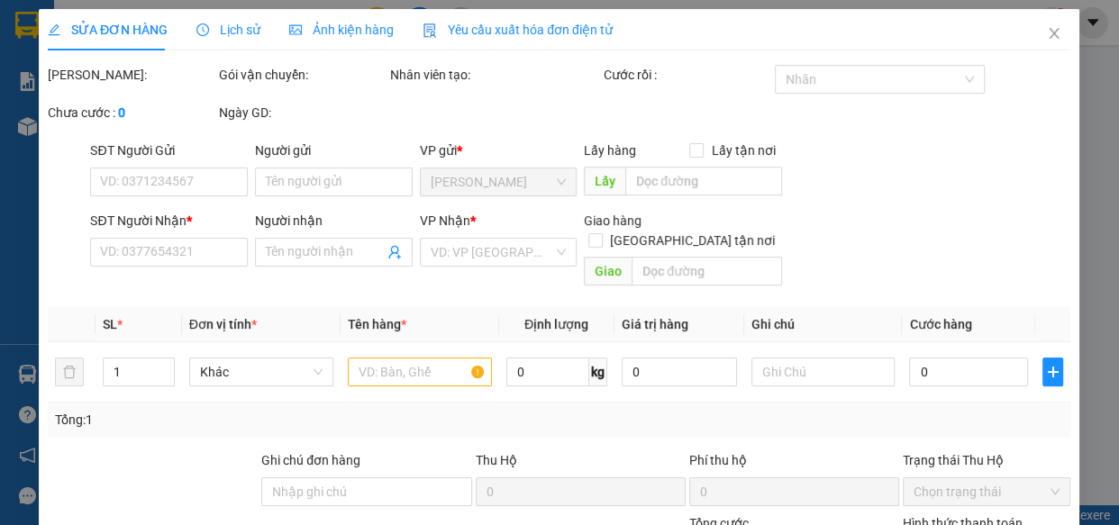
type input "0815348726"
type input "CÔ MINH"
type input "0708351682"
type input "TRÌNH"
type input "30.000"
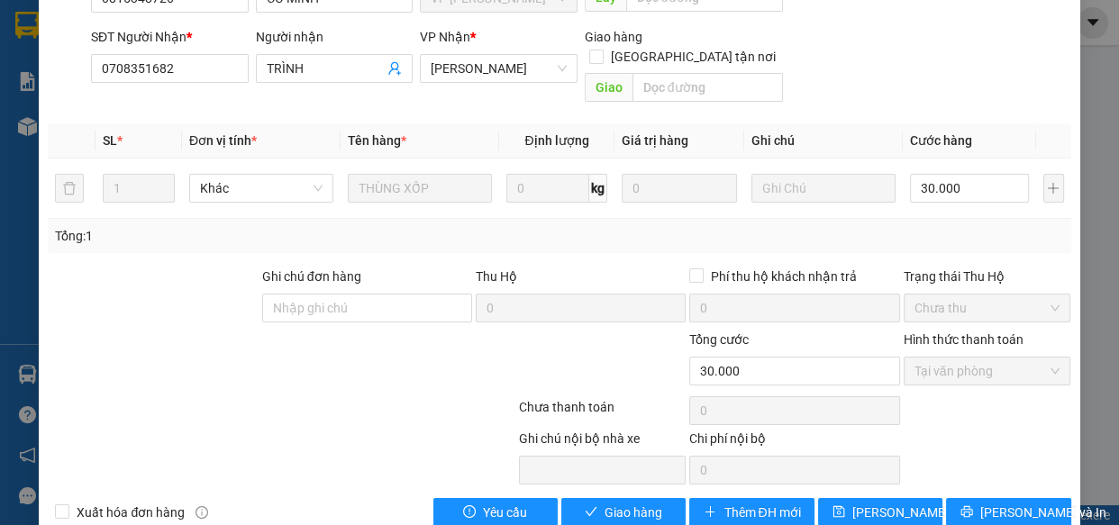
scroll to position [220, 0]
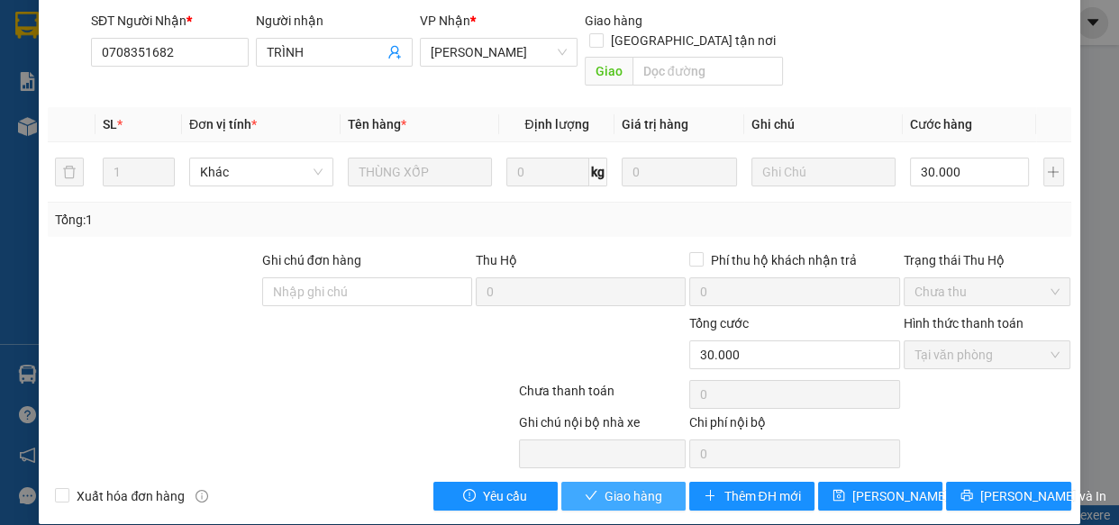
click at [649, 486] on span "Giao hàng" at bounding box center [633, 496] width 58 height 20
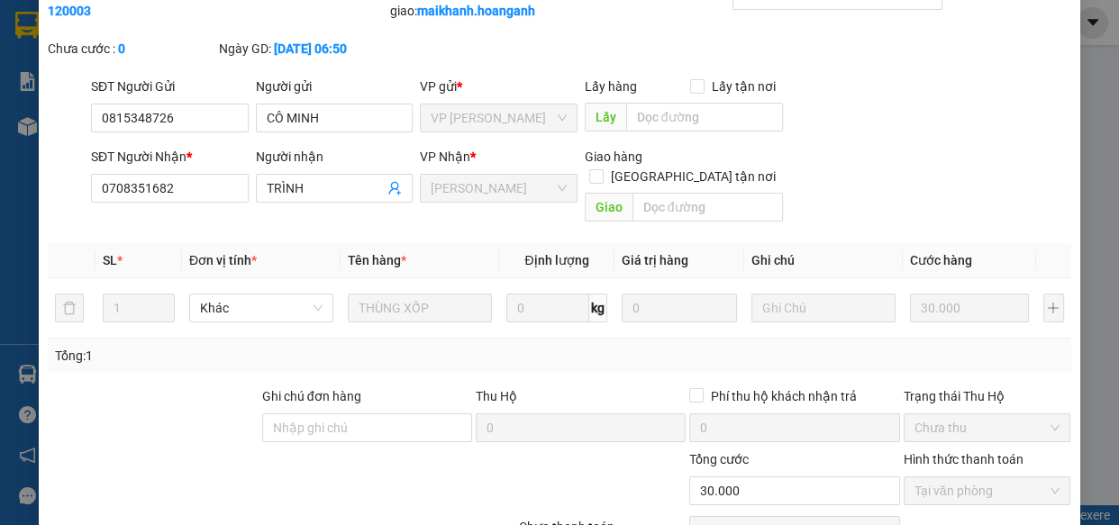
scroll to position [0, 0]
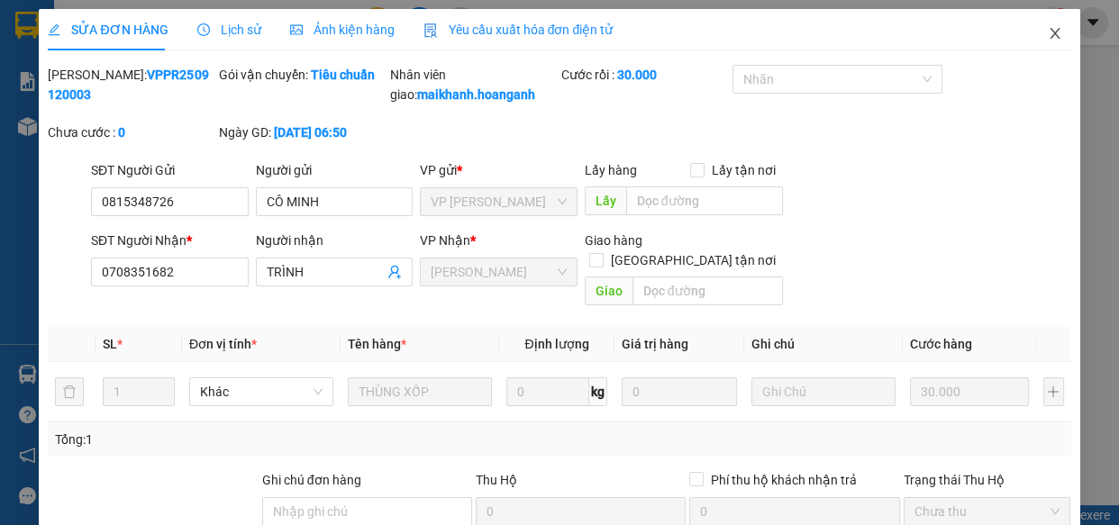
click at [1048, 33] on icon "close" at bounding box center [1055, 33] width 14 height 14
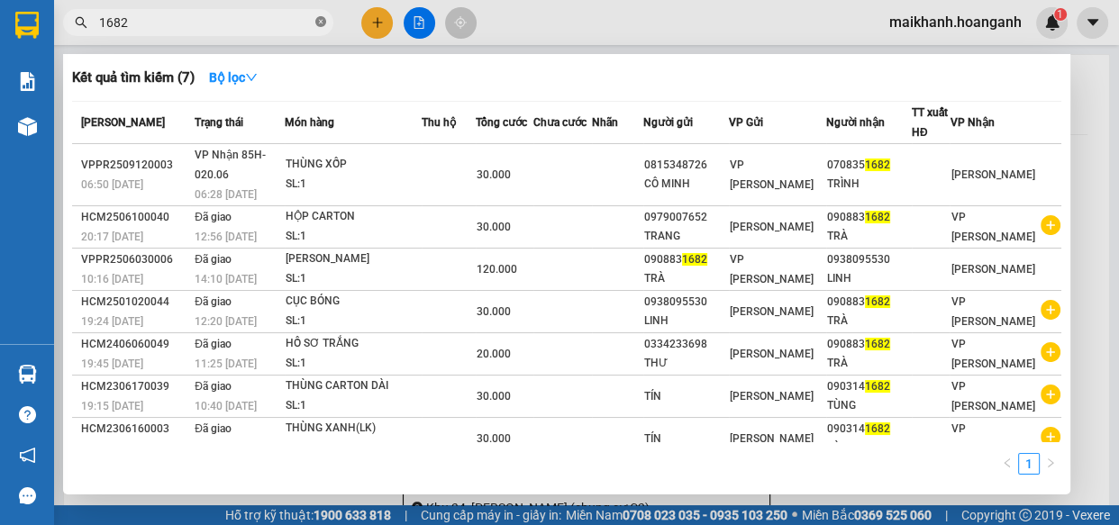
drag, startPoint x: 319, startPoint y: 23, endPoint x: 270, endPoint y: 0, distance: 54.0
click at [319, 23] on icon "close-circle" at bounding box center [320, 21] width 11 height 11
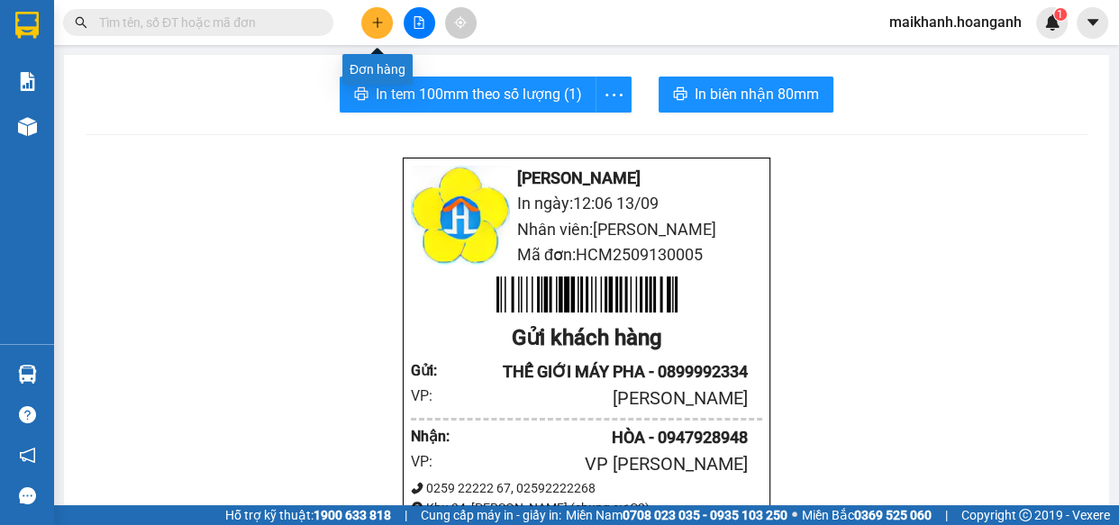
click at [380, 21] on icon "plus" at bounding box center [377, 22] width 13 height 13
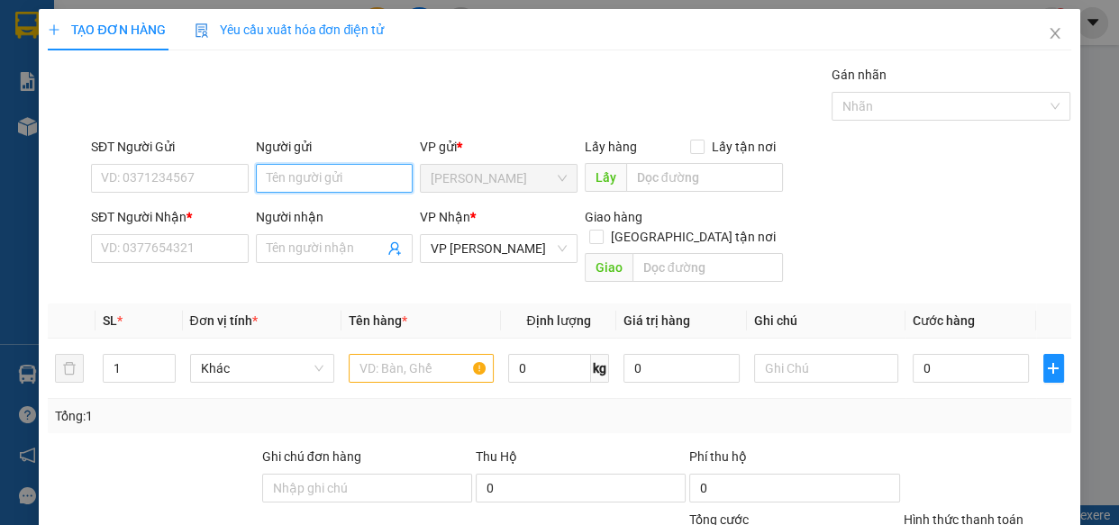
click at [382, 179] on input "Người gửi" at bounding box center [335, 178] width 158 height 29
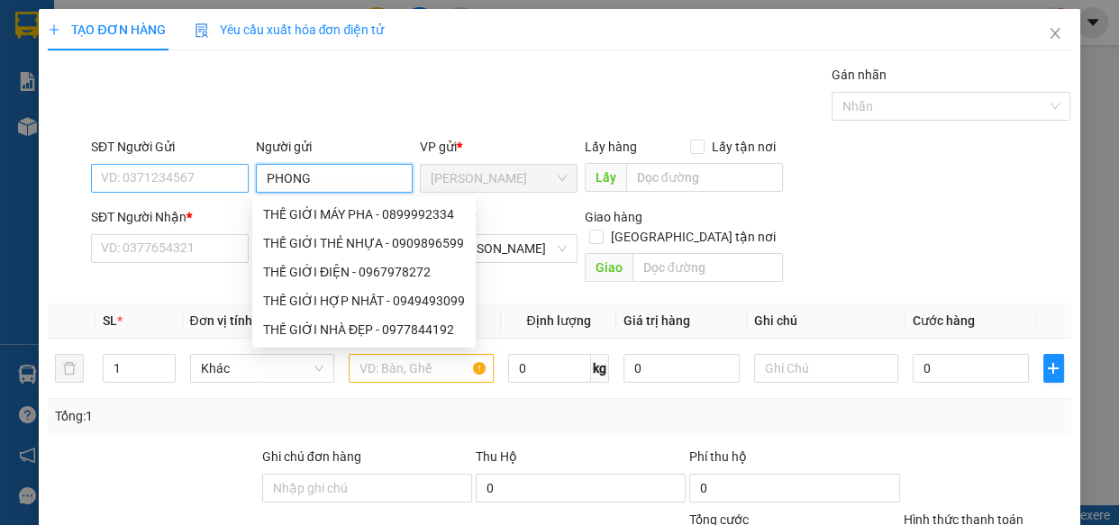
type input "PHONG"
click at [180, 179] on input "SĐT Người Gửi" at bounding box center [170, 178] width 158 height 29
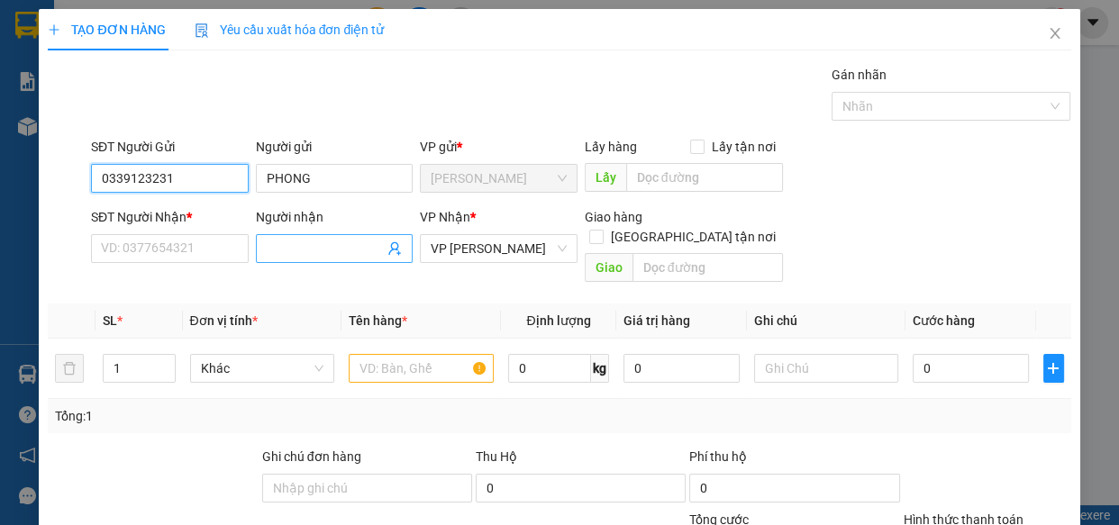
type input "0339123231"
click at [356, 256] on input "Người nhận" at bounding box center [326, 249] width 118 height 20
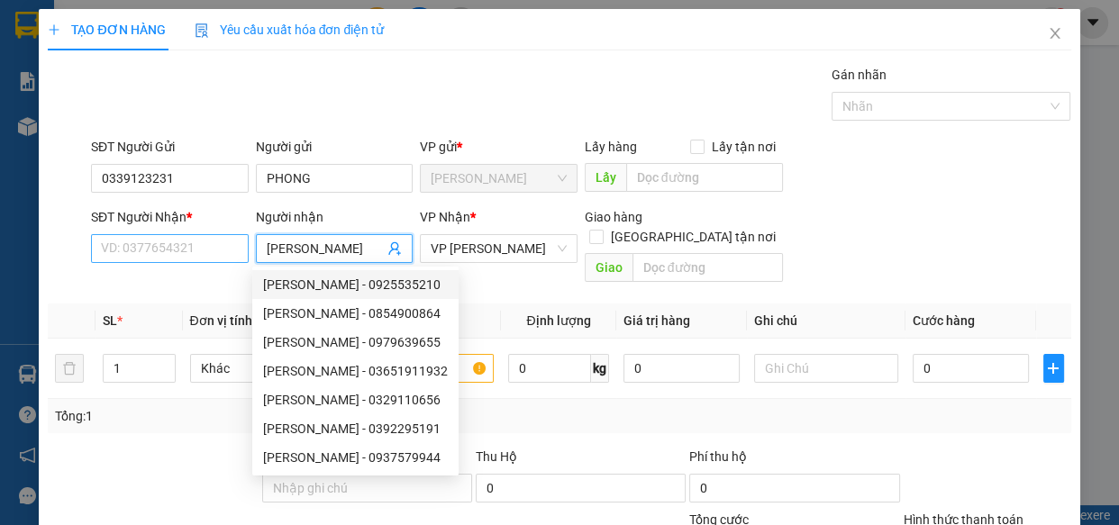
type input "[PERSON_NAME]"
click at [182, 240] on input "SĐT Người Nhận *" at bounding box center [170, 248] width 158 height 29
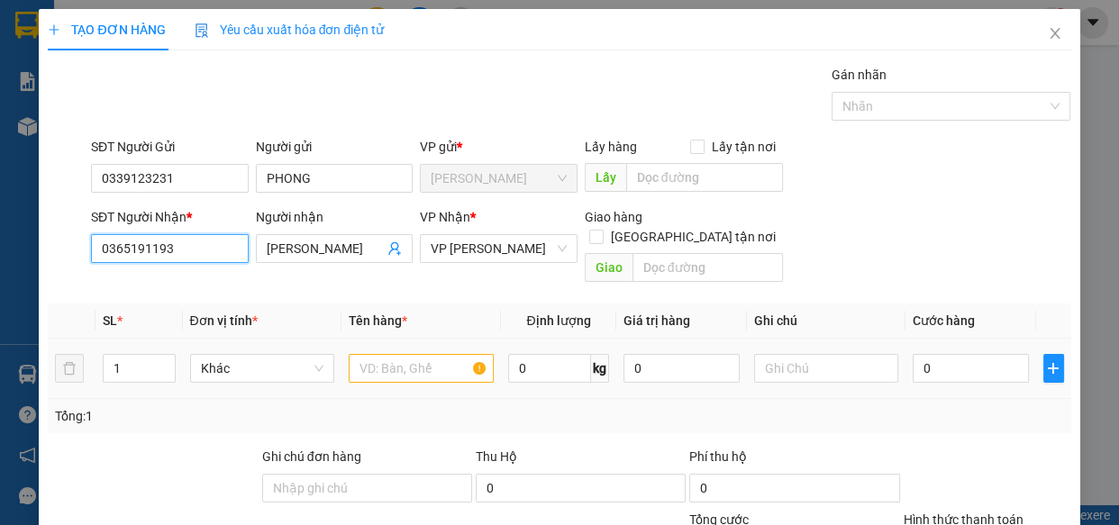
type input "0365191193"
click at [420, 354] on input "text" at bounding box center [421, 368] width 145 height 29
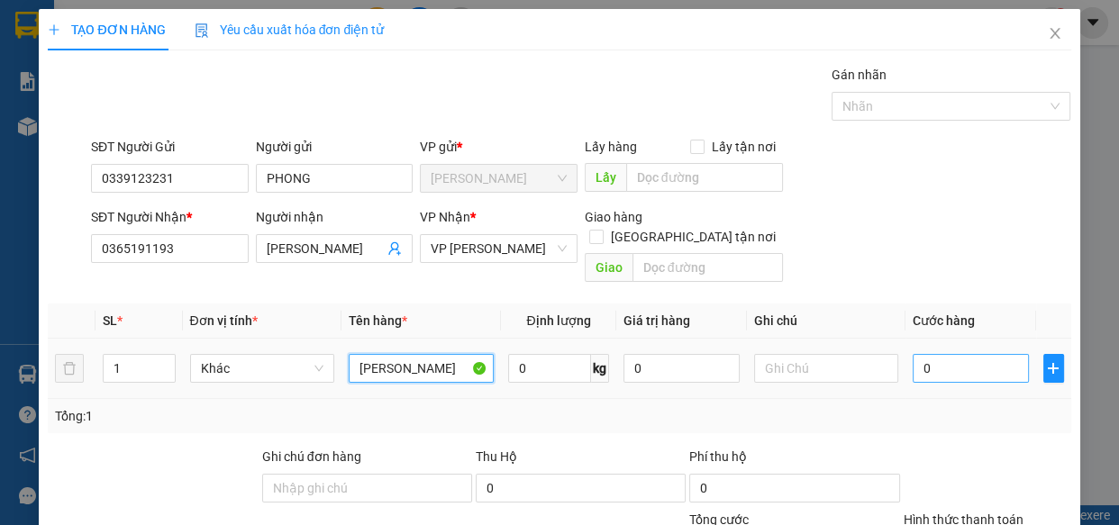
type input "[PERSON_NAME]"
click at [964, 354] on input "0" at bounding box center [971, 368] width 116 height 29
type input "3"
type input "30"
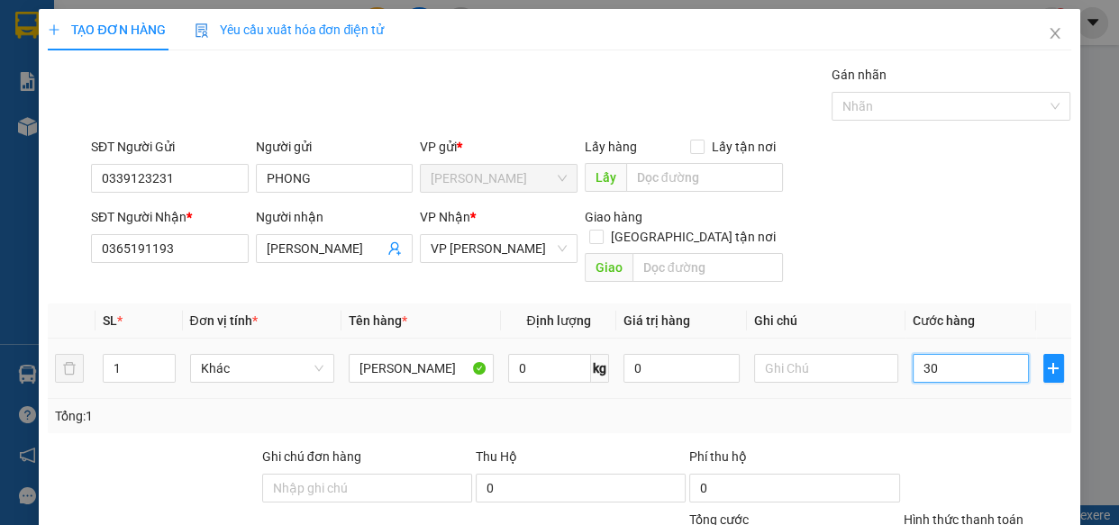
type input "30"
type input "30.000"
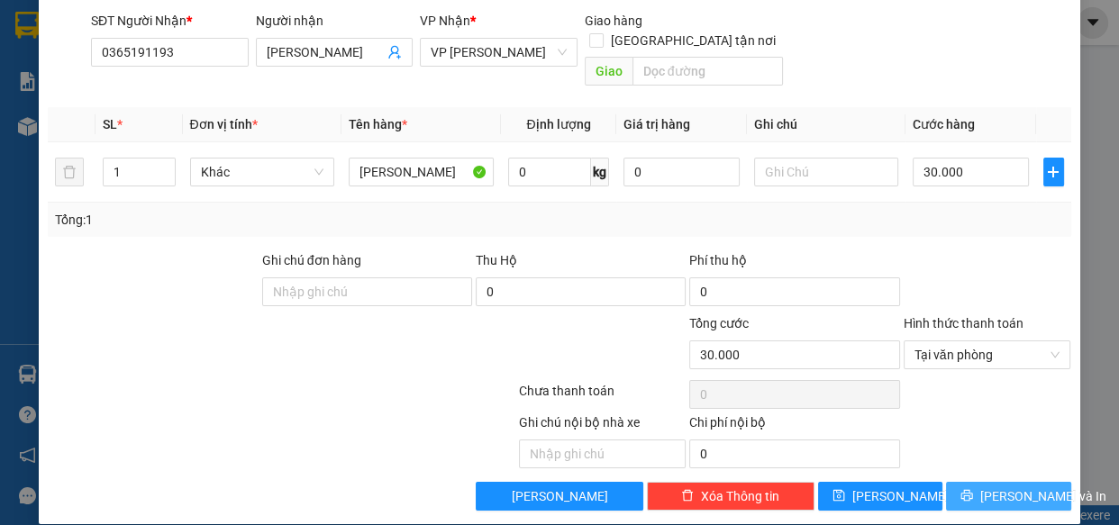
click at [1011, 486] on span "[PERSON_NAME] và In" at bounding box center [1043, 496] width 126 height 20
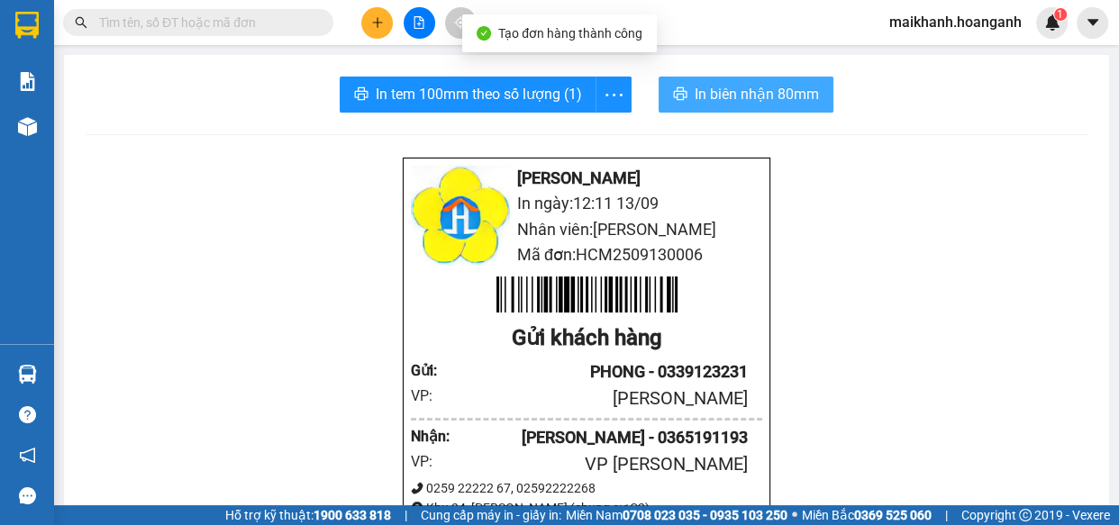
click at [748, 93] on span "In biên nhận 80mm" at bounding box center [757, 94] width 124 height 23
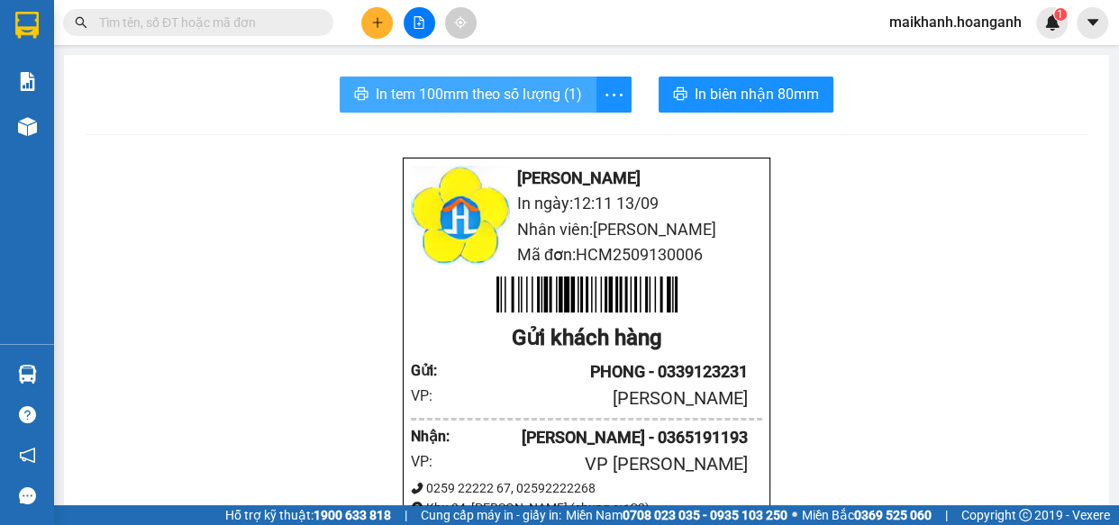
click at [476, 84] on span "In tem 100mm theo số lượng (1)" at bounding box center [479, 94] width 206 height 23
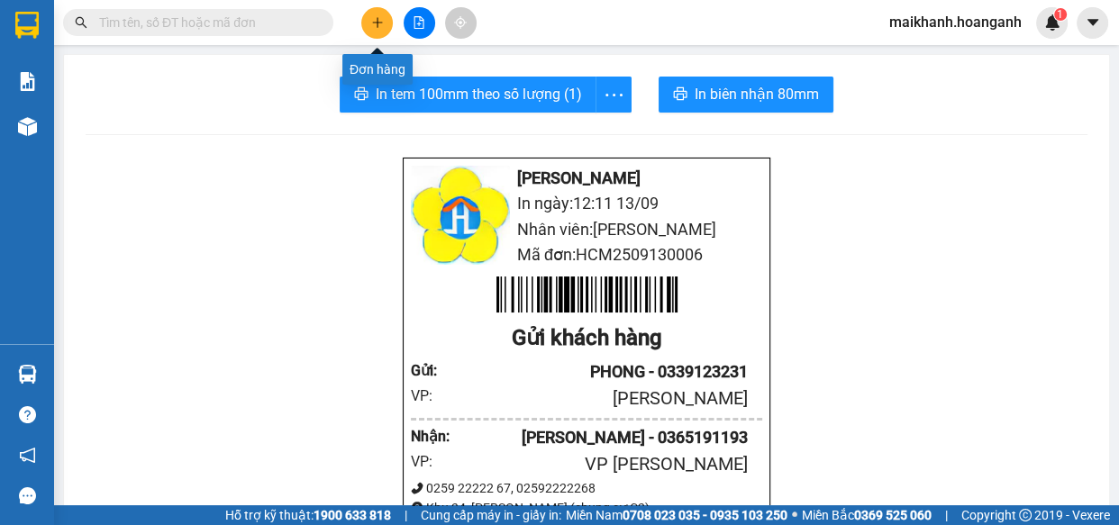
click at [382, 16] on icon "plus" at bounding box center [377, 22] width 13 height 13
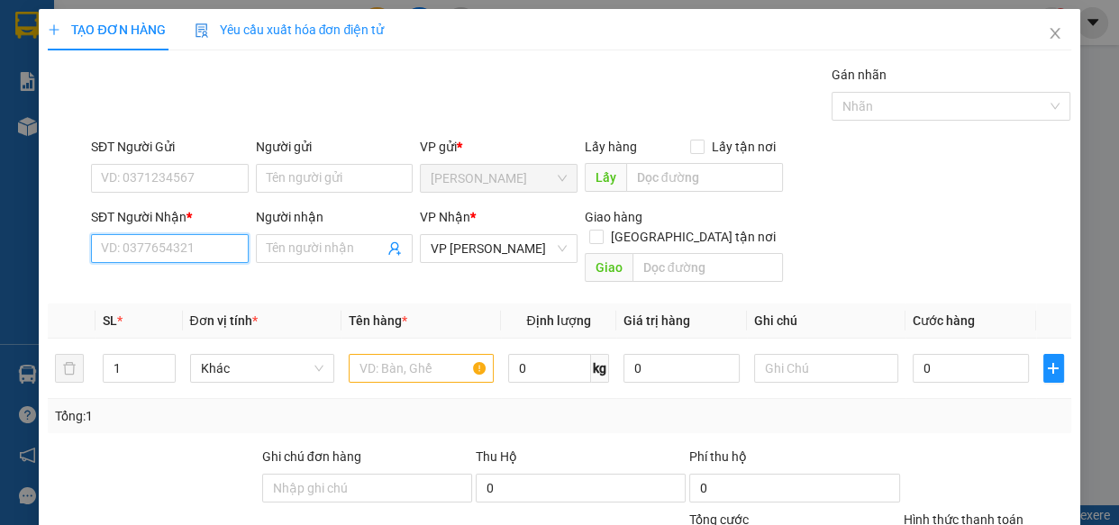
click at [200, 250] on input "SĐT Người Nhận *" at bounding box center [170, 248] width 158 height 29
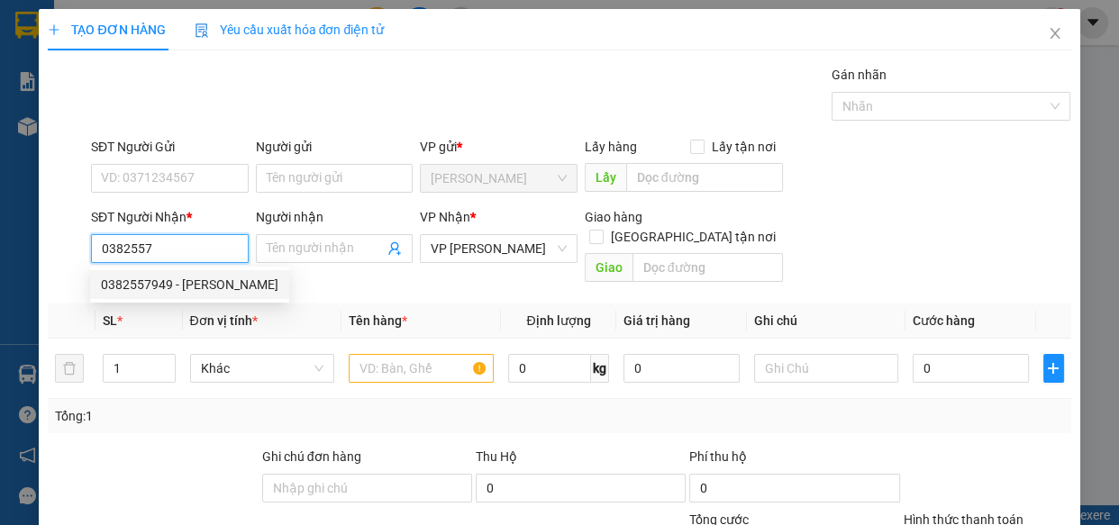
click at [153, 284] on div "0382557949 - [PERSON_NAME]" at bounding box center [189, 285] width 177 height 20
type input "0382557949"
type input "[PERSON_NAME]"
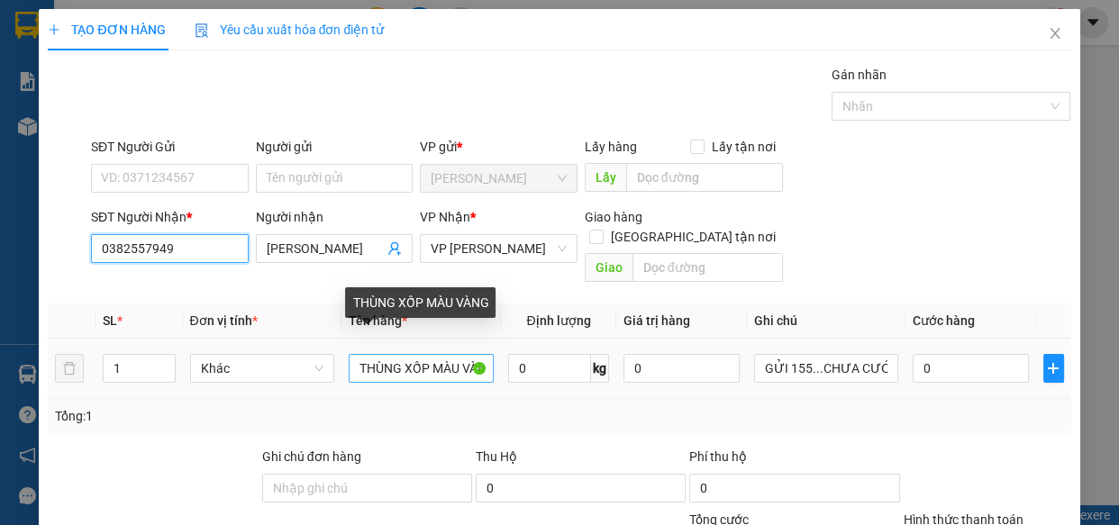
type input "0382557949"
click at [482, 354] on input "THÙNG XỐP MÀU VÀNG" at bounding box center [421, 368] width 145 height 29
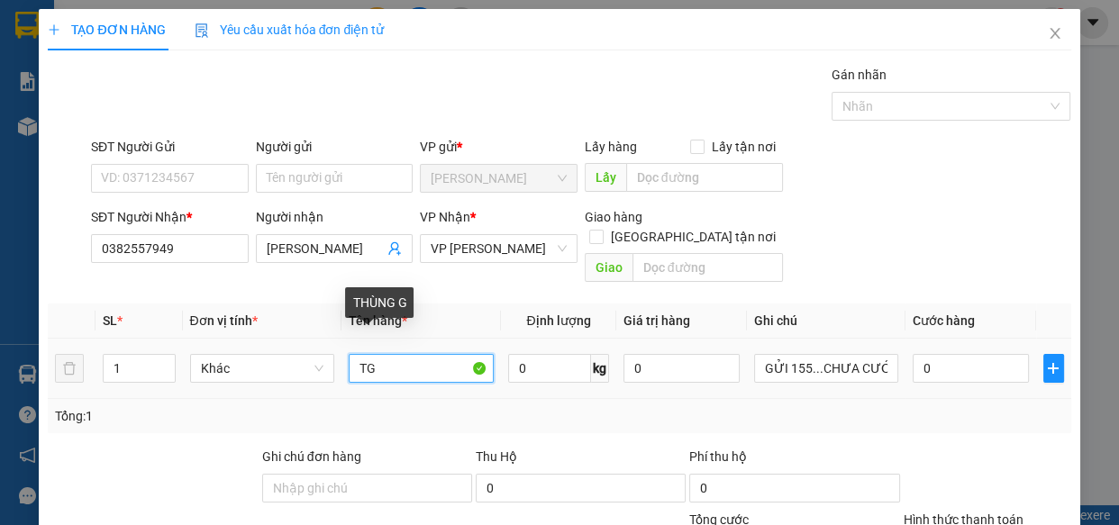
type input "G"
click at [482, 354] on input "G" at bounding box center [421, 368] width 145 height 29
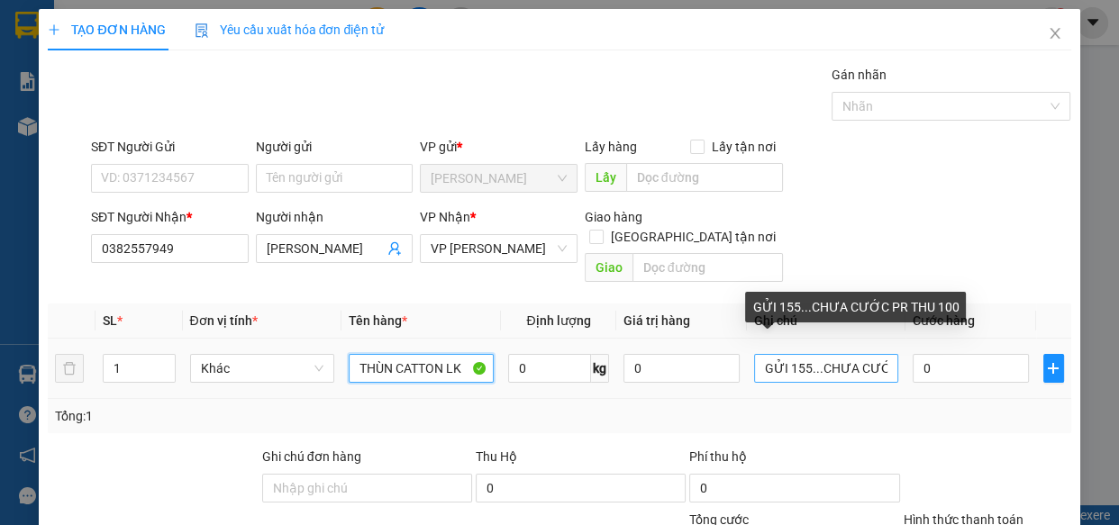
type input "THÙN CATTON LK"
click at [808, 354] on input "GỬI 155...CHƯA CƯỚC PR THU 100" at bounding box center [826, 368] width 145 height 29
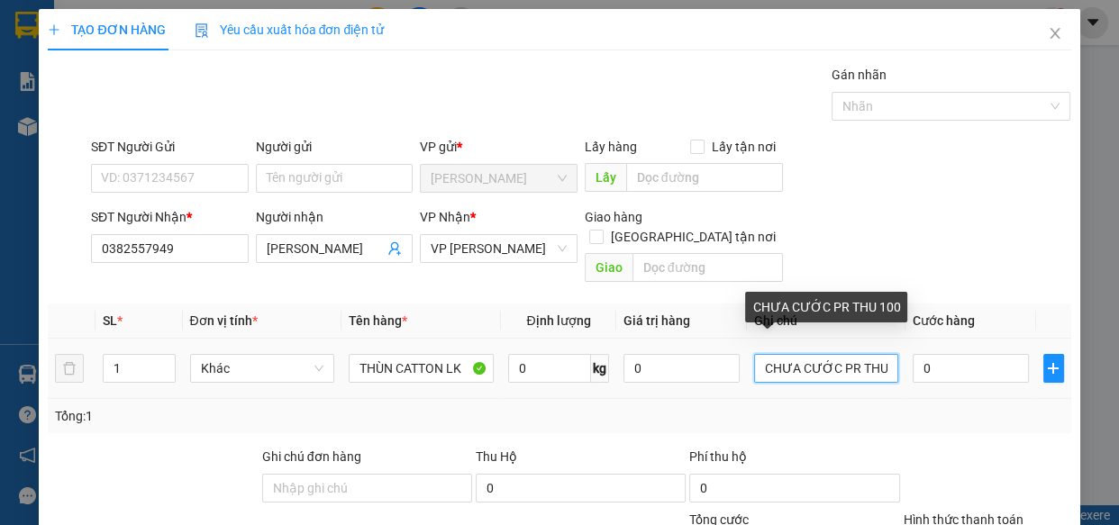
click at [881, 354] on input "CHƯA CƯỚC PR THU 100" at bounding box center [826, 368] width 145 height 29
click at [881, 354] on input "CHƯA CƯỚC PR TH00" at bounding box center [826, 368] width 145 height 29
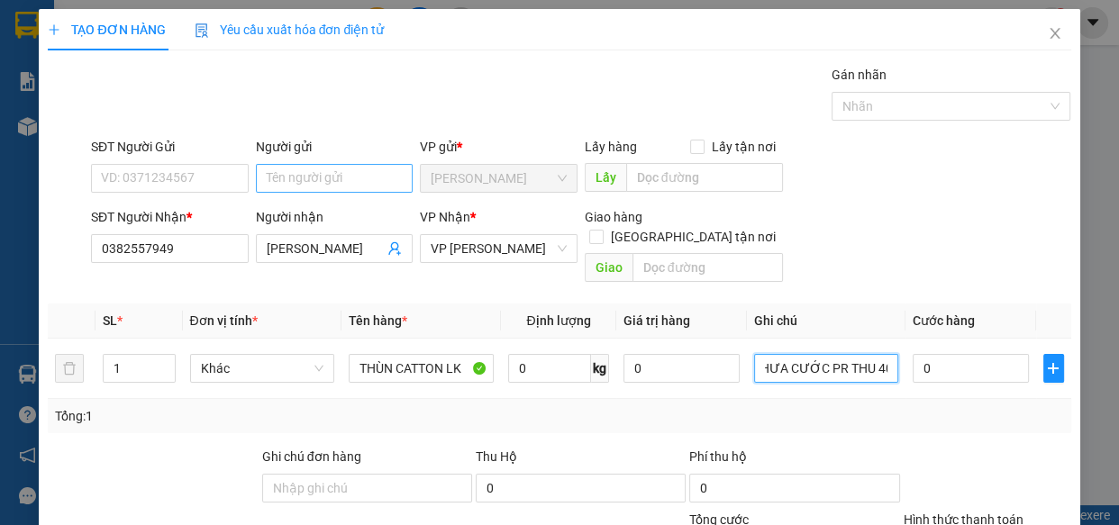
type input "CHƯA CƯỚC PR THU 40"
click at [345, 174] on input "Người gửi" at bounding box center [335, 178] width 158 height 29
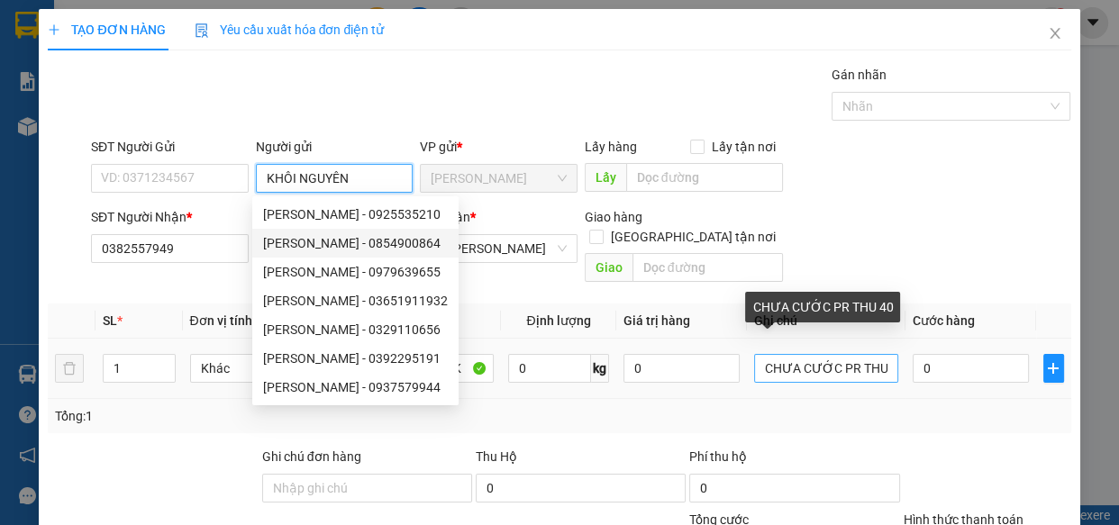
type input "KHÔI NGUYÊN"
click at [754, 354] on input "CHƯA CƯỚC PR THU 40" at bounding box center [826, 368] width 145 height 29
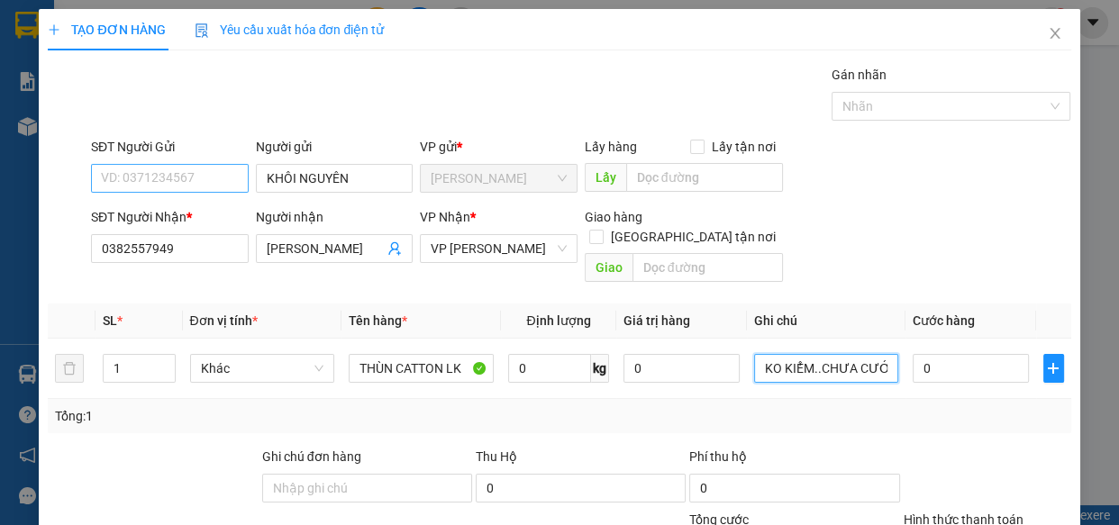
type input "KO KIỂM..CHƯA CƯỚC PR THU 40"
click at [222, 183] on input "SĐT Người Gửi" at bounding box center [170, 178] width 158 height 29
type input "0888808233"
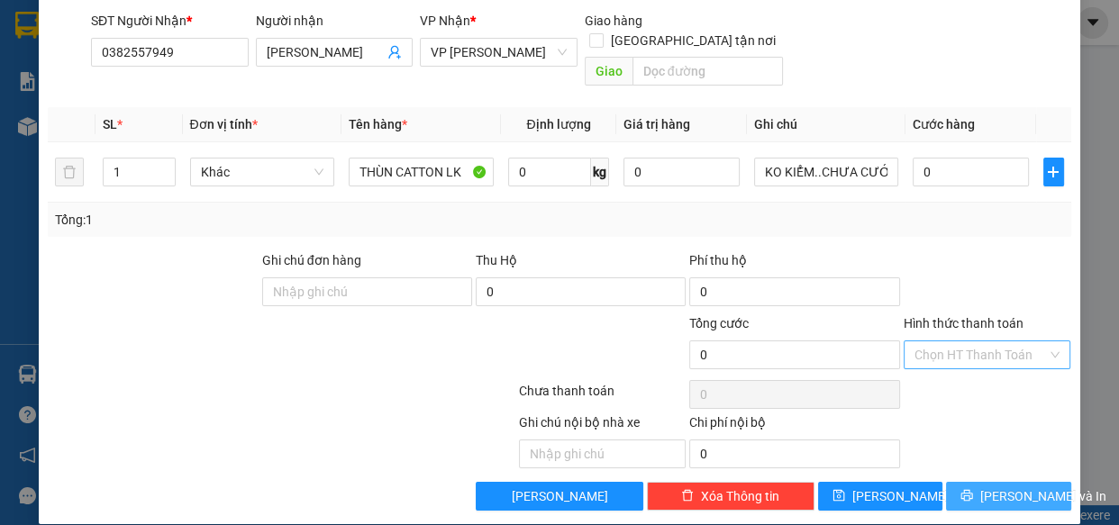
click at [1029, 486] on span "[PERSON_NAME] và In" at bounding box center [1043, 496] width 126 height 20
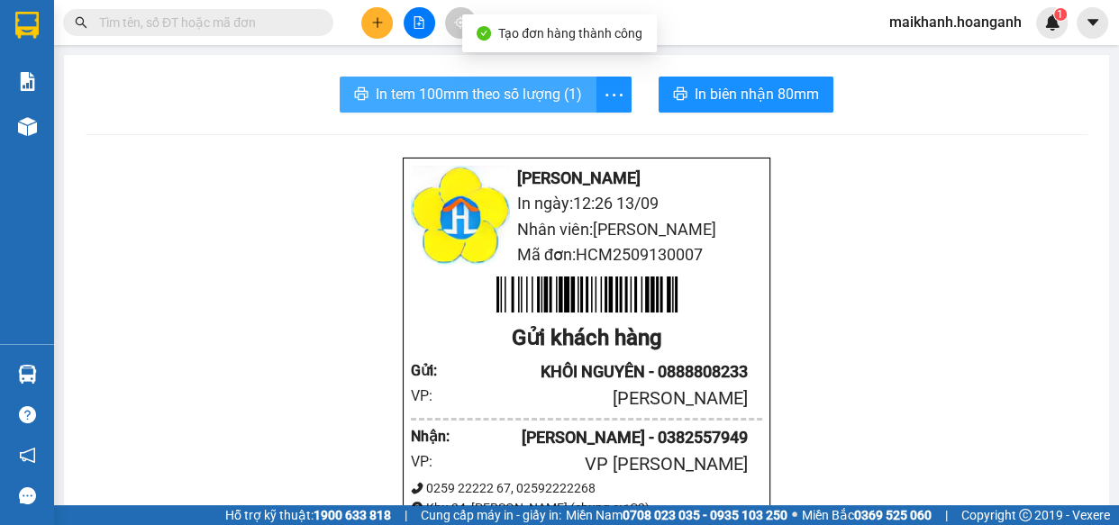
click at [488, 97] on span "In tem 100mm theo số lượng (1)" at bounding box center [479, 94] width 206 height 23
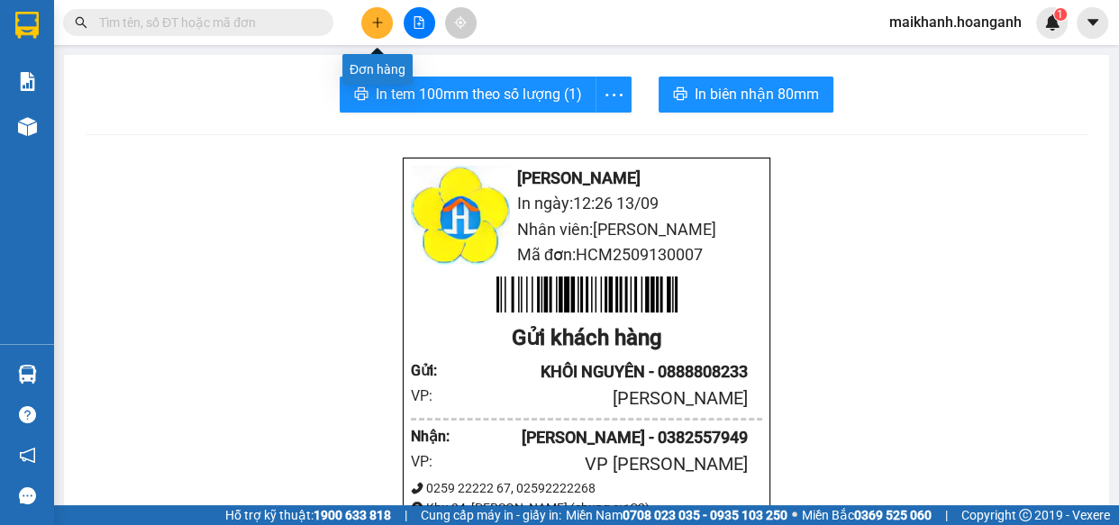
click at [384, 20] on button at bounding box center [377, 23] width 32 height 32
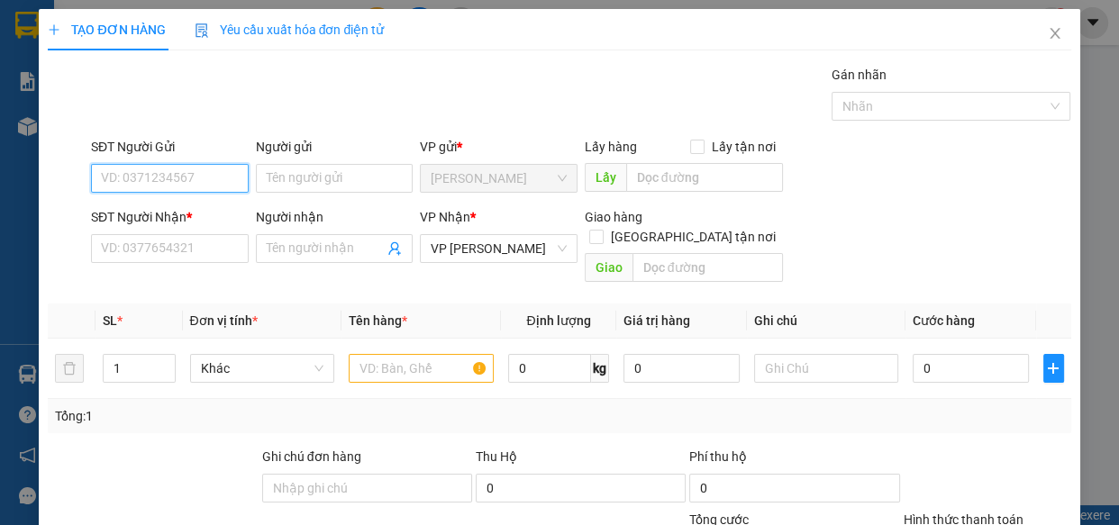
click at [203, 175] on input "SĐT Người Gửi" at bounding box center [170, 178] width 158 height 29
type input "0967656499"
click at [163, 215] on div "0967656499 - [PERSON_NAME]" at bounding box center [189, 214] width 177 height 20
type input "DUY"
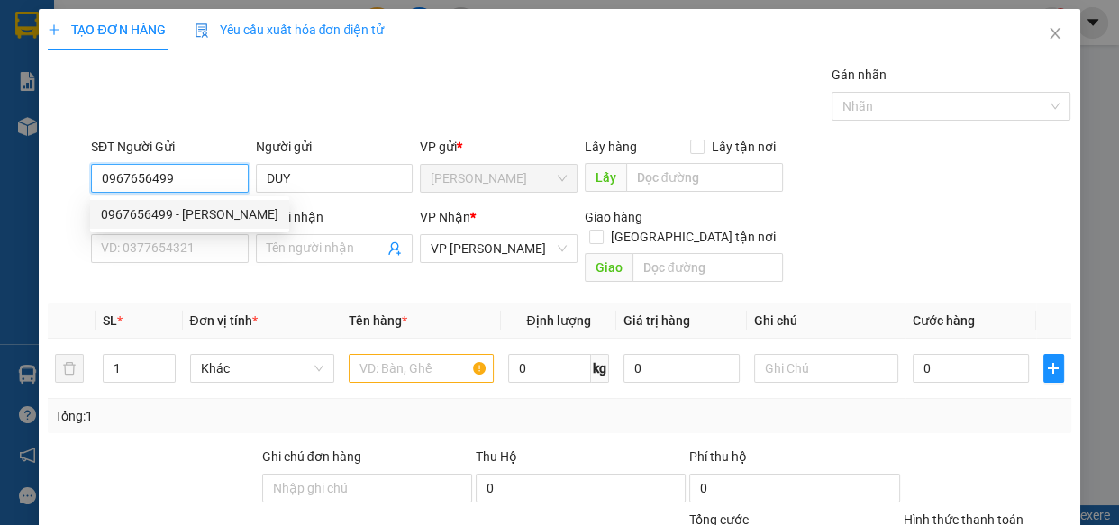
type input "30.000"
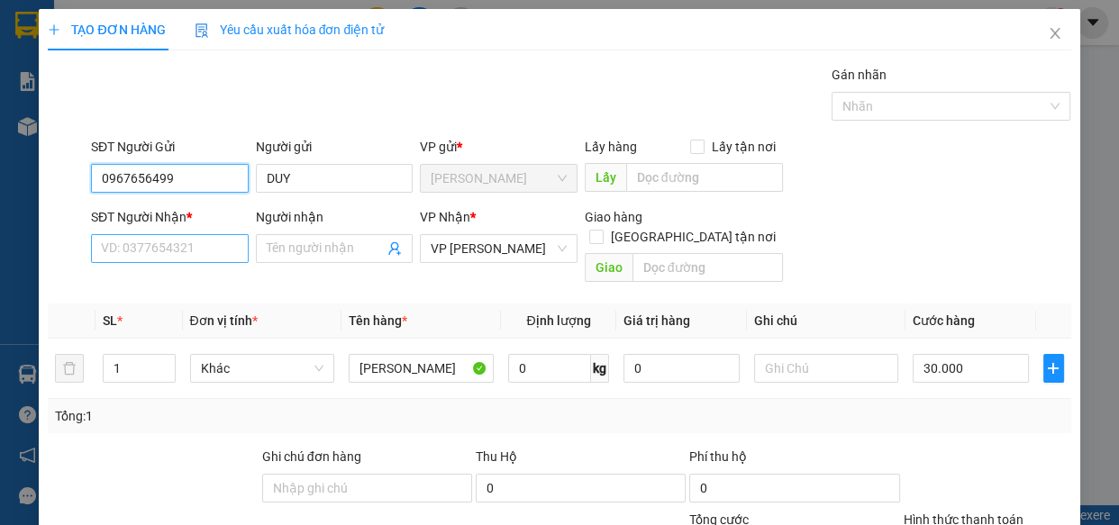
type input "0967656499"
click at [193, 242] on input "SĐT Người Nhận *" at bounding box center [170, 248] width 158 height 29
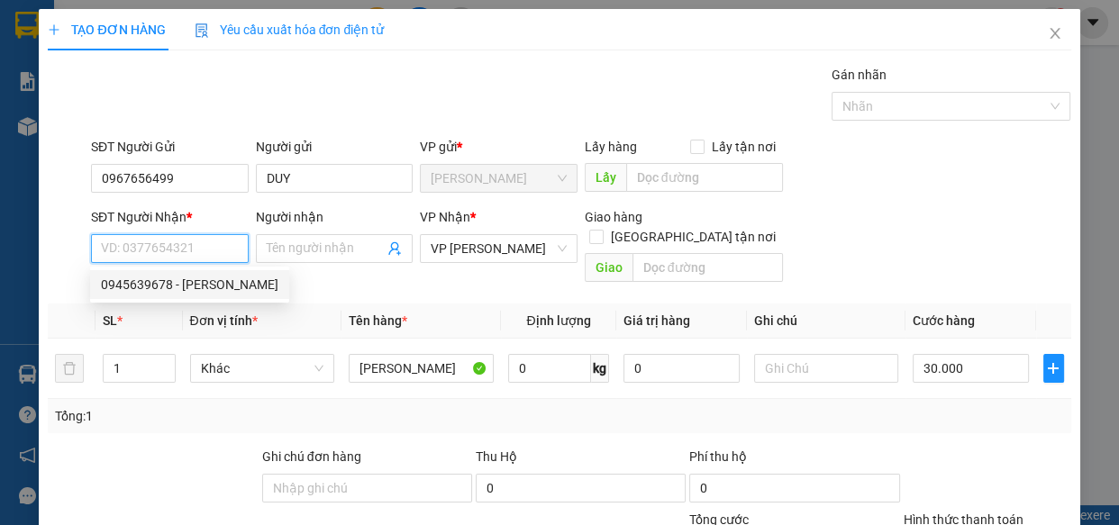
click at [142, 286] on div "0945639678 - [PERSON_NAME]" at bounding box center [189, 285] width 177 height 20
type input "0945639678"
type input "QUỲNH"
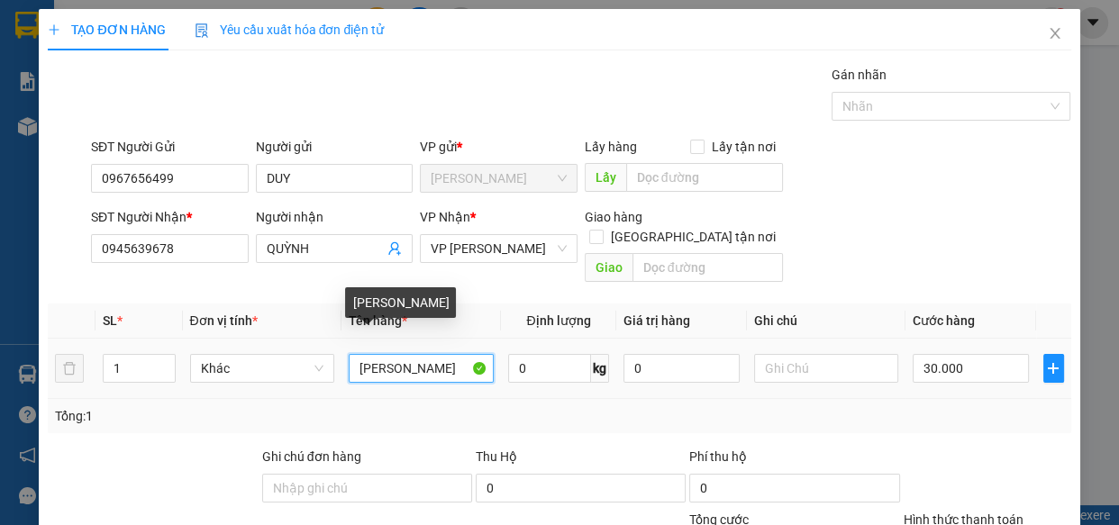
click at [399, 354] on input "[PERSON_NAME]" at bounding box center [421, 368] width 145 height 29
type input "HỘP CATTON"
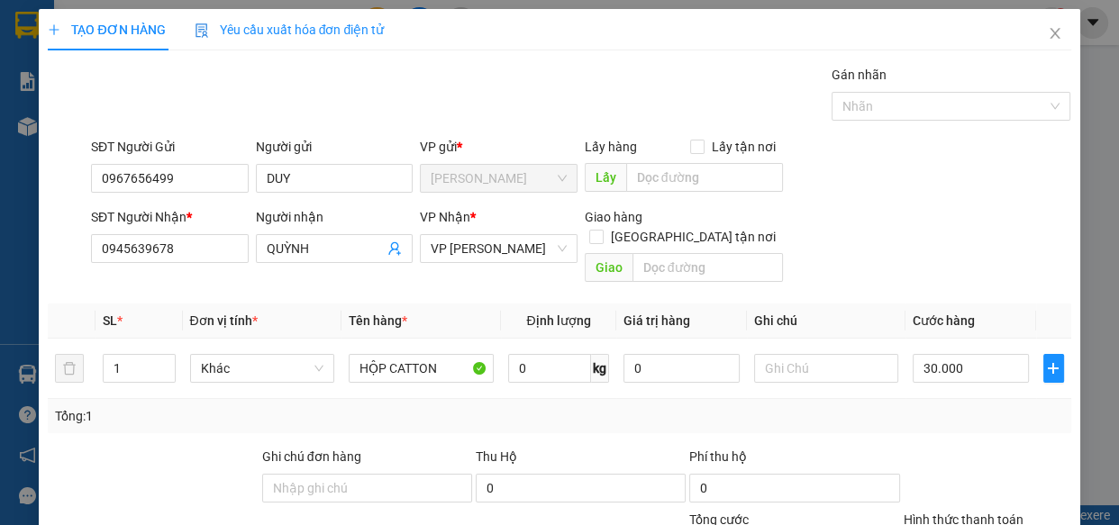
scroll to position [196, 0]
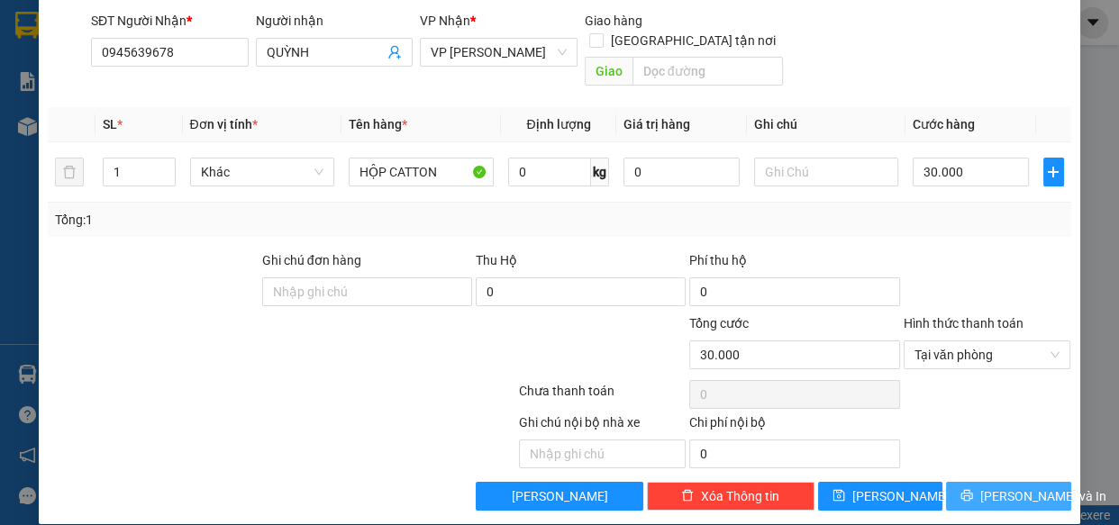
click at [1000, 486] on span "[PERSON_NAME] và In" at bounding box center [1043, 496] width 126 height 20
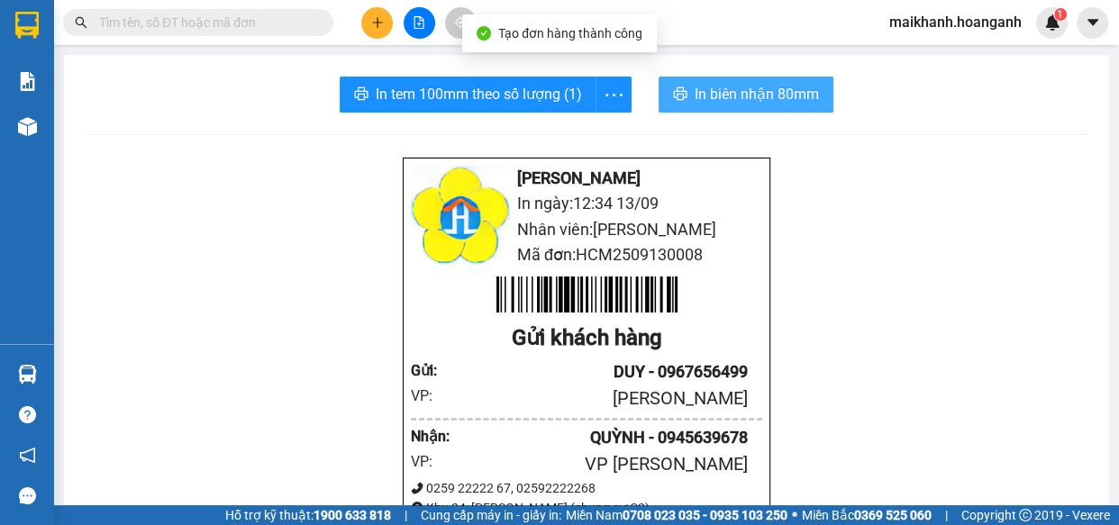
click at [726, 90] on span "In biên nhận 80mm" at bounding box center [757, 94] width 124 height 23
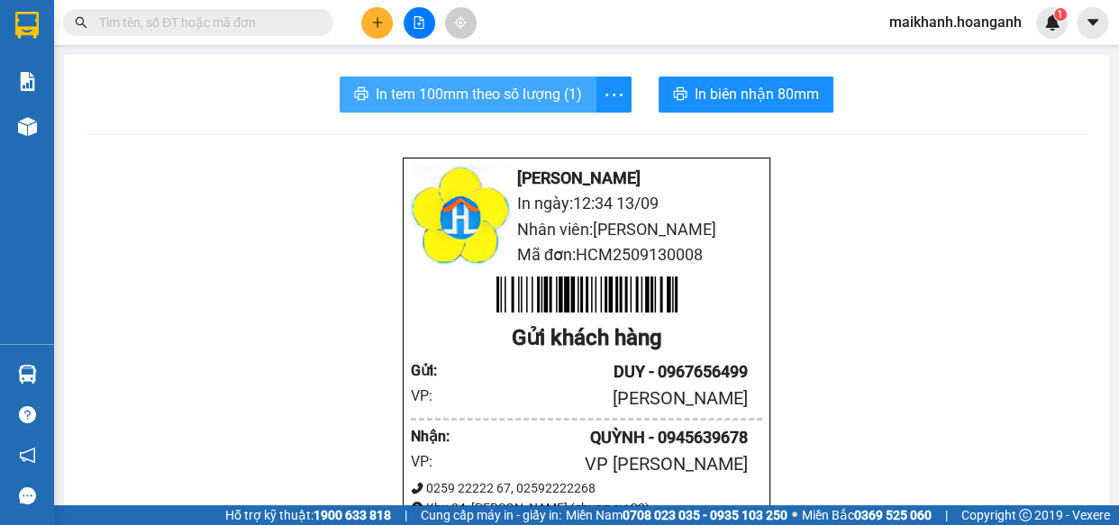
click at [504, 98] on span "In tem 100mm theo số lượng (1)" at bounding box center [479, 94] width 206 height 23
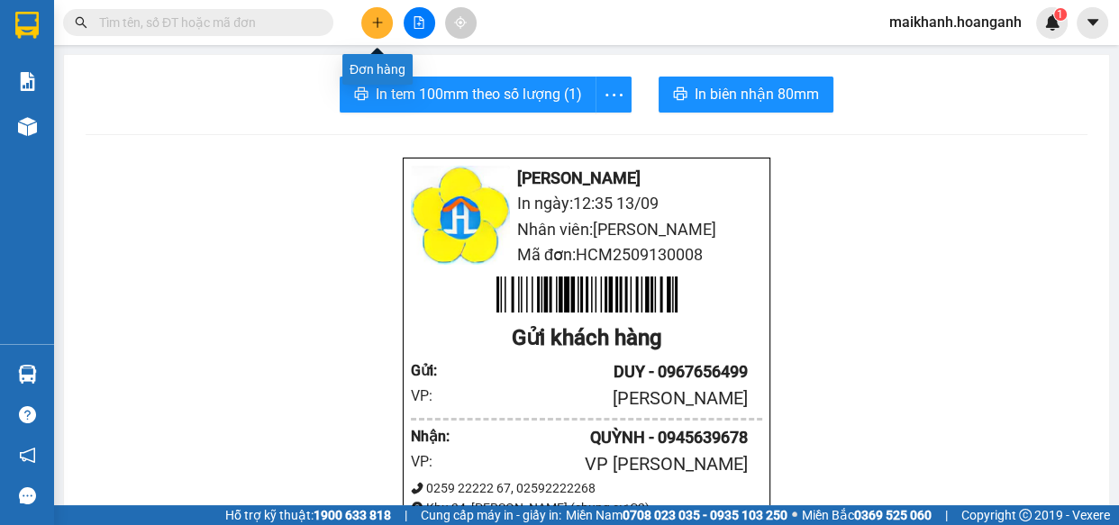
click at [377, 24] on icon "plus" at bounding box center [377, 22] width 1 height 10
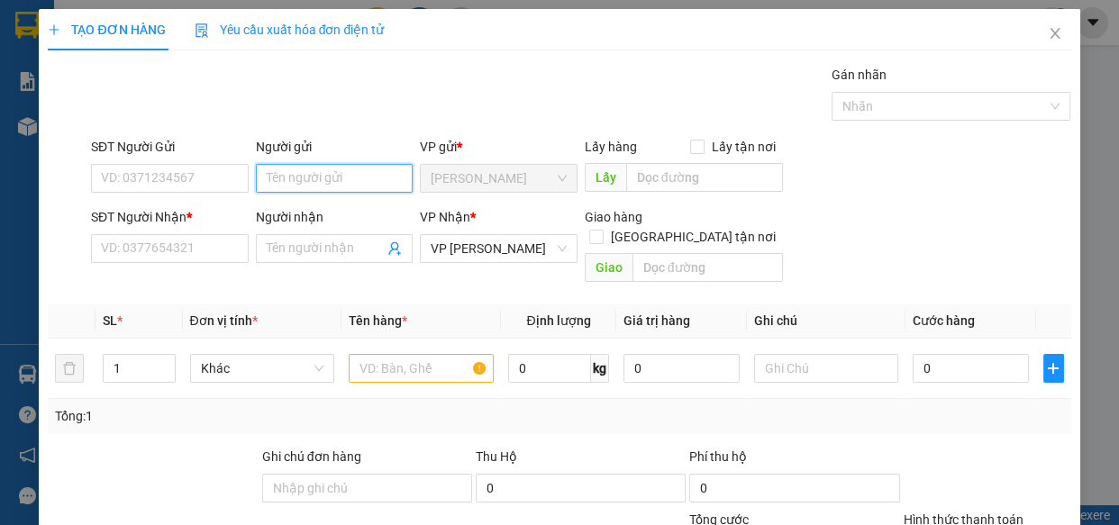
click at [331, 179] on input "Người gửi" at bounding box center [335, 178] width 158 height 29
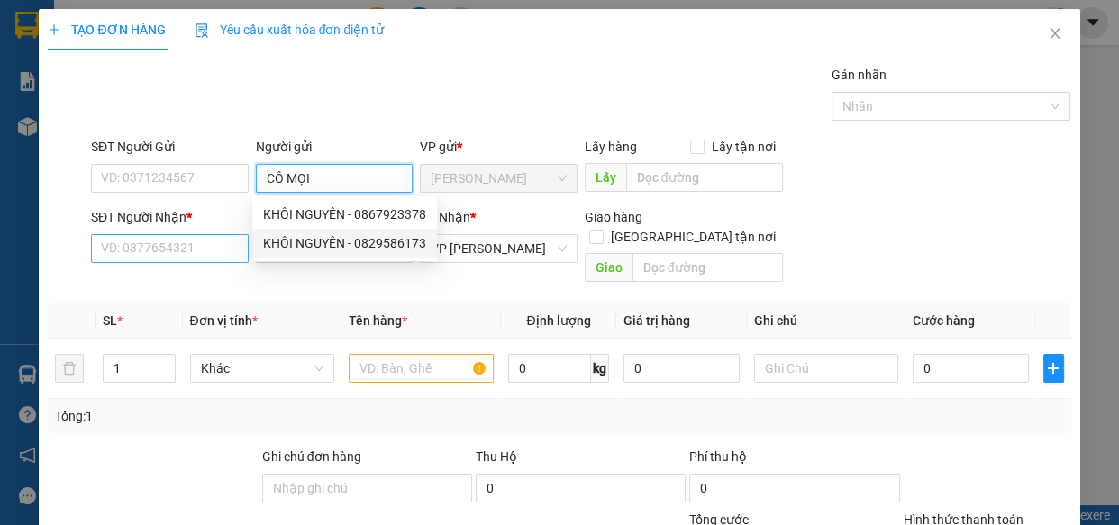
type input "CÔ MỌI"
click at [200, 241] on input "SĐT Người Nhận *" at bounding box center [170, 248] width 158 height 29
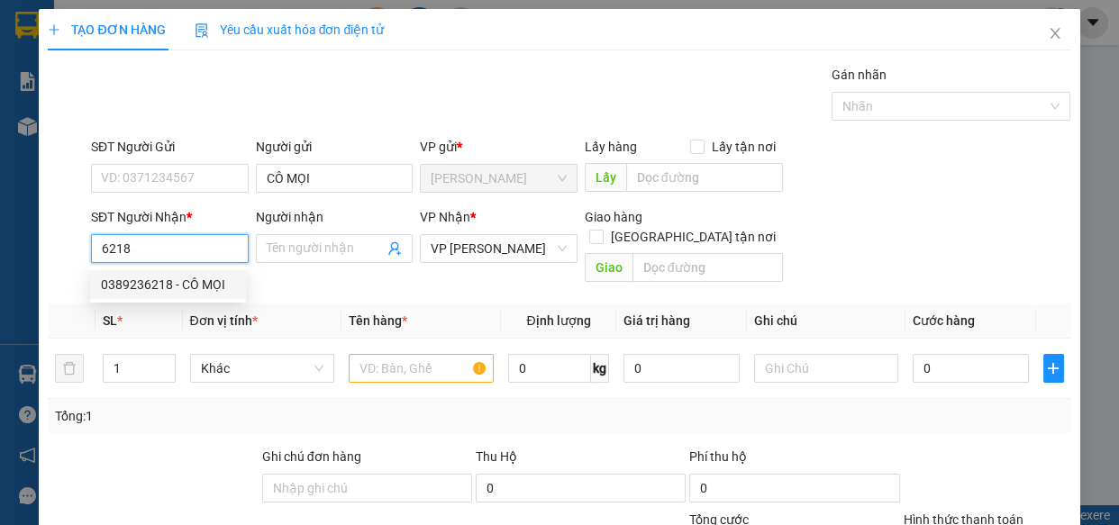
click at [144, 282] on div "0389236218 - CÔ MỌI" at bounding box center [168, 285] width 134 height 20
type input "0389236218"
type input "CÔ MỌI"
type input "60.000"
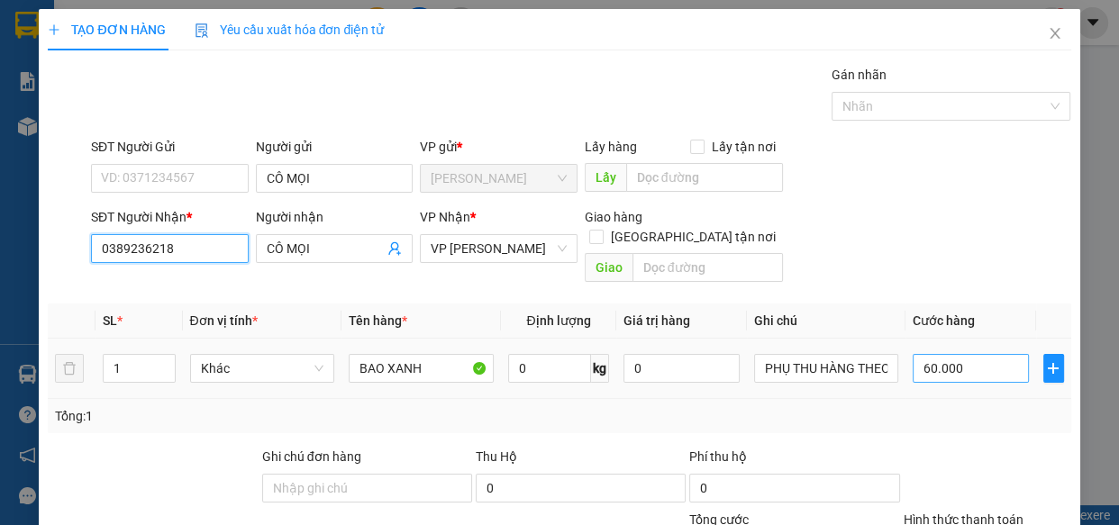
type input "0389236218"
click at [957, 354] on input "60.000" at bounding box center [971, 368] width 116 height 29
type input "0"
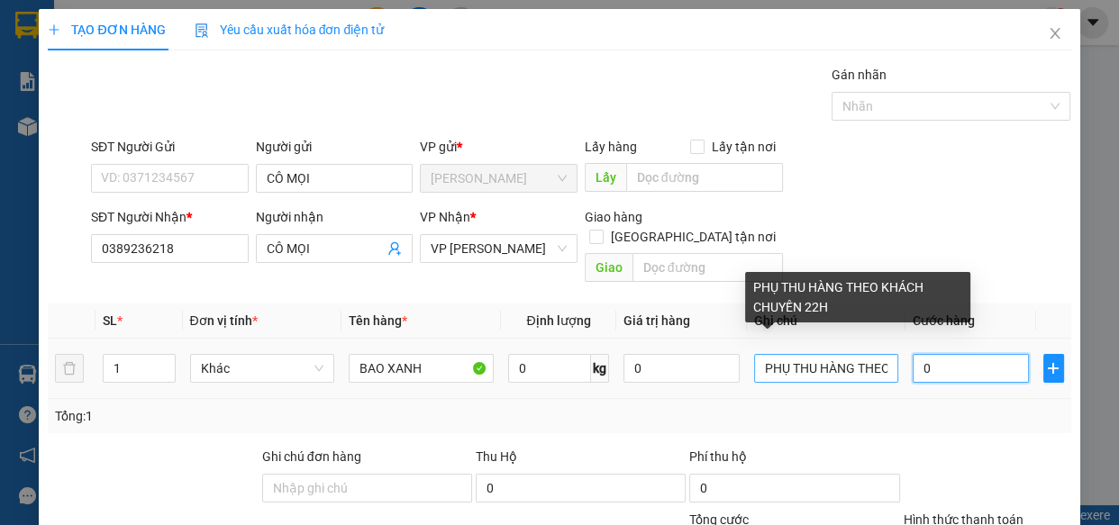
type input "7"
type input "070"
type input "70"
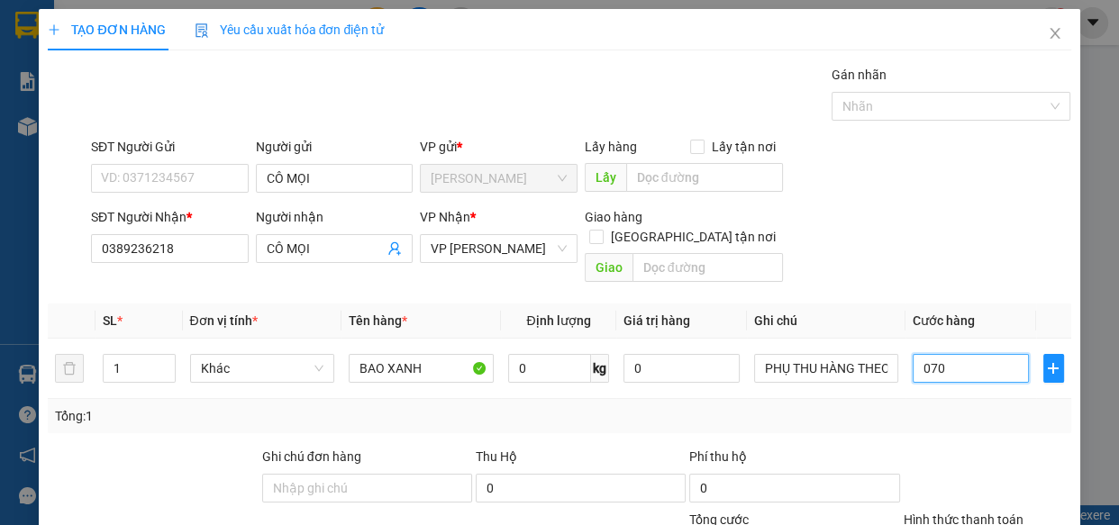
type input "070"
type input "70.000"
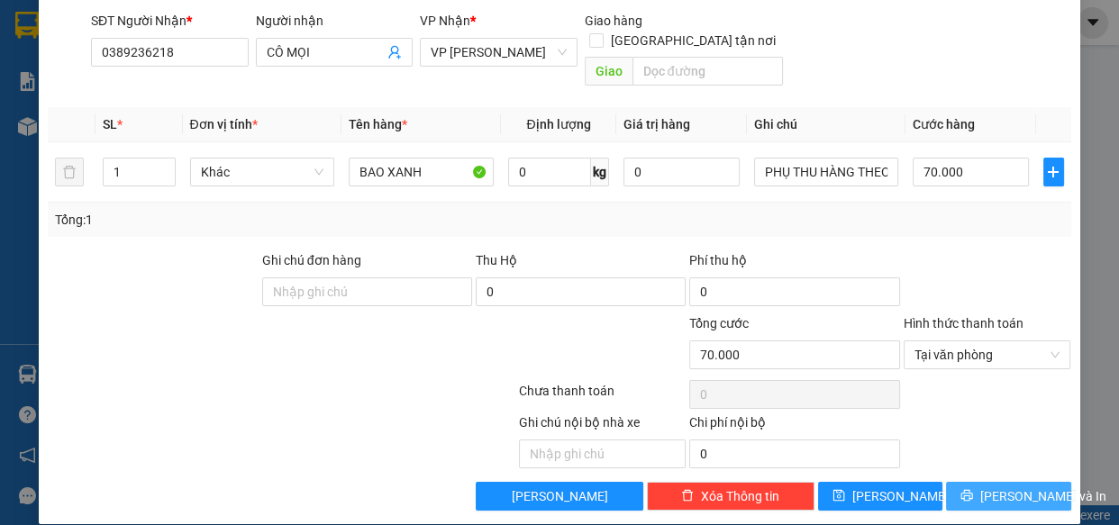
click at [1016, 486] on span "[PERSON_NAME] và In" at bounding box center [1043, 496] width 126 height 20
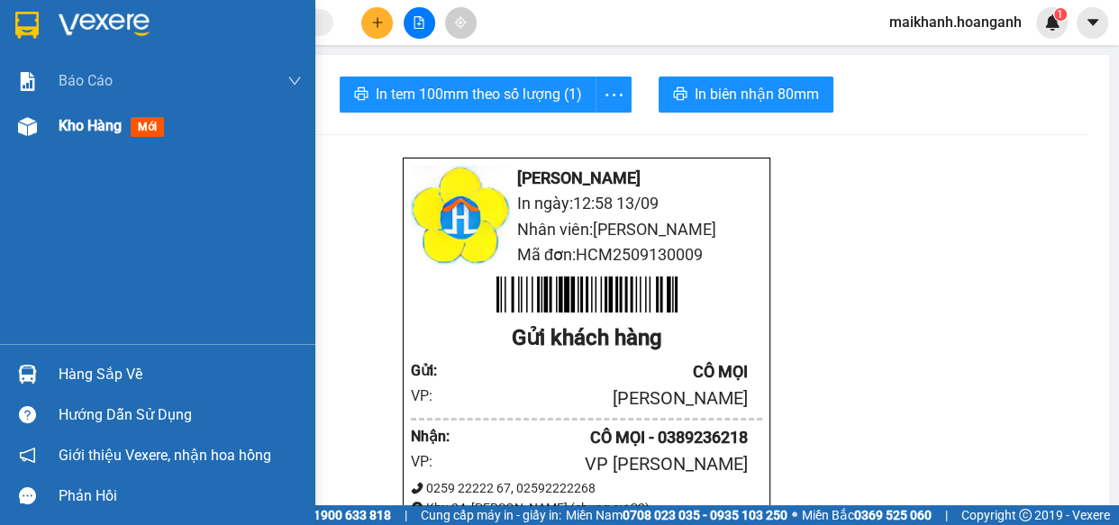
click at [74, 123] on span "Kho hàng" at bounding box center [90, 125] width 63 height 17
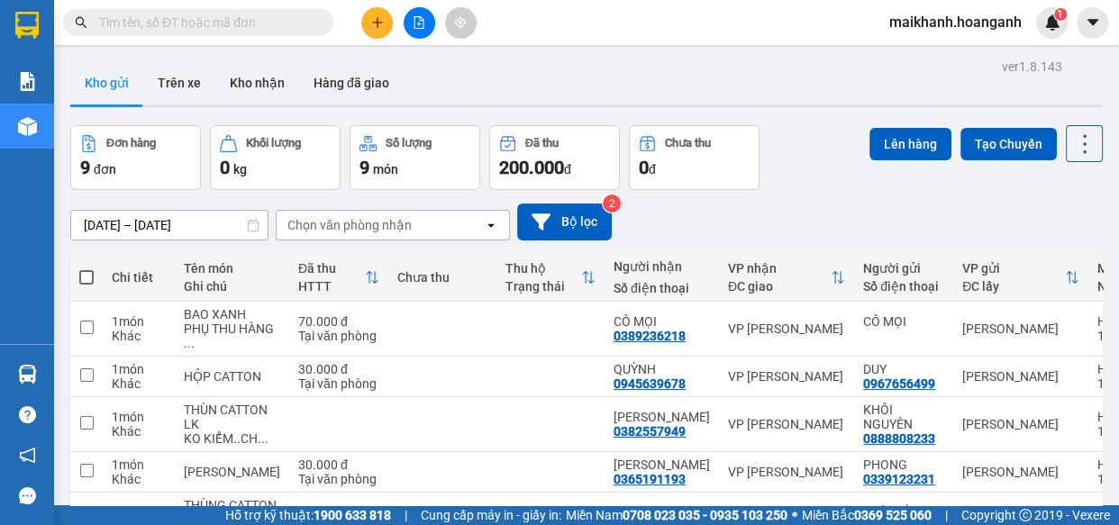
scroll to position [441, 0]
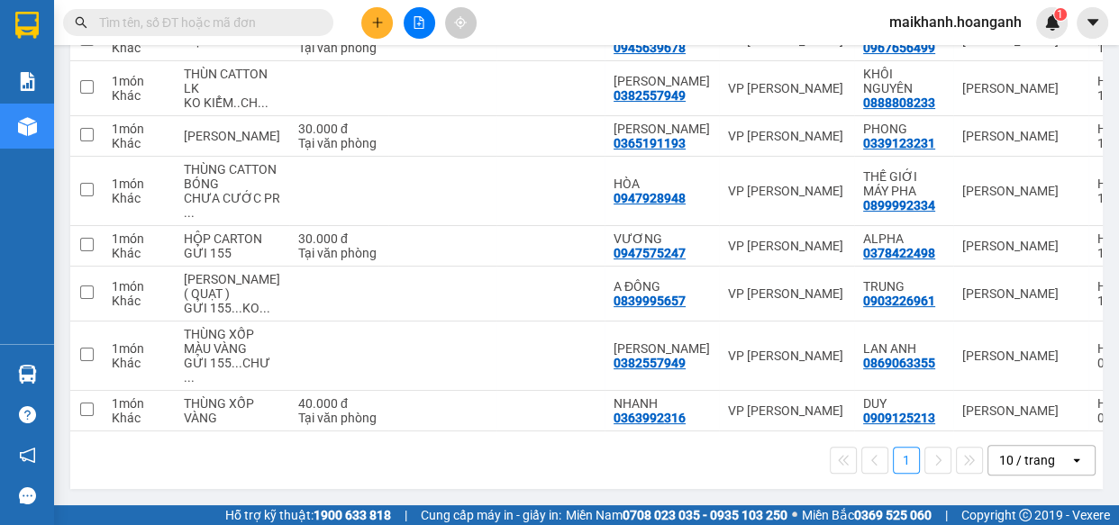
click at [1033, 459] on div "10 / trang" at bounding box center [1027, 460] width 56 height 18
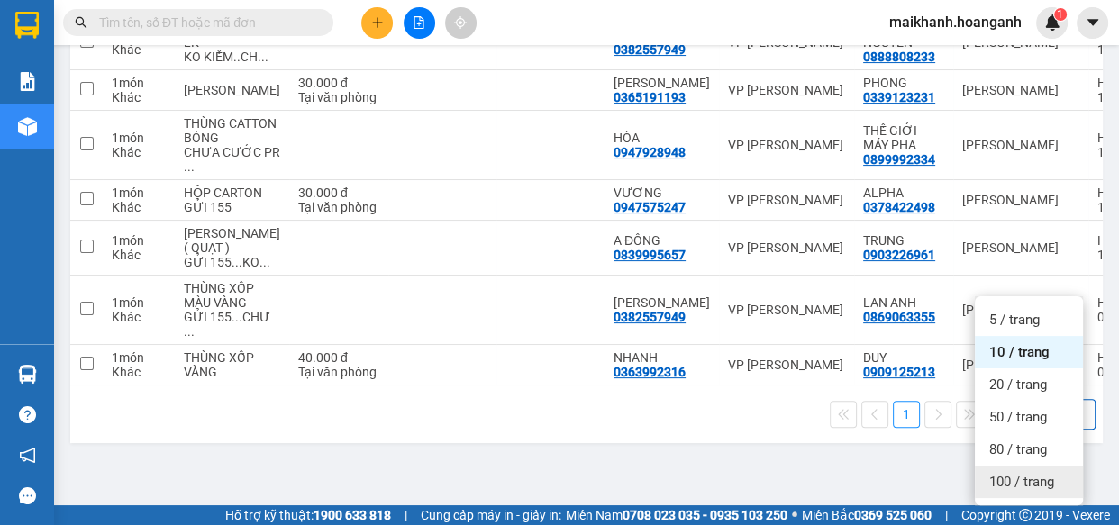
click at [1009, 473] on span "100 / trang" at bounding box center [1021, 482] width 65 height 18
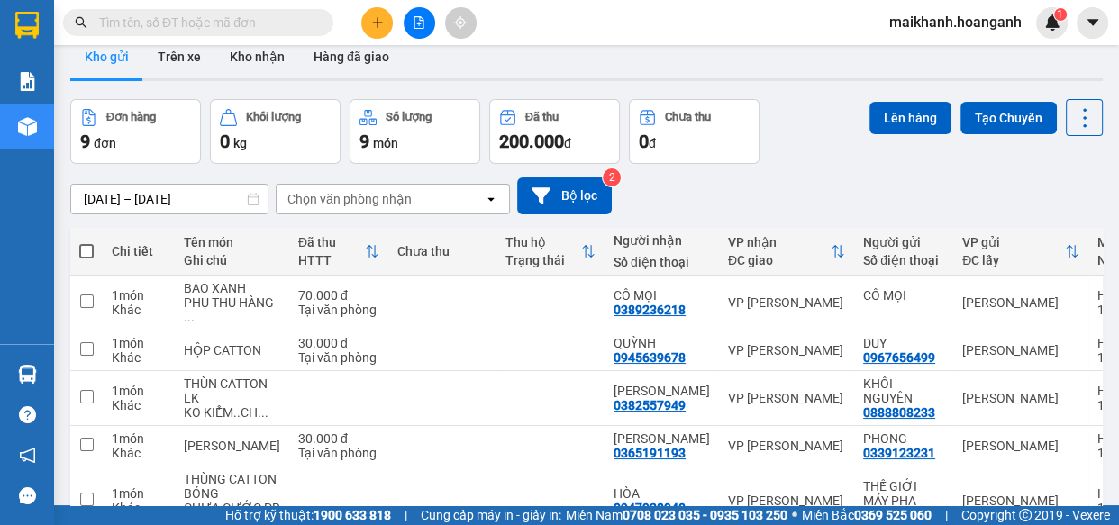
scroll to position [0, 0]
